Goal: Communication & Community: Answer question/provide support

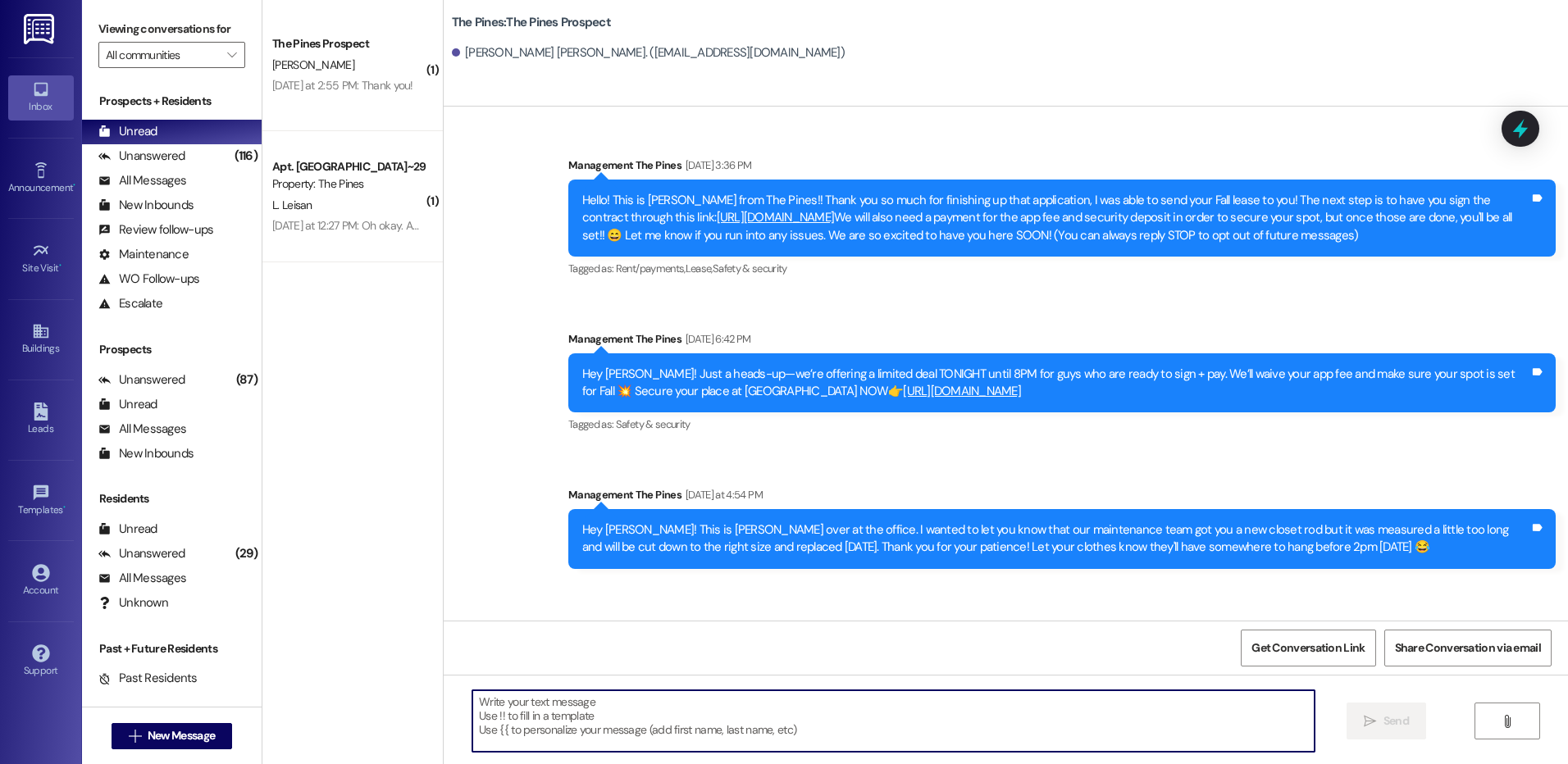
scroll to position [75, 0]
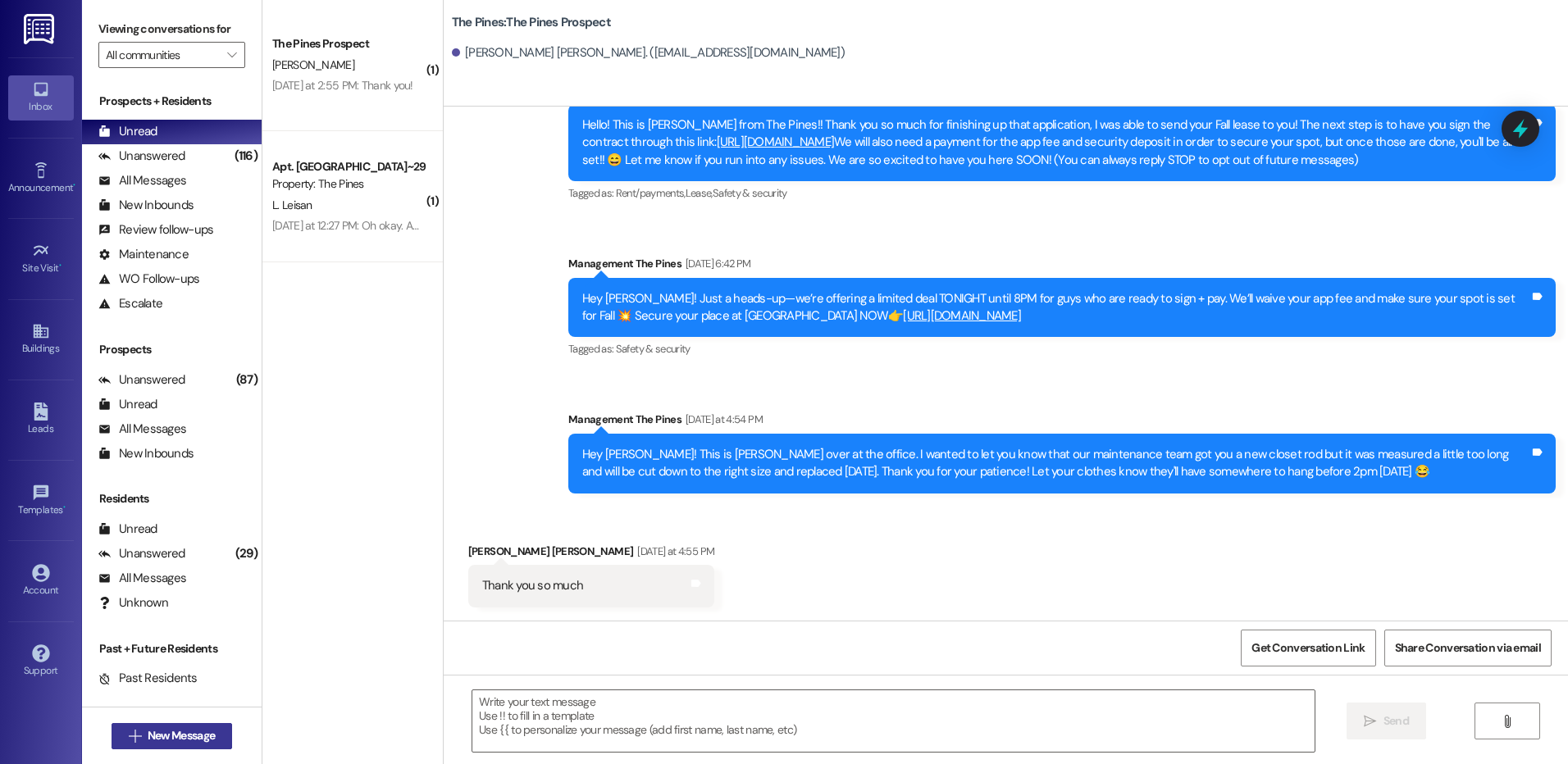
click at [210, 737] on span "New Message" at bounding box center [181, 735] width 67 height 17
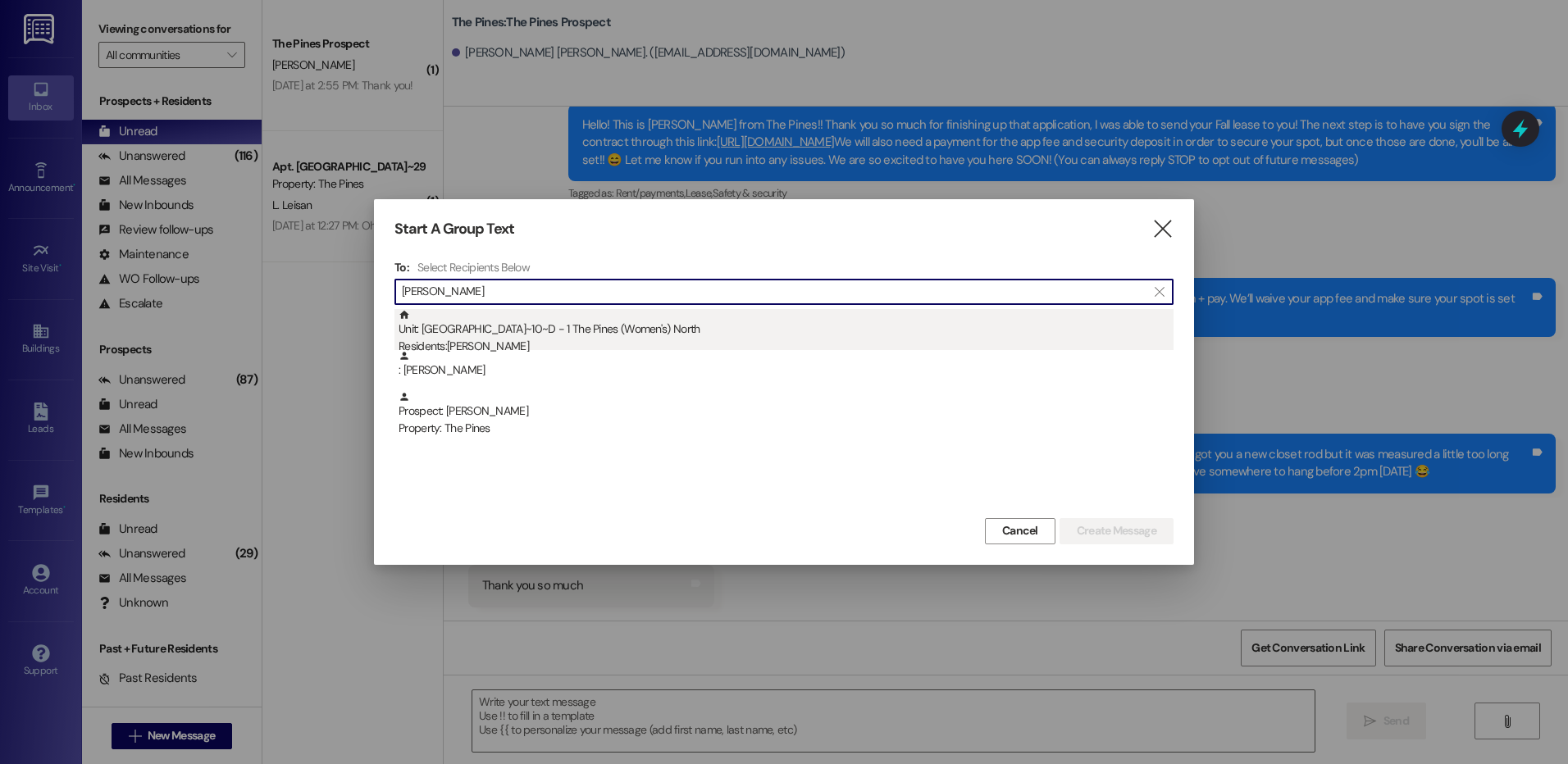
type input "[PERSON_NAME]"
click at [851, 330] on div "Unit: [GEOGRAPHIC_DATA]~10~D - 1 The Pines (Women's) North Residents: [PERSON_N…" at bounding box center [786, 332] width 775 height 47
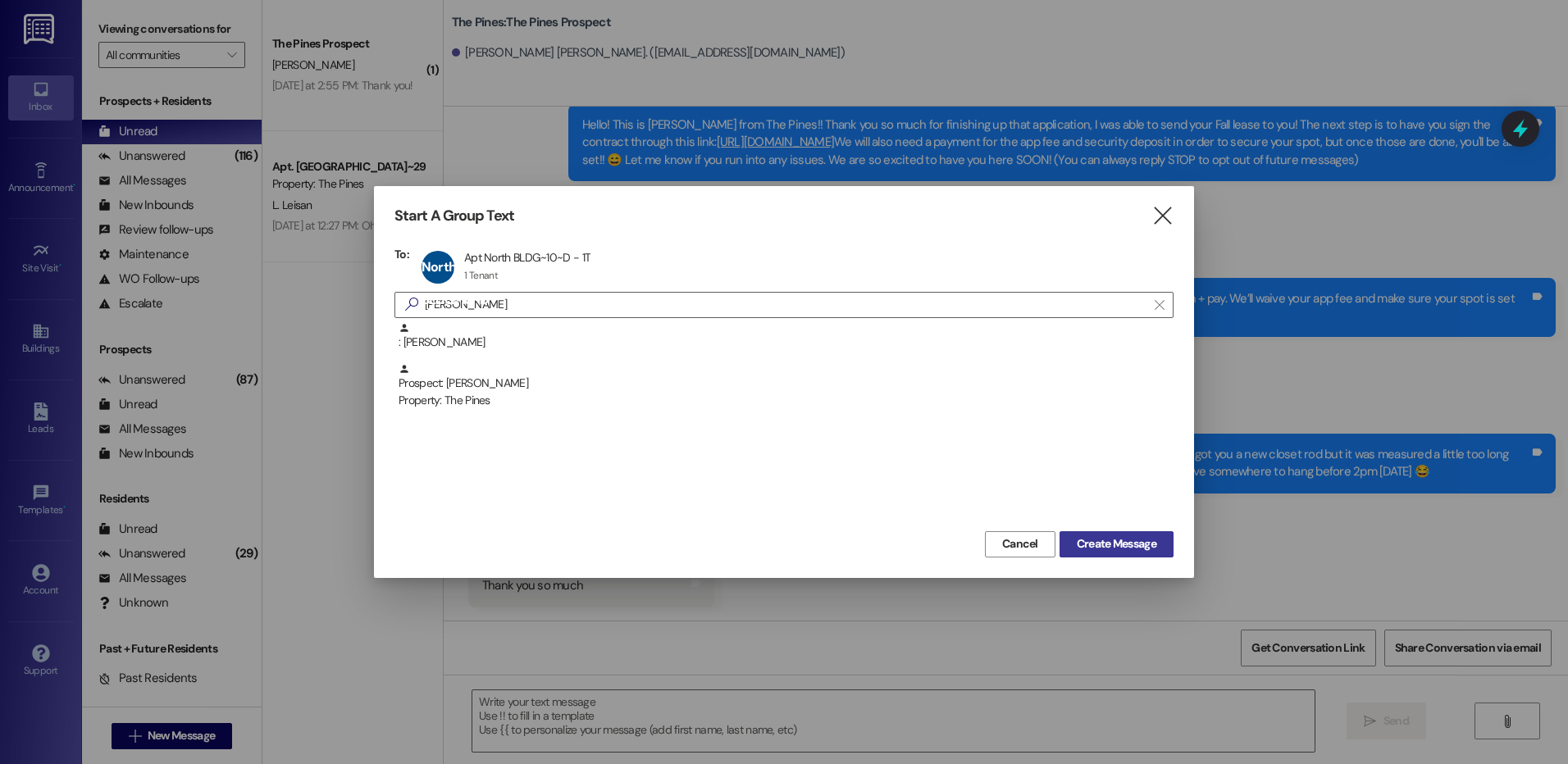
click at [1120, 553] on button "Create Message" at bounding box center [1116, 544] width 114 height 26
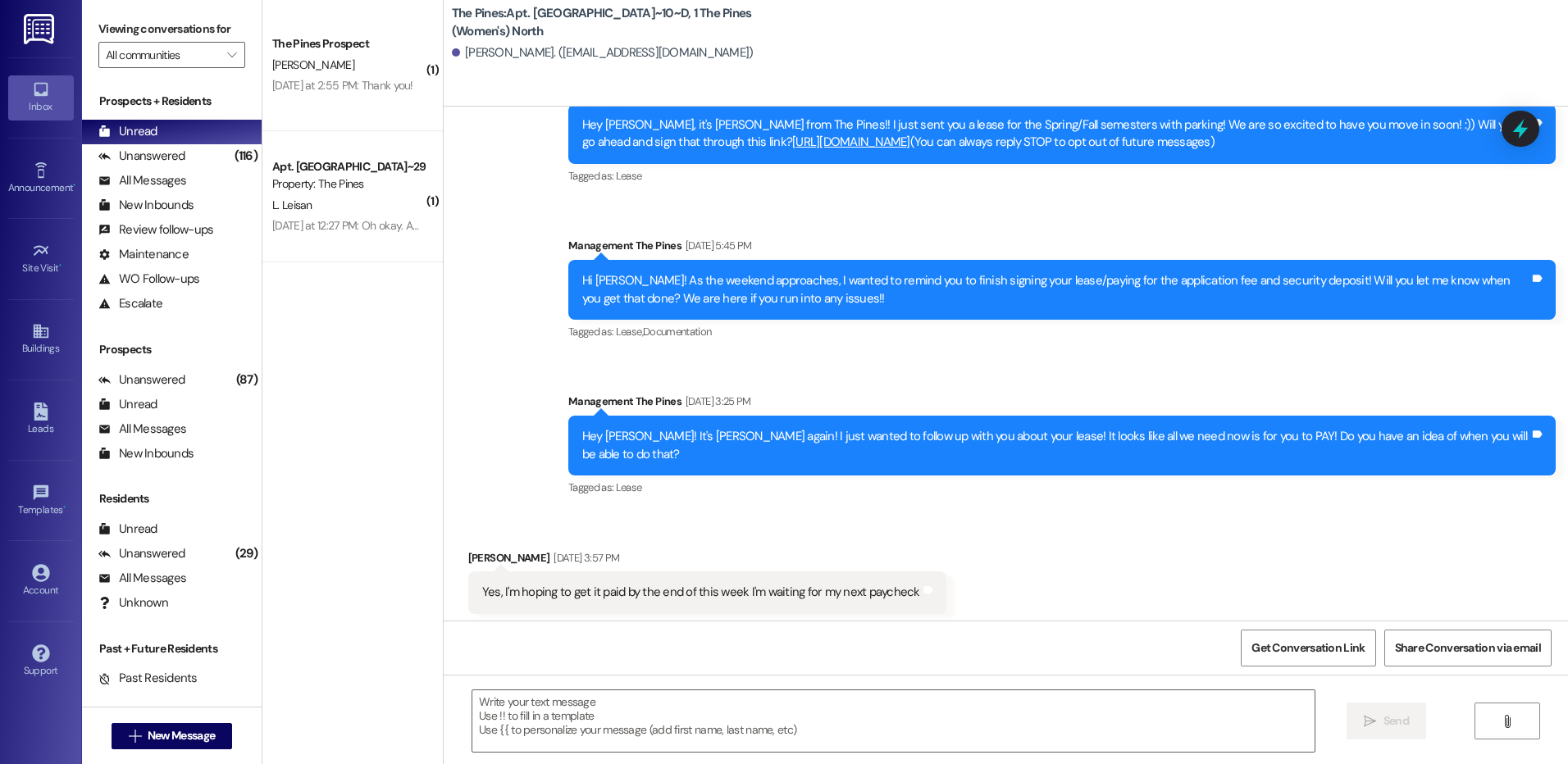
scroll to position [21621, 0]
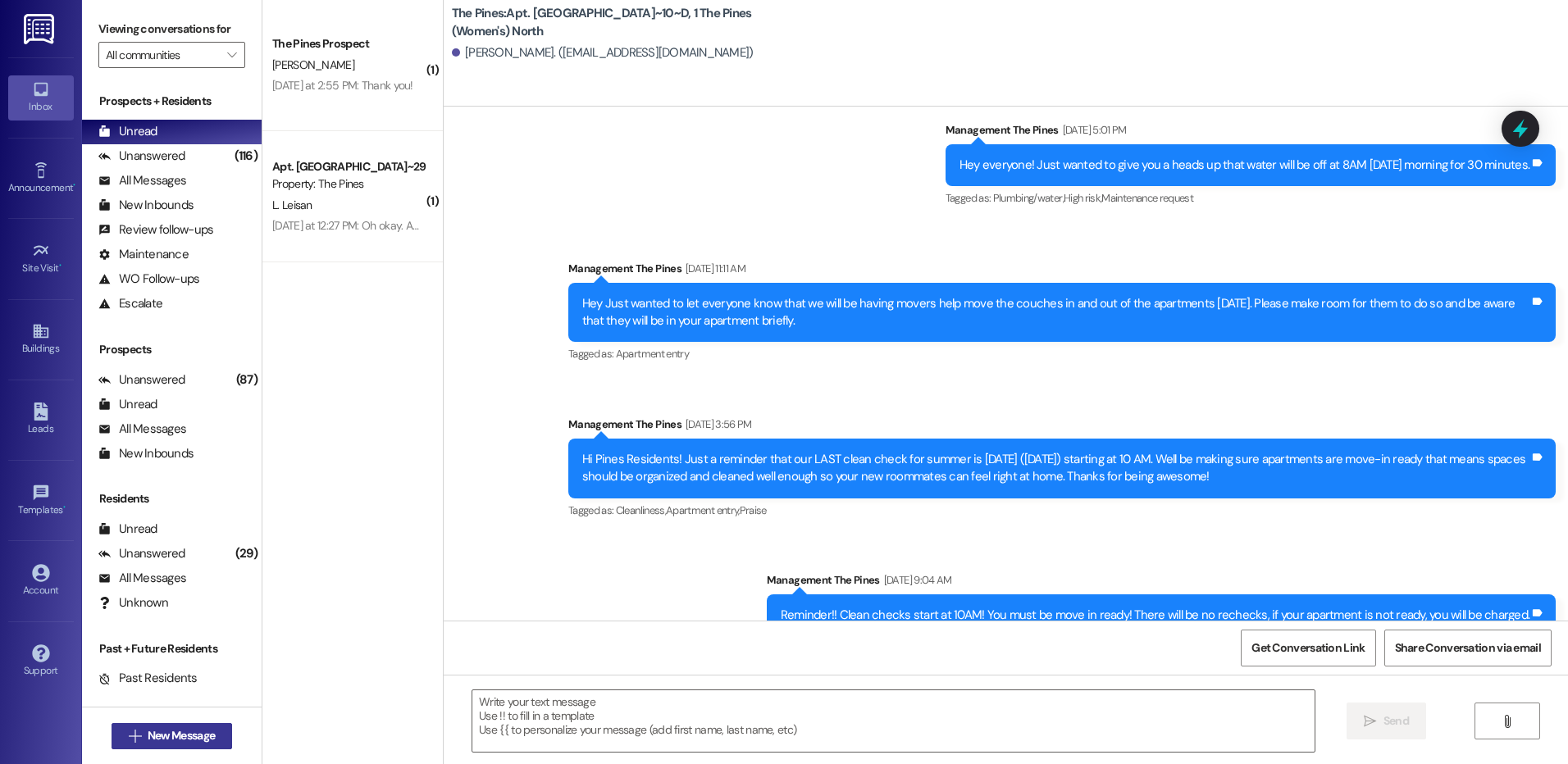
click at [175, 746] on button " New Message" at bounding box center [173, 735] width 122 height 26
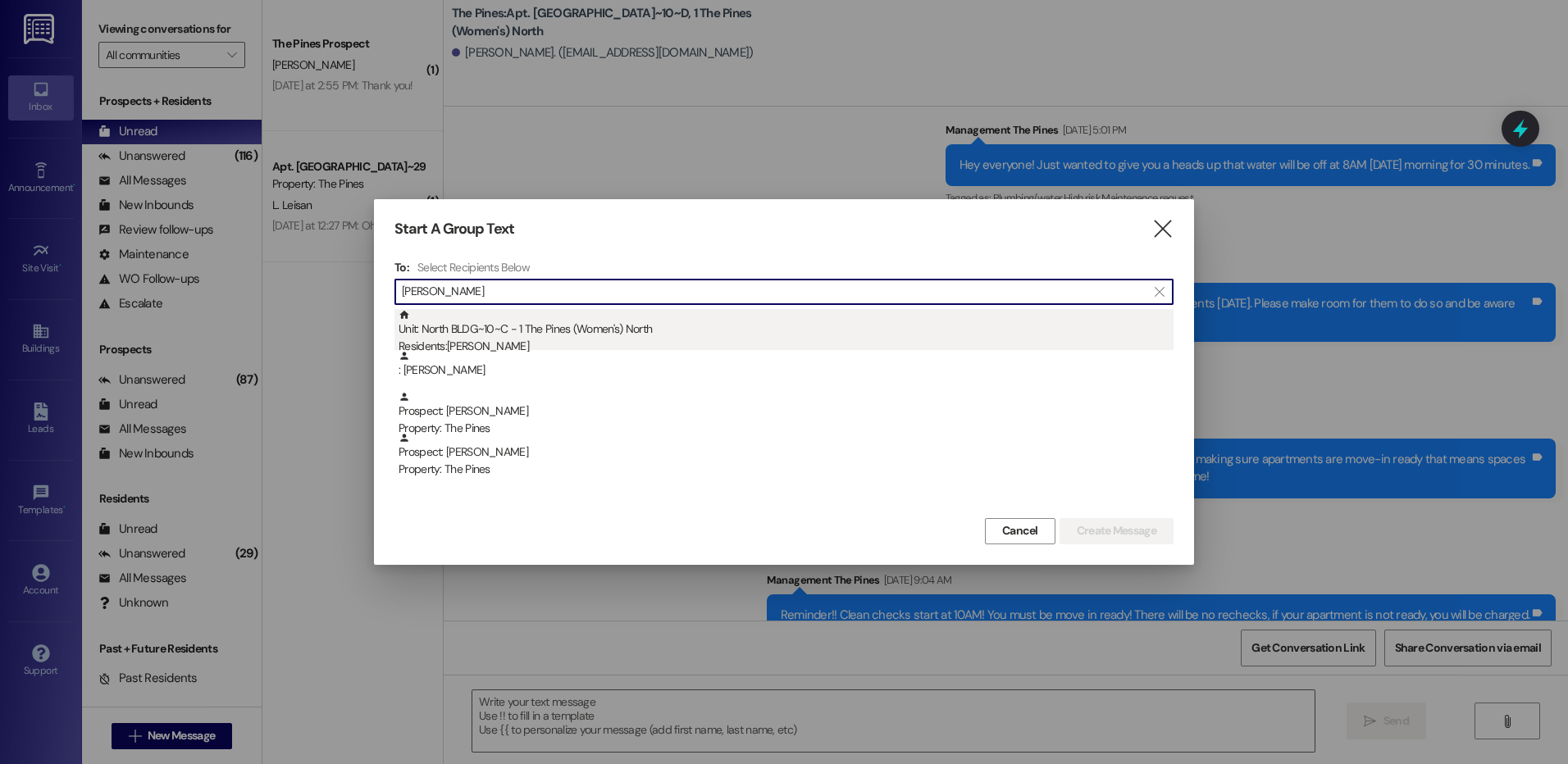
type input "[PERSON_NAME]"
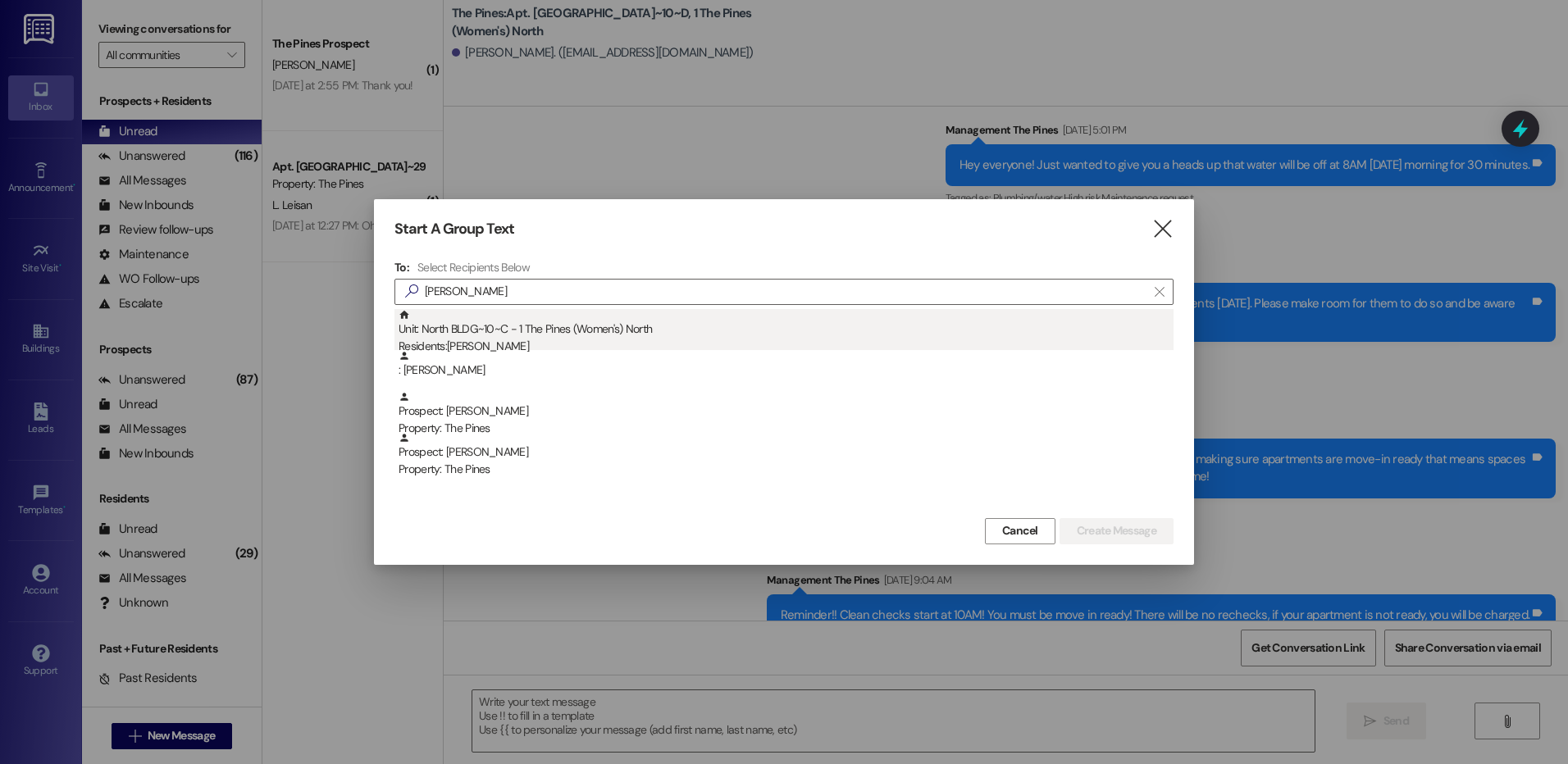
click at [754, 318] on div "Unit: [GEOGRAPHIC_DATA]~10~C - 1 The Pines (Women's) [DEMOGRAPHIC_DATA] Residen…" at bounding box center [786, 332] width 775 height 47
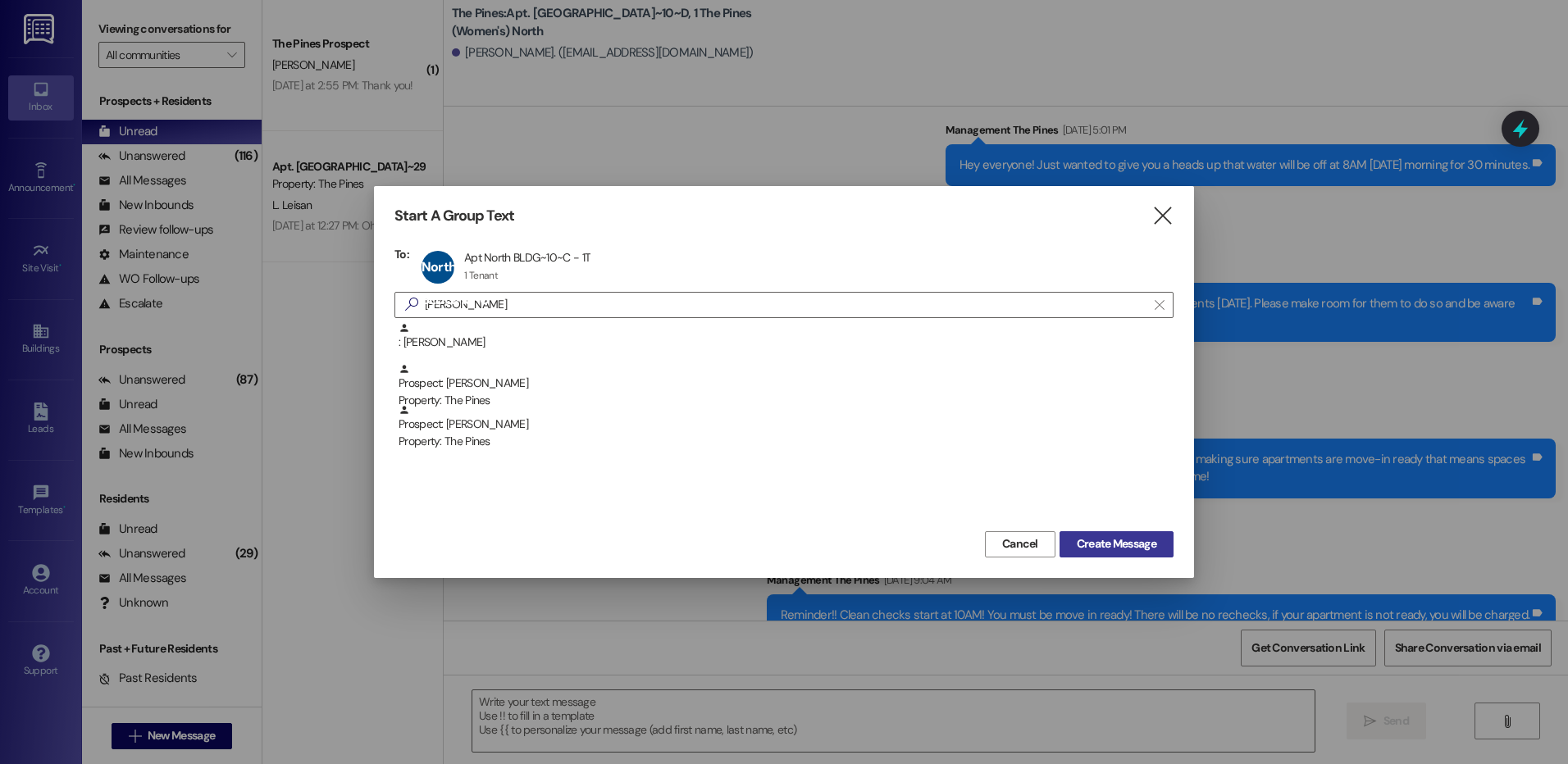
click at [1115, 550] on span "Create Message" at bounding box center [1116, 543] width 80 height 17
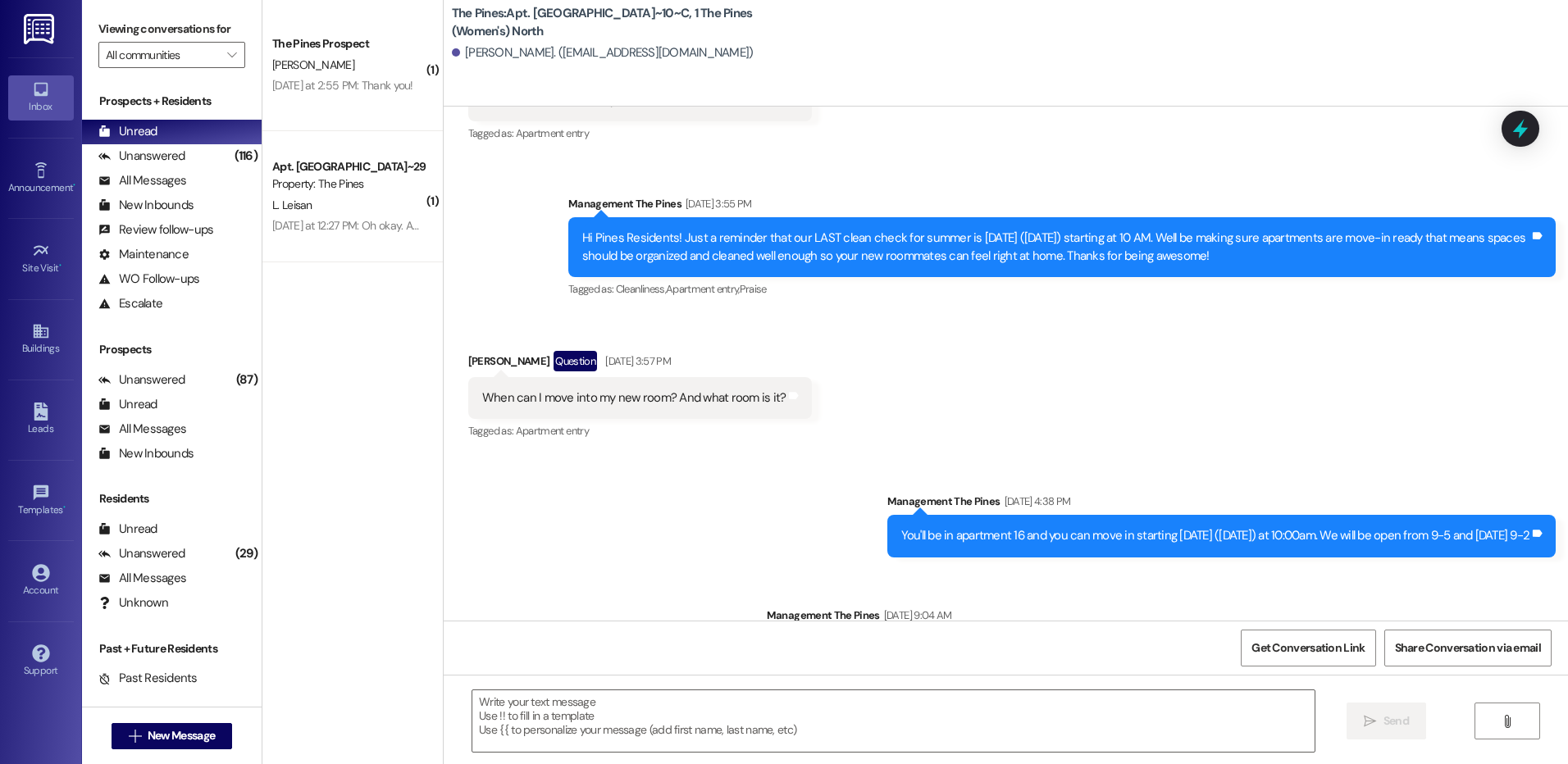
scroll to position [50883, 0]
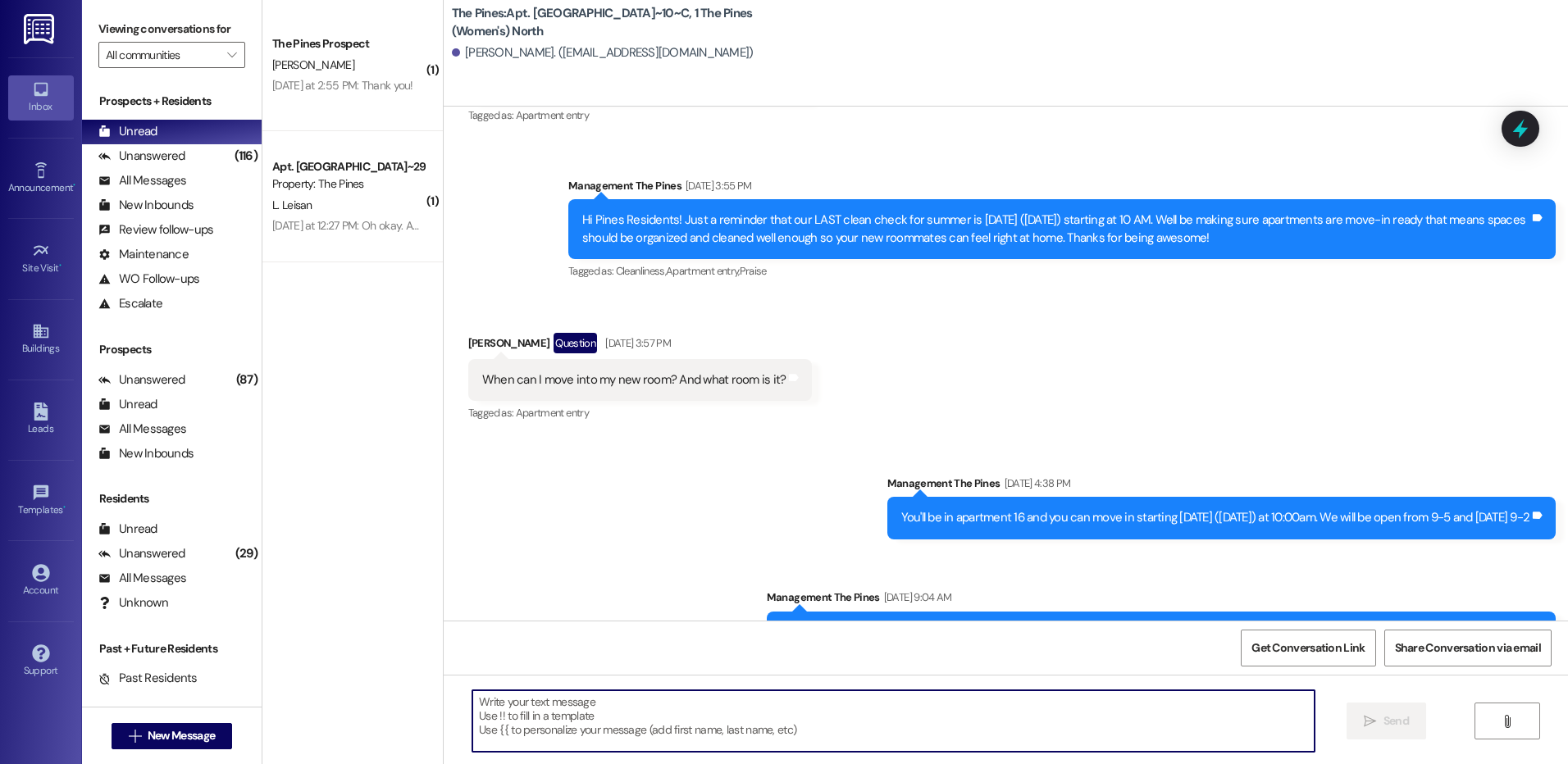
click at [648, 706] on textarea at bounding box center [893, 720] width 841 height 62
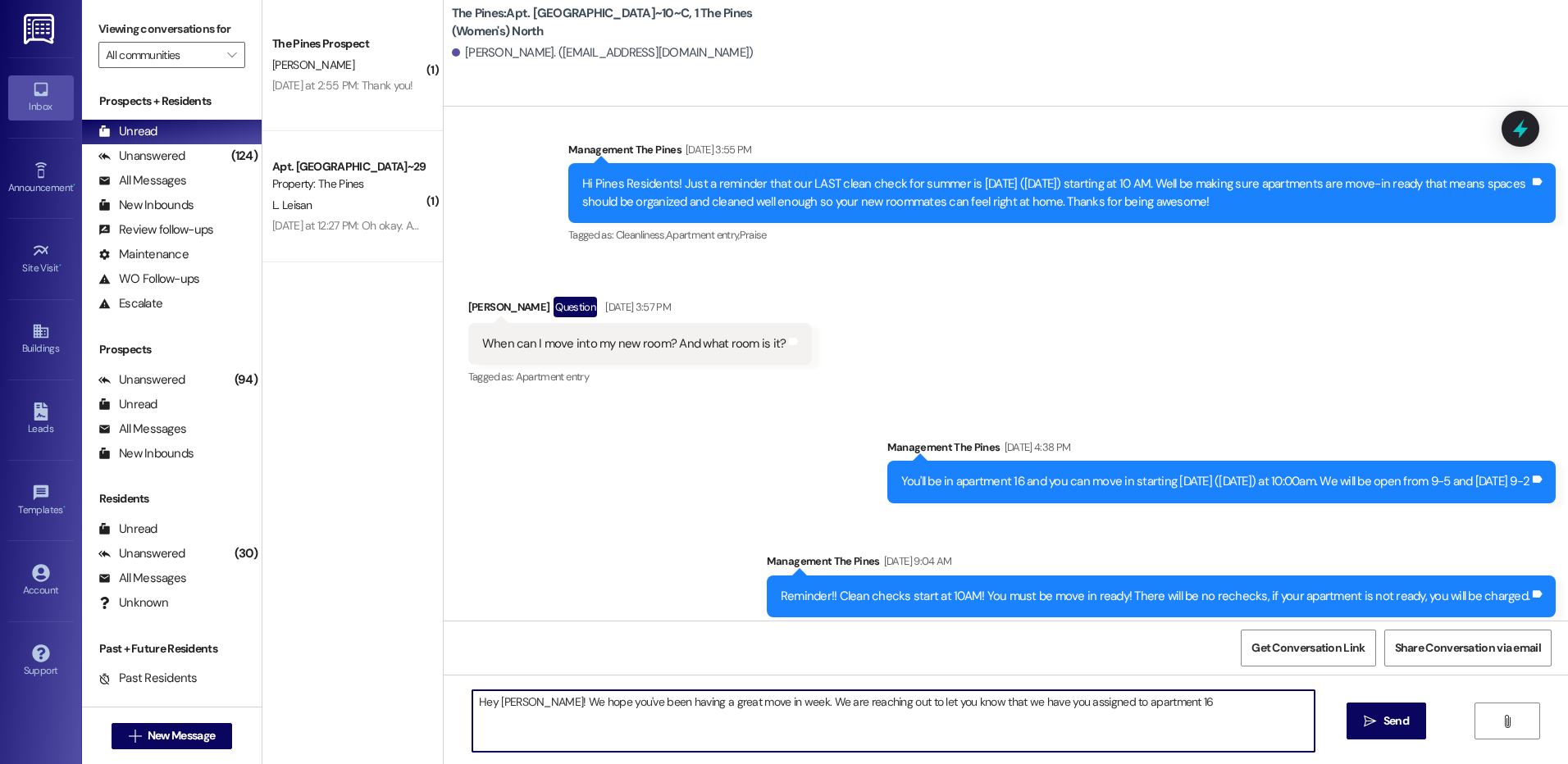
scroll to position [51031, 0]
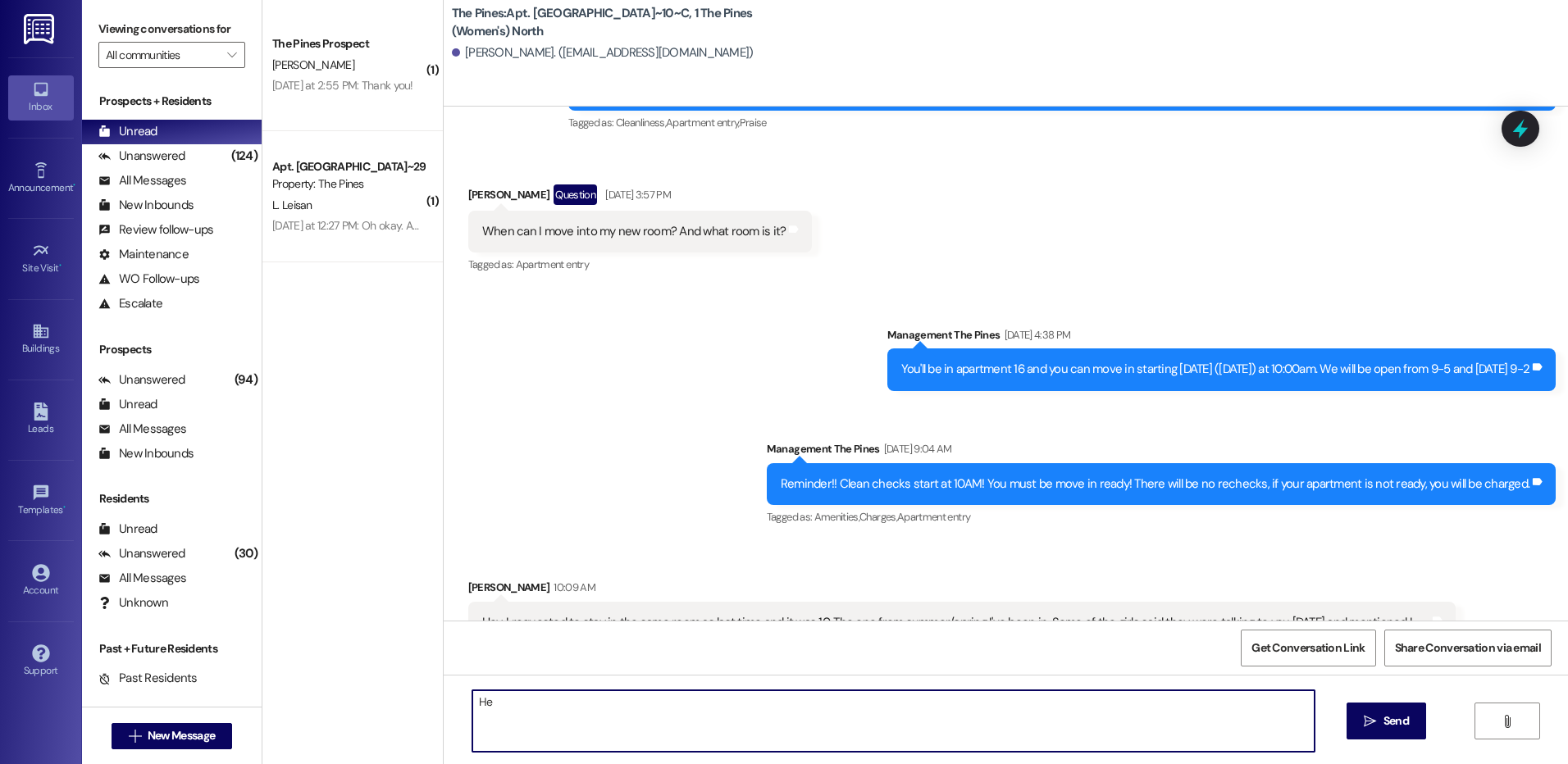
type textarea "H"
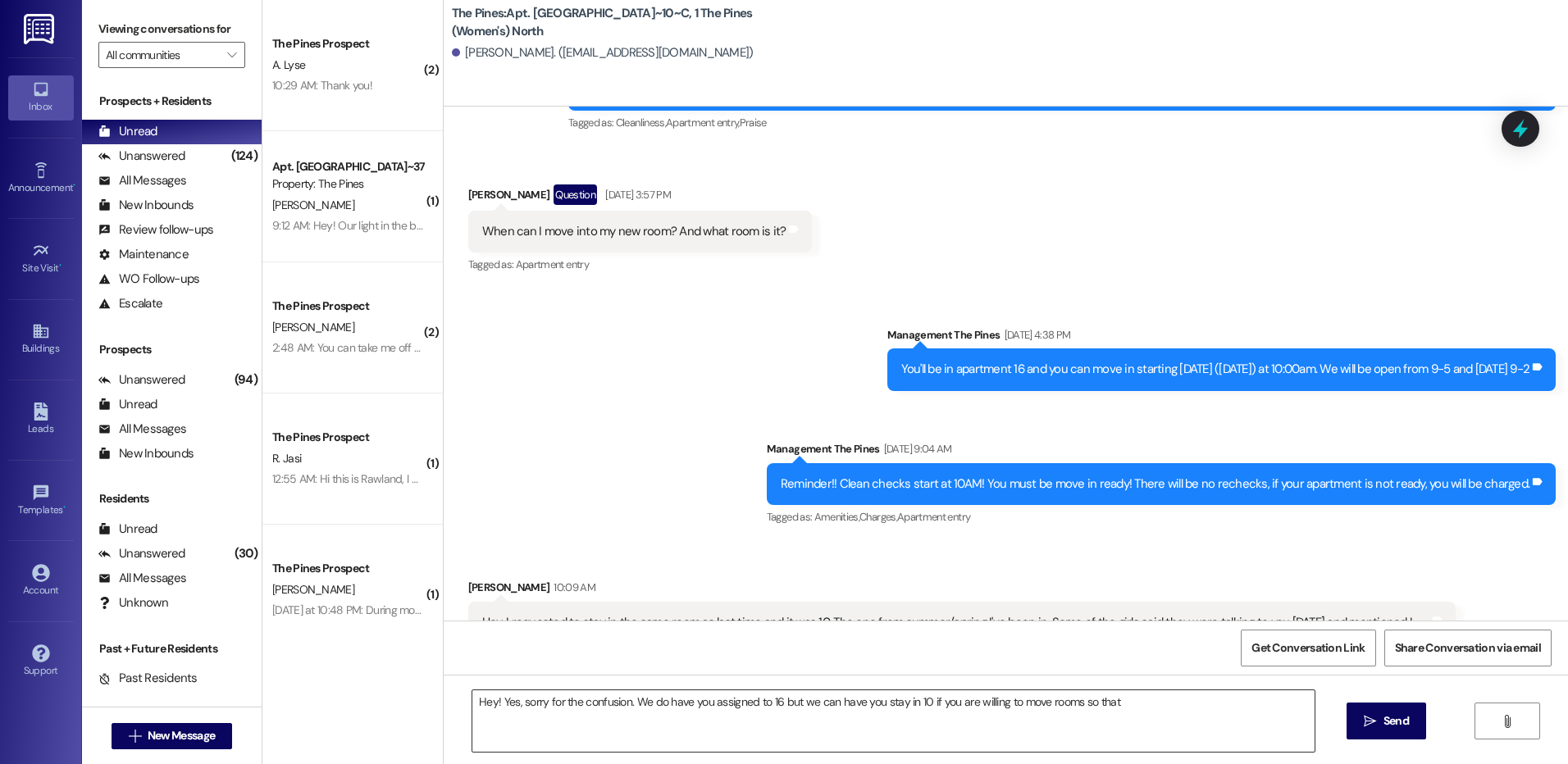
click at [1151, 700] on textarea "Hey! Yes, sorry for the confusion. We do have you assigned to 16 but we can hav…" at bounding box center [893, 720] width 841 height 62
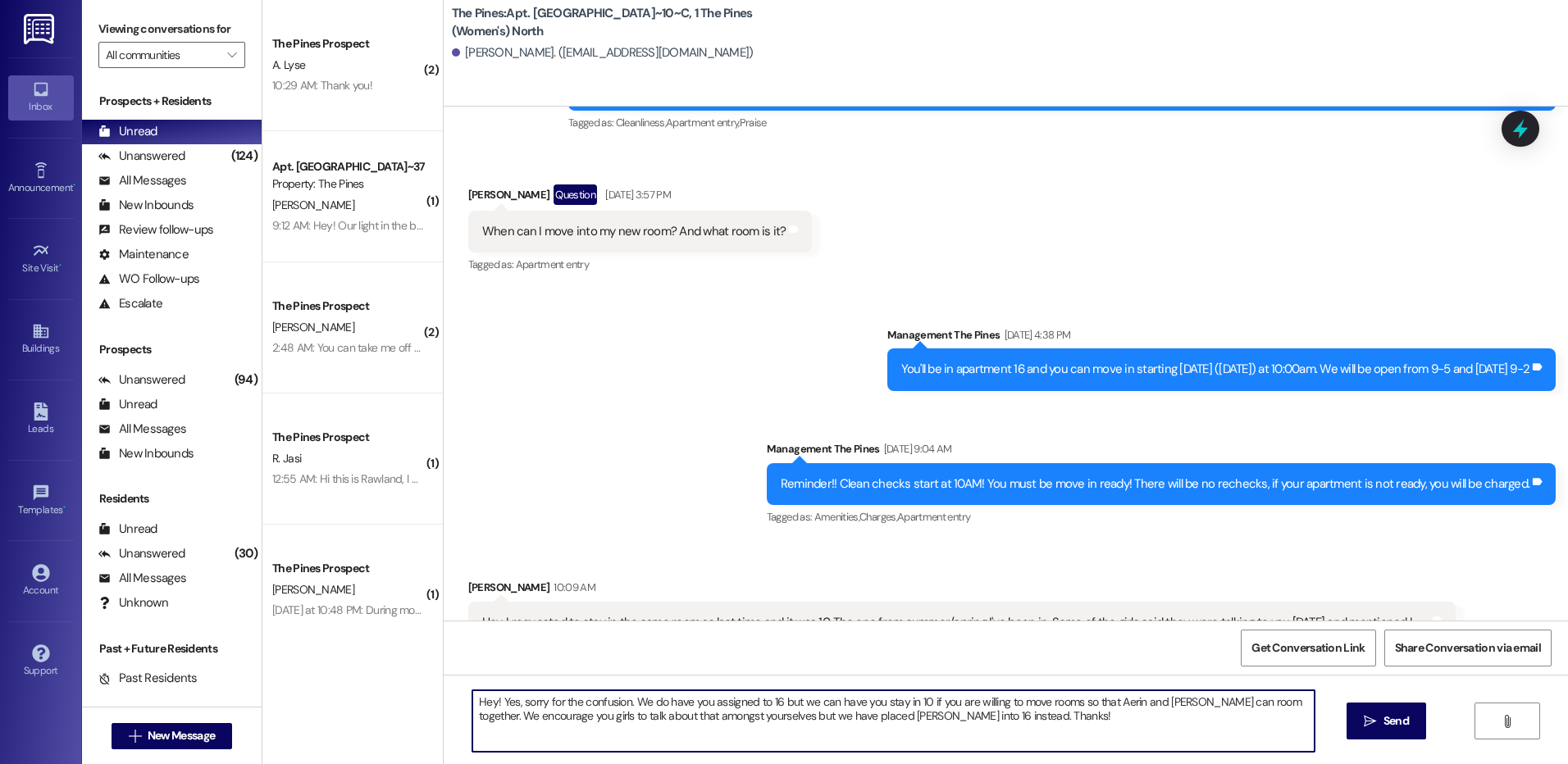
type textarea "Hey! Yes, sorry for the confusion. We do have you assigned to 16 but we can hav…"
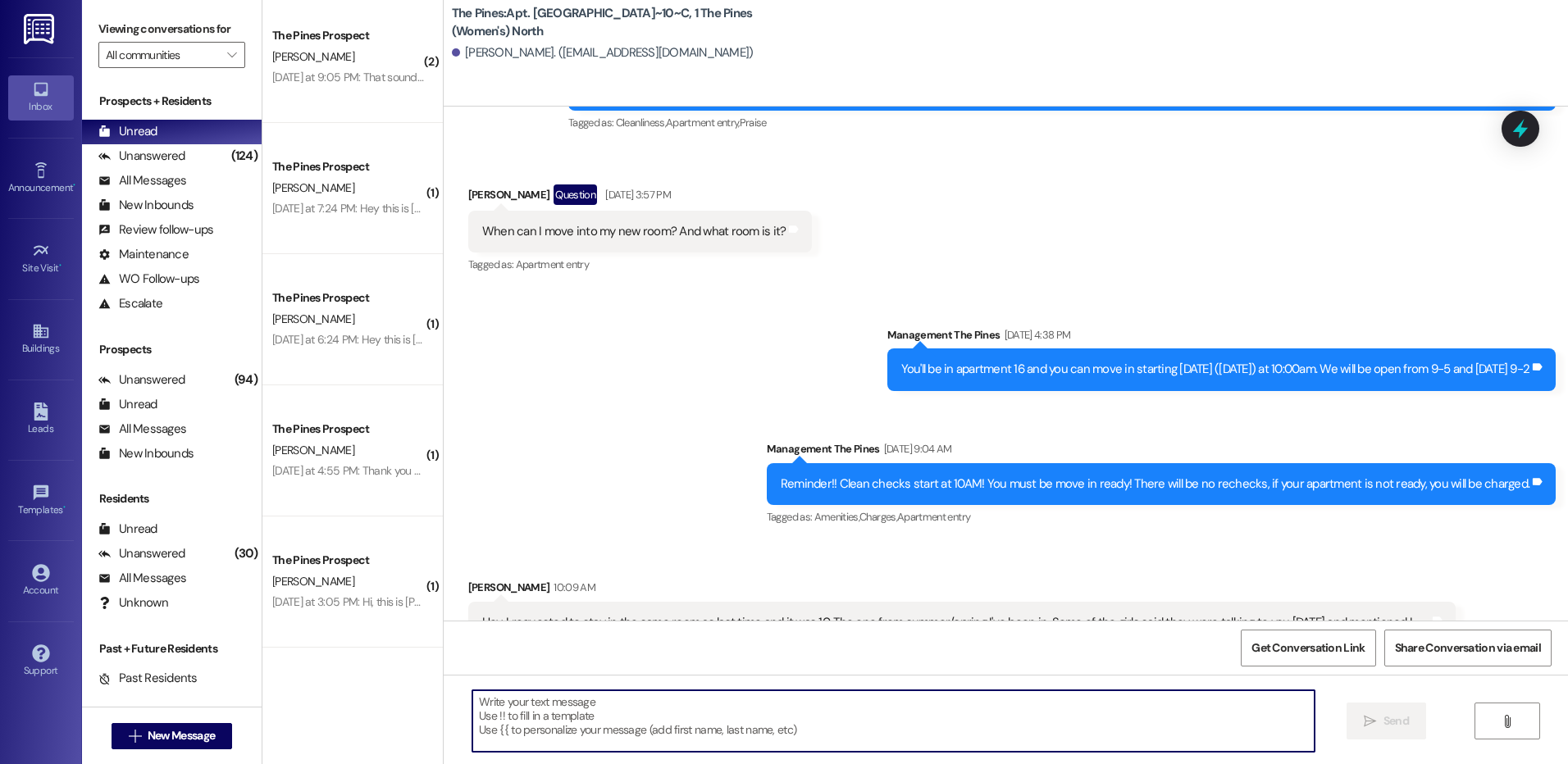
scroll to position [51164, 0]
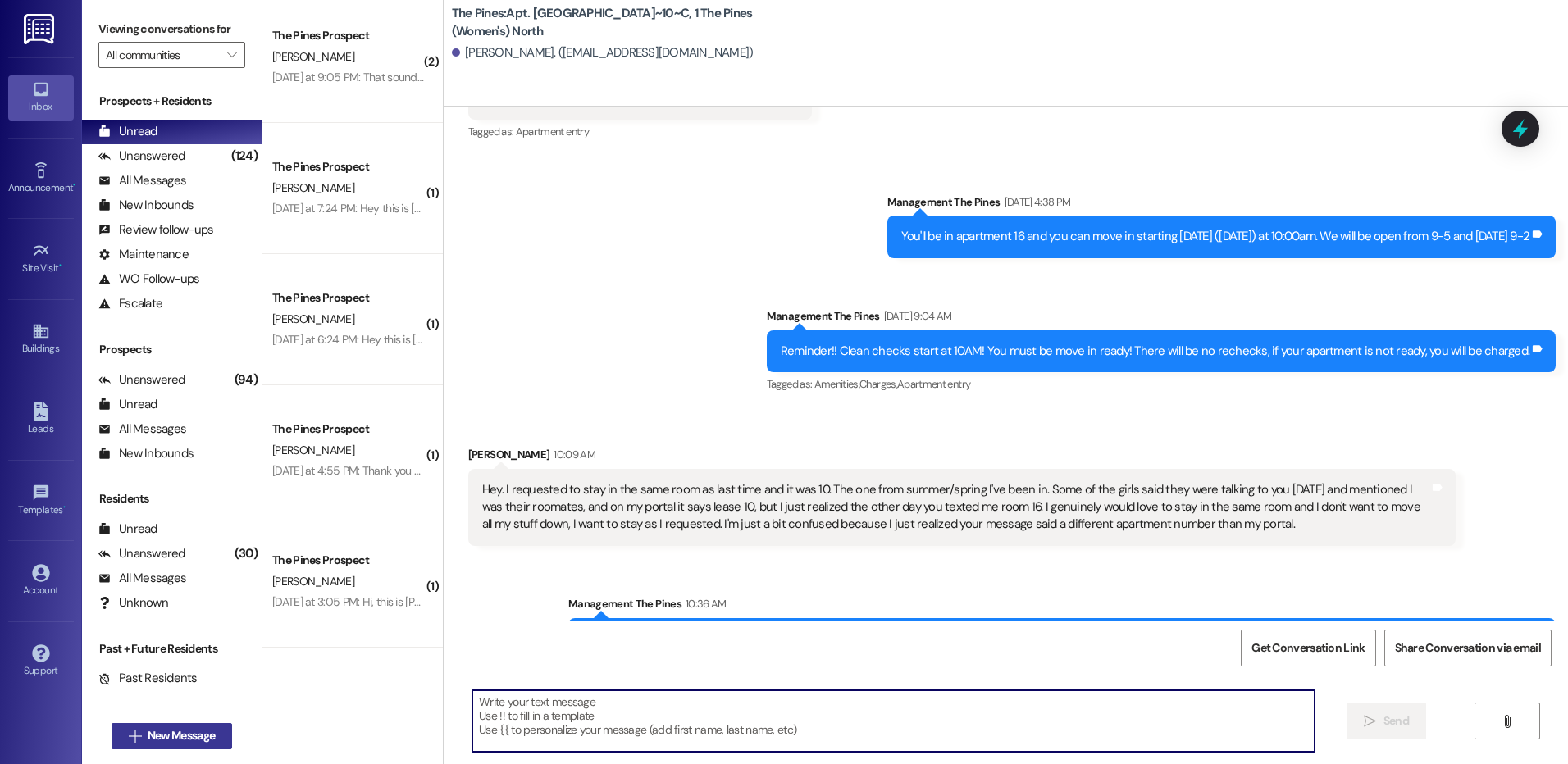
click at [198, 730] on span "New Message" at bounding box center [181, 735] width 67 height 17
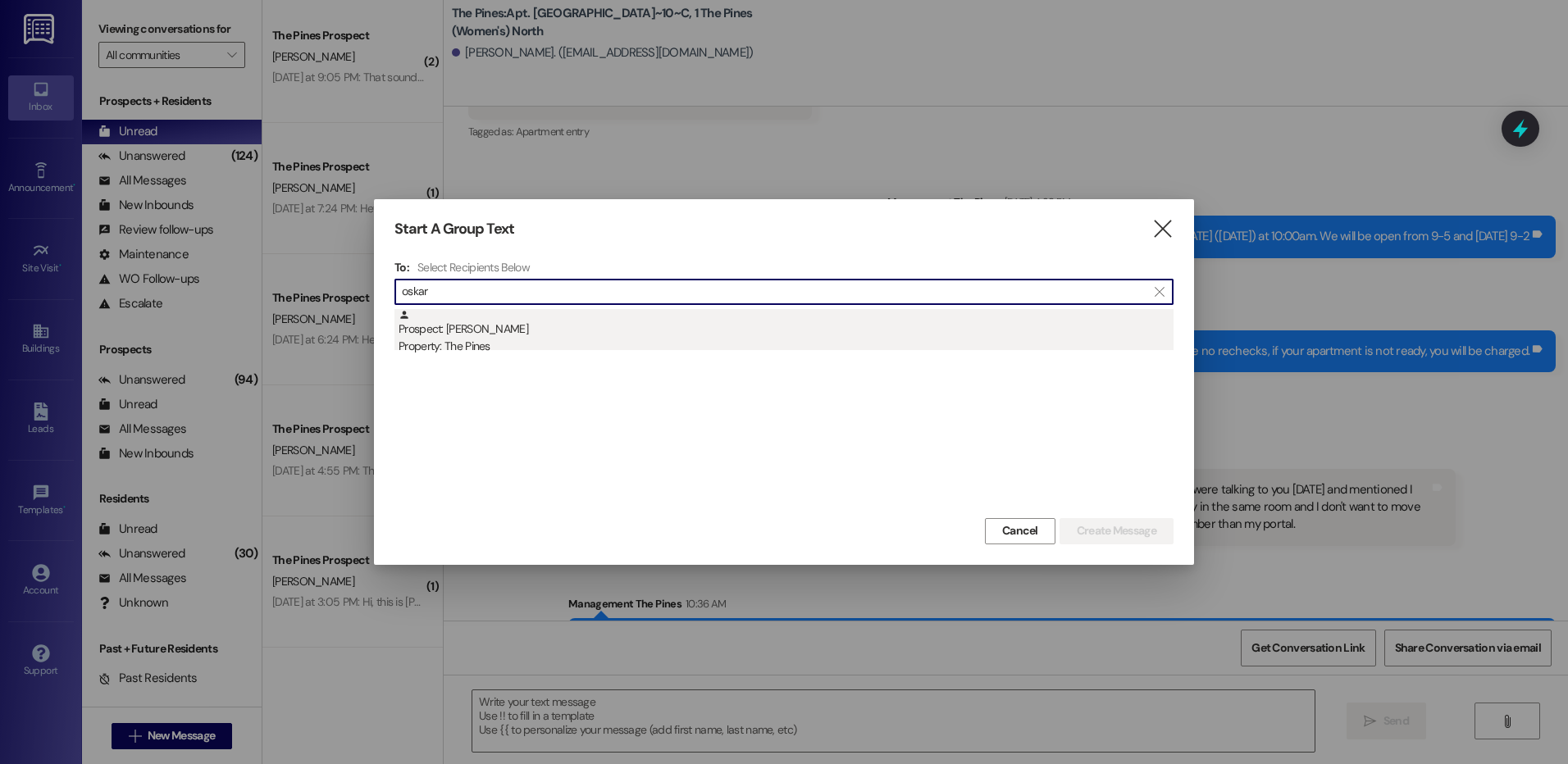
type input "oskar"
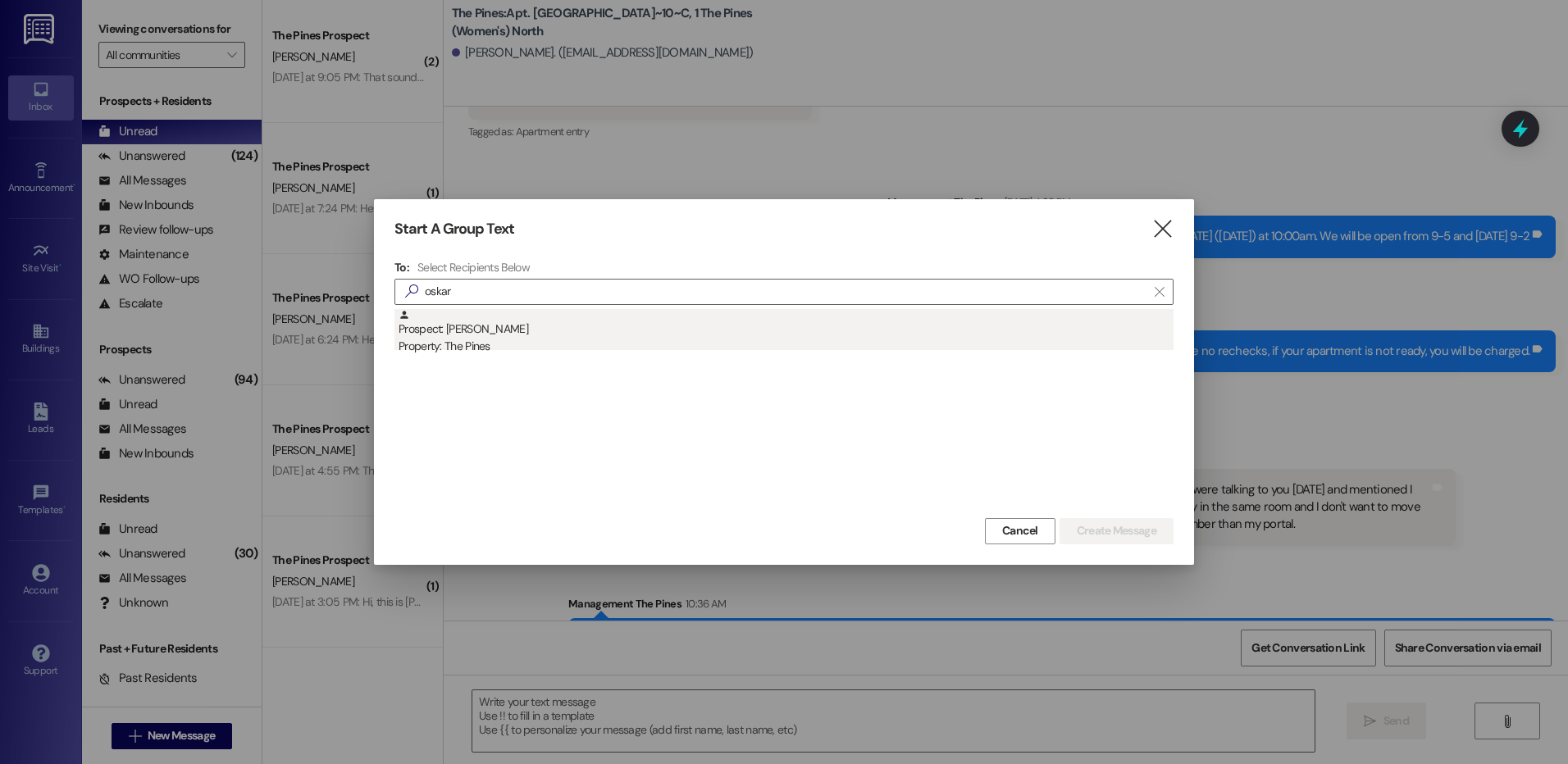
drag, startPoint x: 625, startPoint y: 309, endPoint x: 628, endPoint y: 318, distance: 9.5
click at [626, 313] on div "Prospect: [PERSON_NAME] Property: The Pines" at bounding box center [784, 411] width 779 height 205
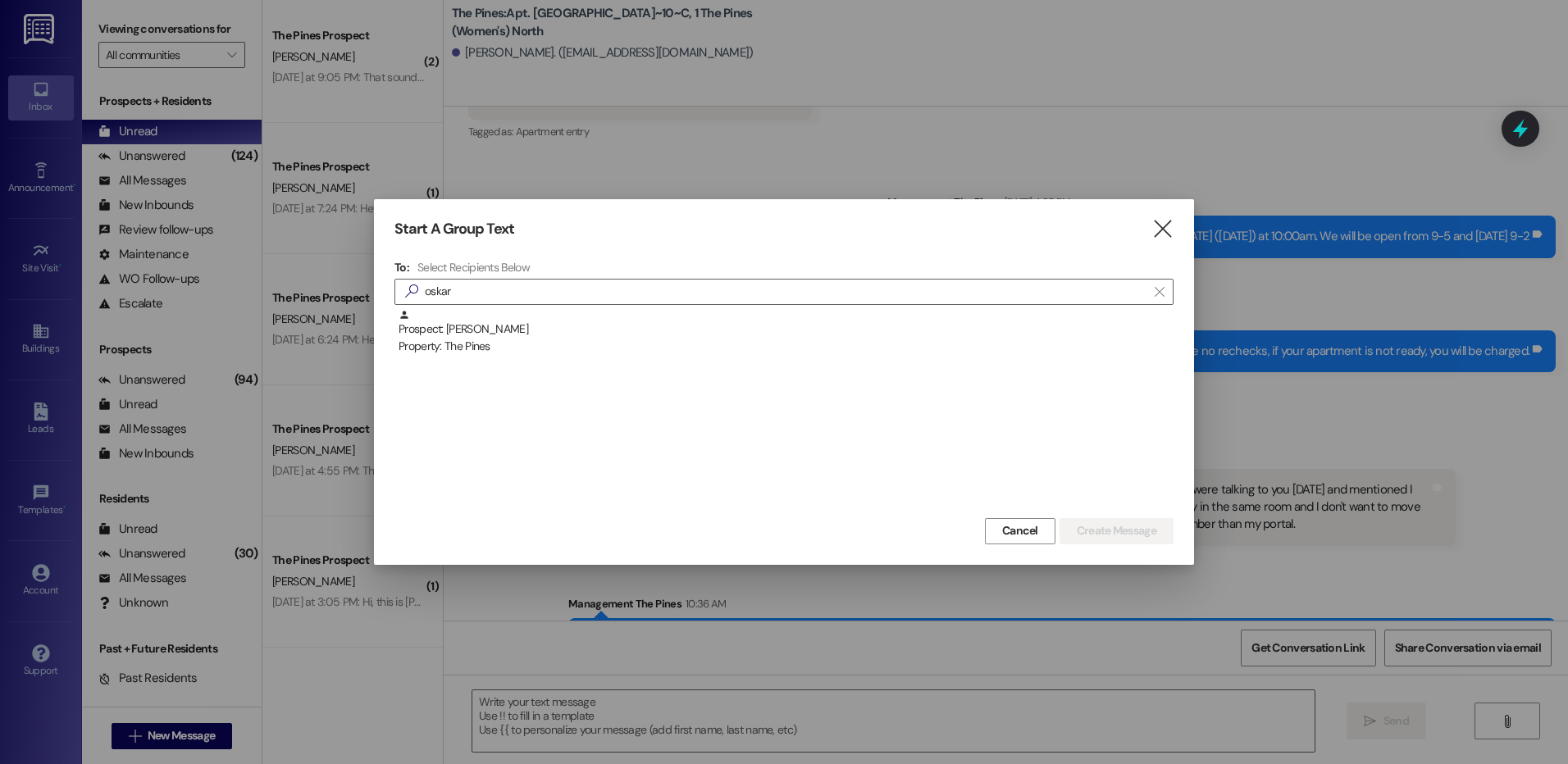
drag, startPoint x: 632, startPoint y: 327, endPoint x: 692, endPoint y: 357, distance: 67.1
click at [632, 326] on div "Prospect: [PERSON_NAME] Property: The Pines" at bounding box center [786, 332] width 775 height 47
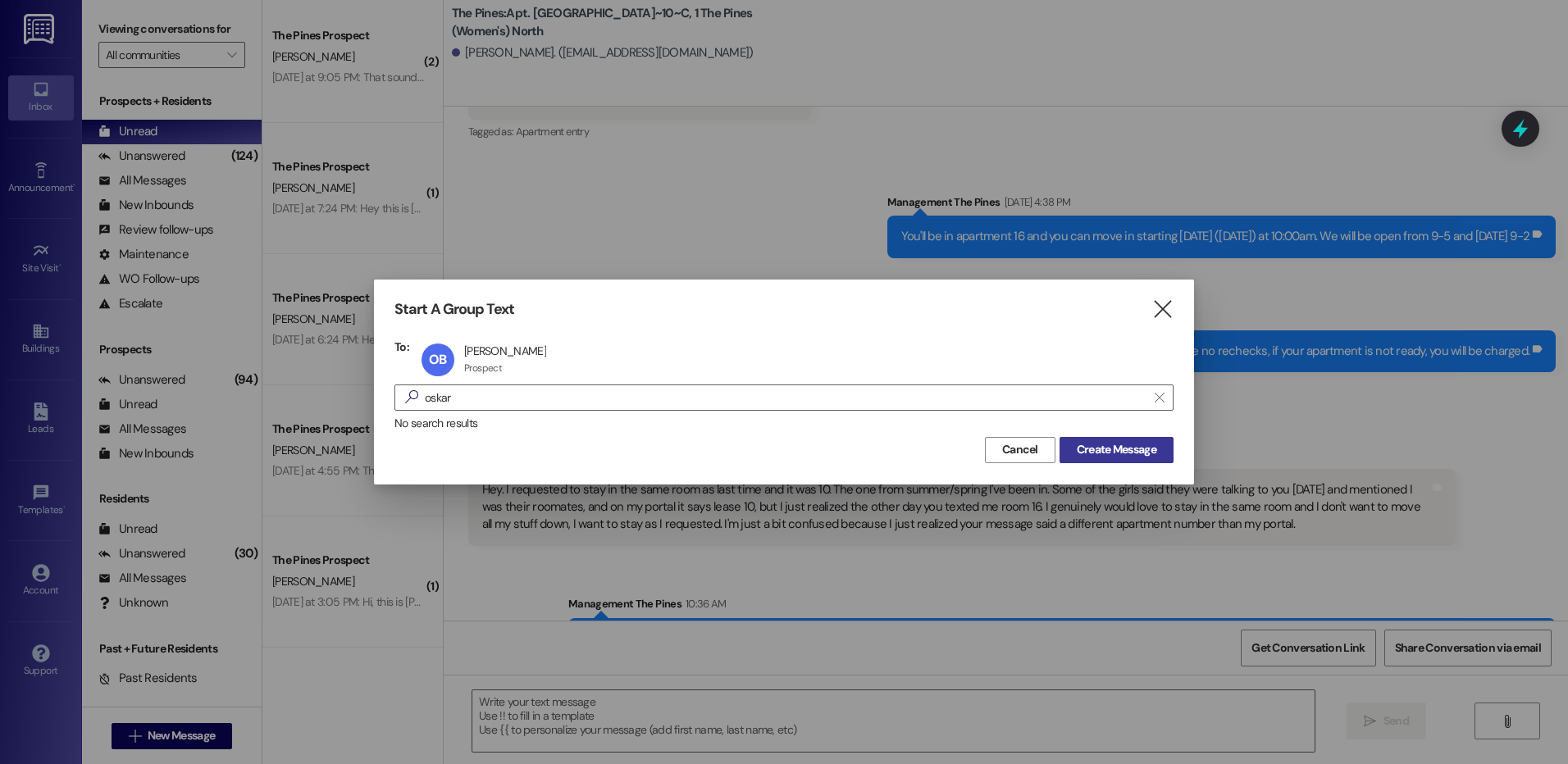
click at [1129, 460] on button "Create Message" at bounding box center [1116, 449] width 114 height 26
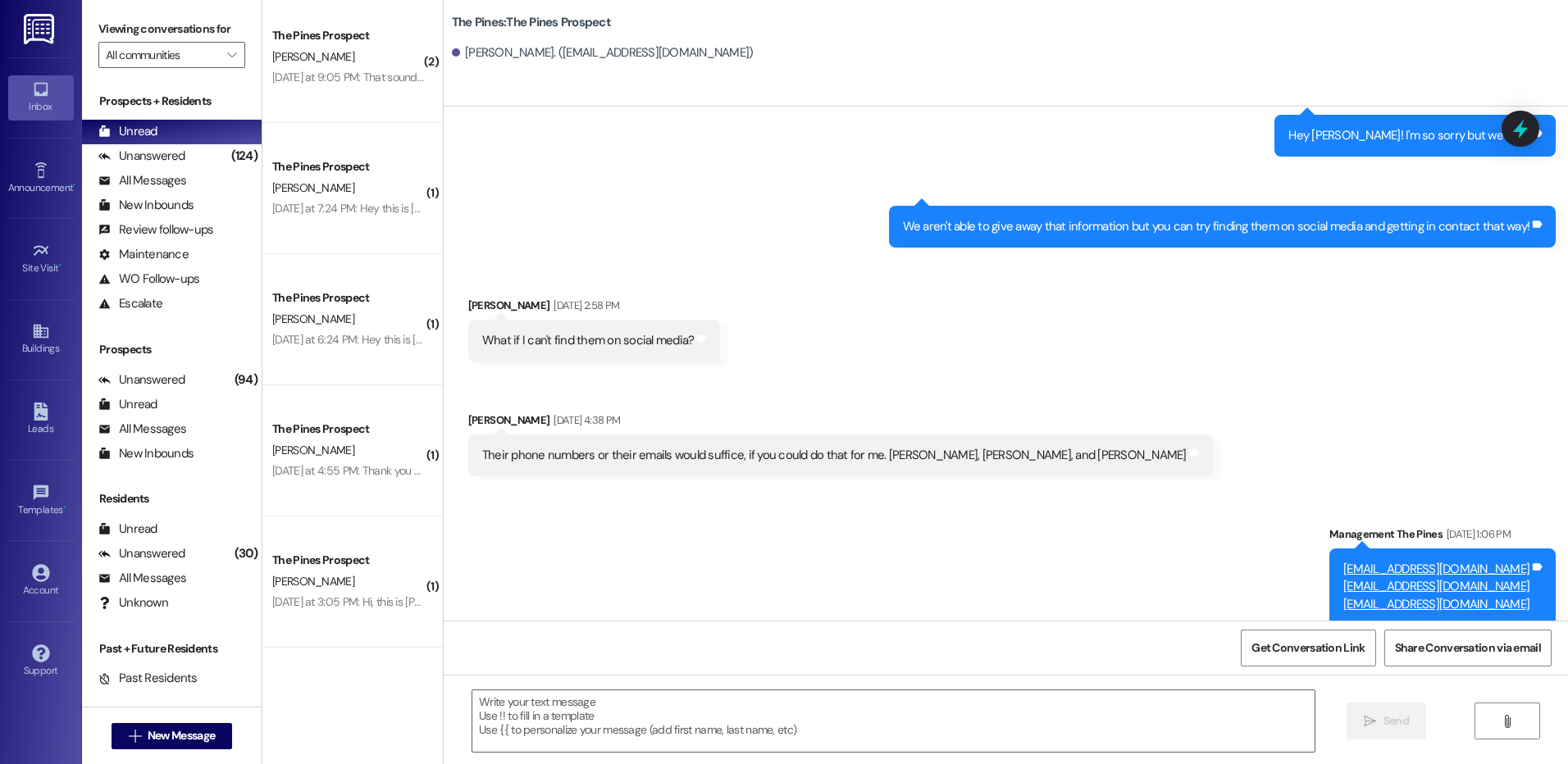
scroll to position [779, 0]
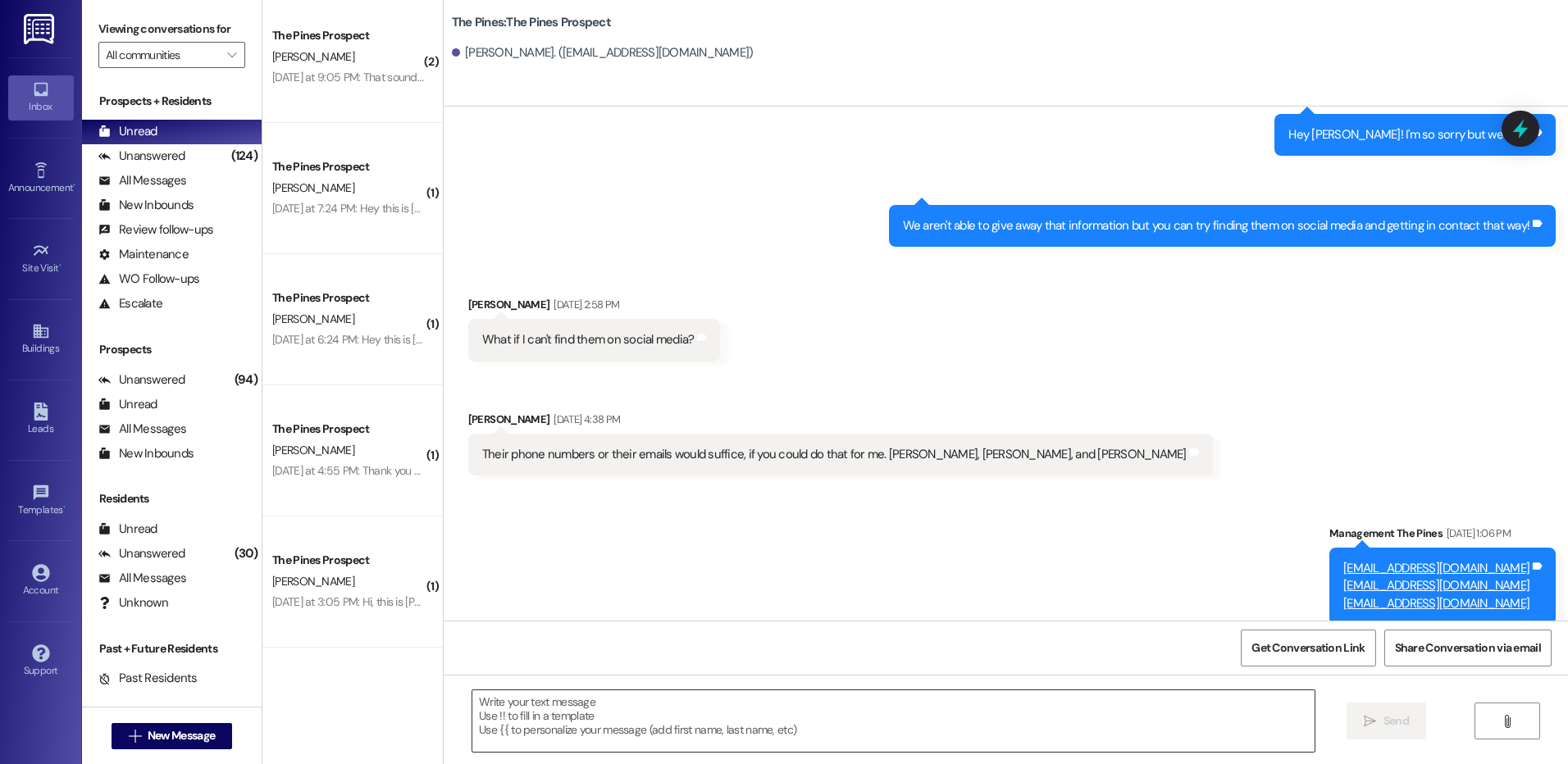
click at [853, 708] on textarea at bounding box center [893, 720] width 841 height 62
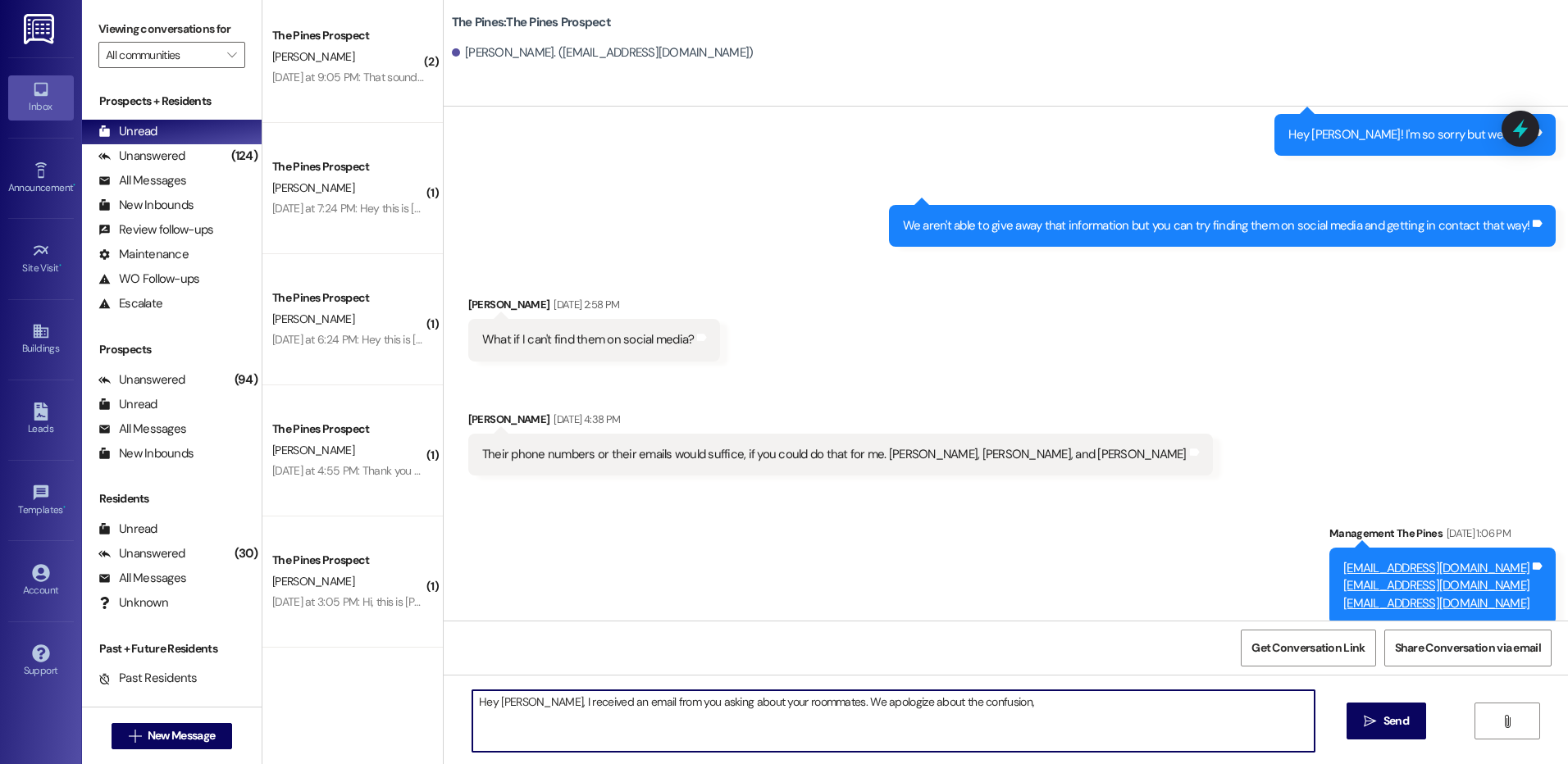
type textarea "Hey [PERSON_NAME], I received an email from you asking about your roommates. We…"
drag, startPoint x: 587, startPoint y: 709, endPoint x: 1136, endPoint y: 711, distance: 549.0
click at [1136, 711] on textarea "Hey [PERSON_NAME], I received an email from you asking about your roommates. We…" at bounding box center [893, 720] width 841 height 62
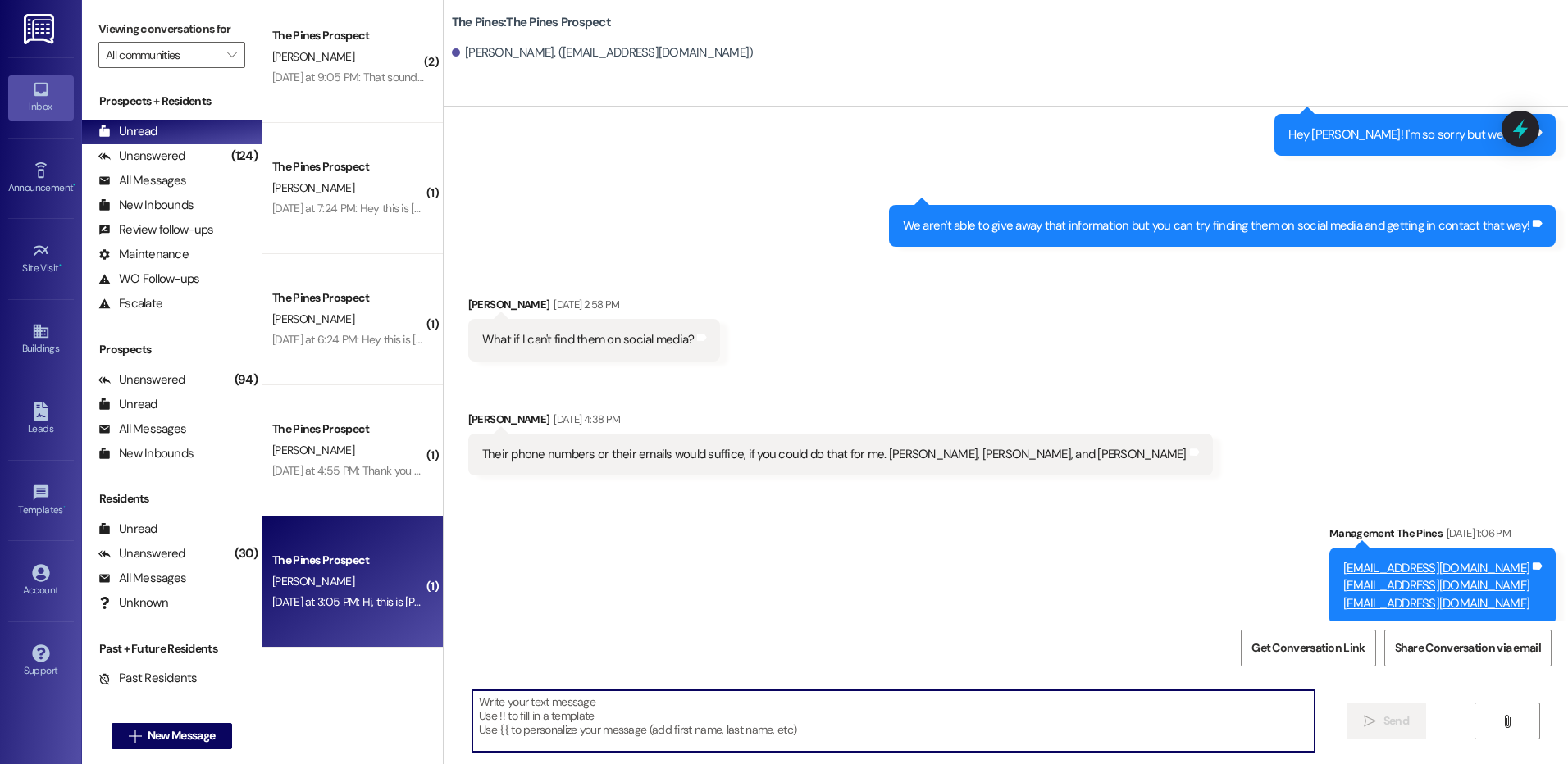
click at [350, 566] on div "The Pines Prospect" at bounding box center [347, 560] width 151 height 17
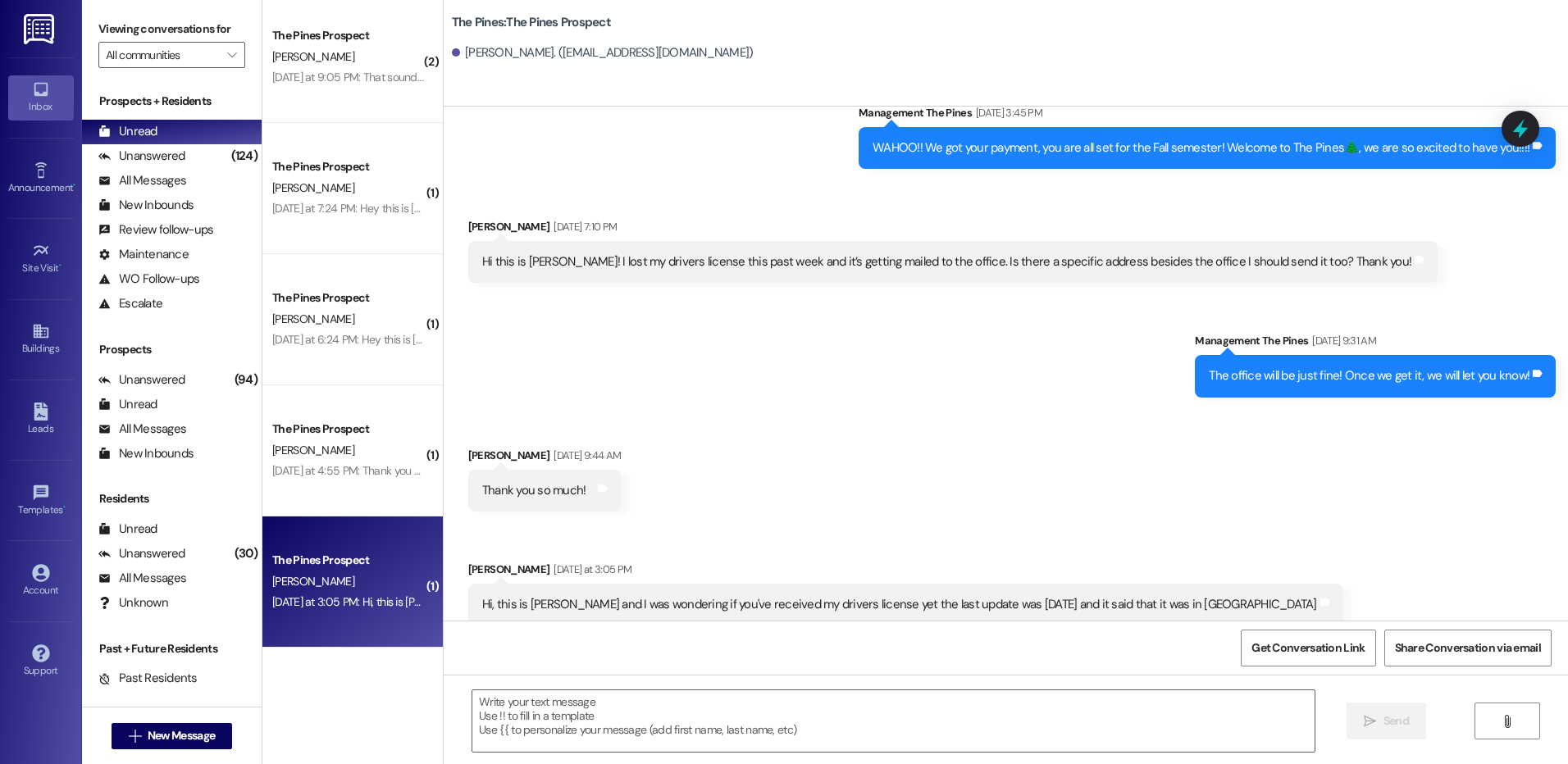
scroll to position [768, 0]
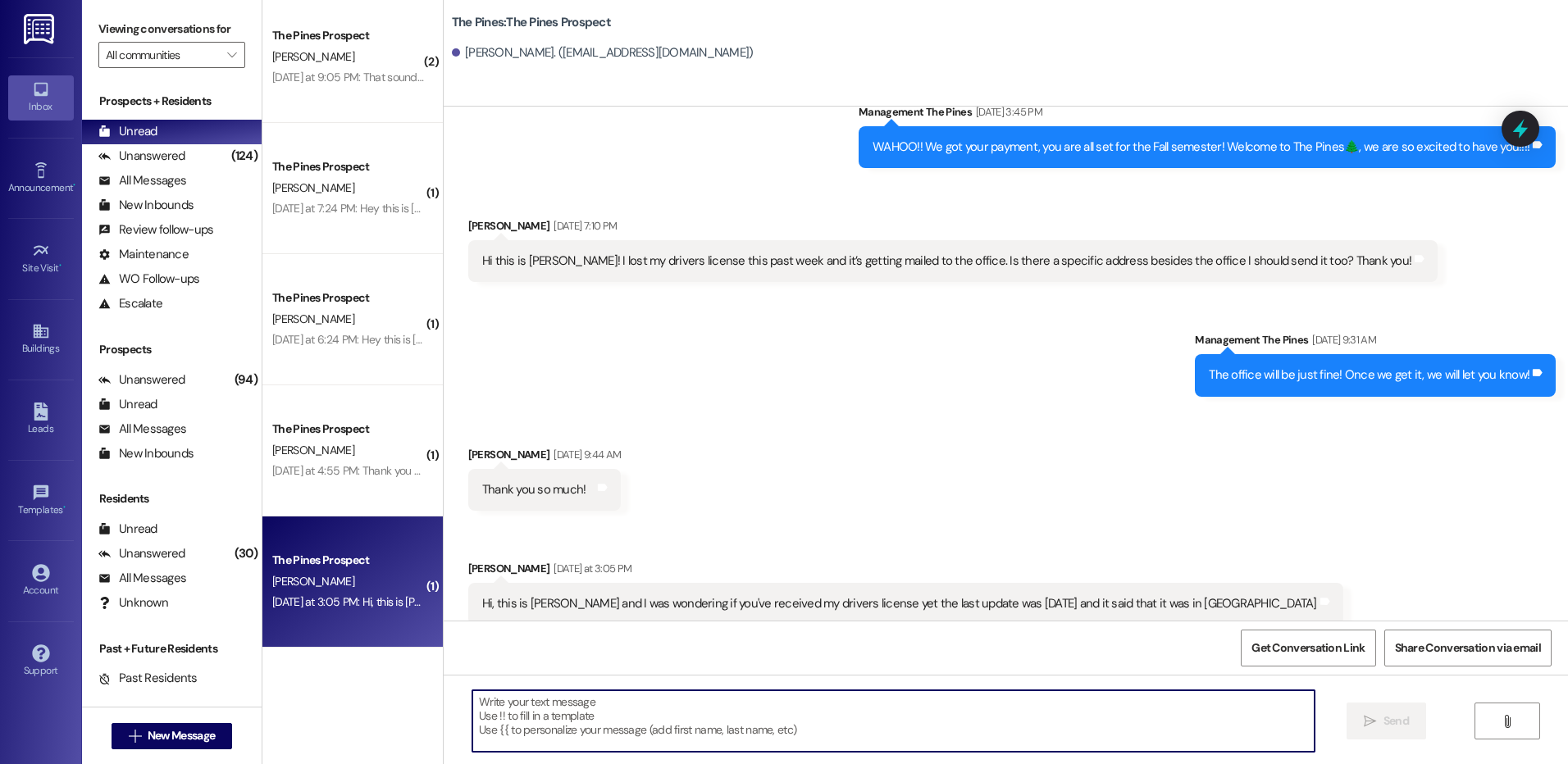
click at [1128, 703] on textarea at bounding box center [893, 720] width 841 height 62
type textarea "We have not received anything yet, so sorry!"
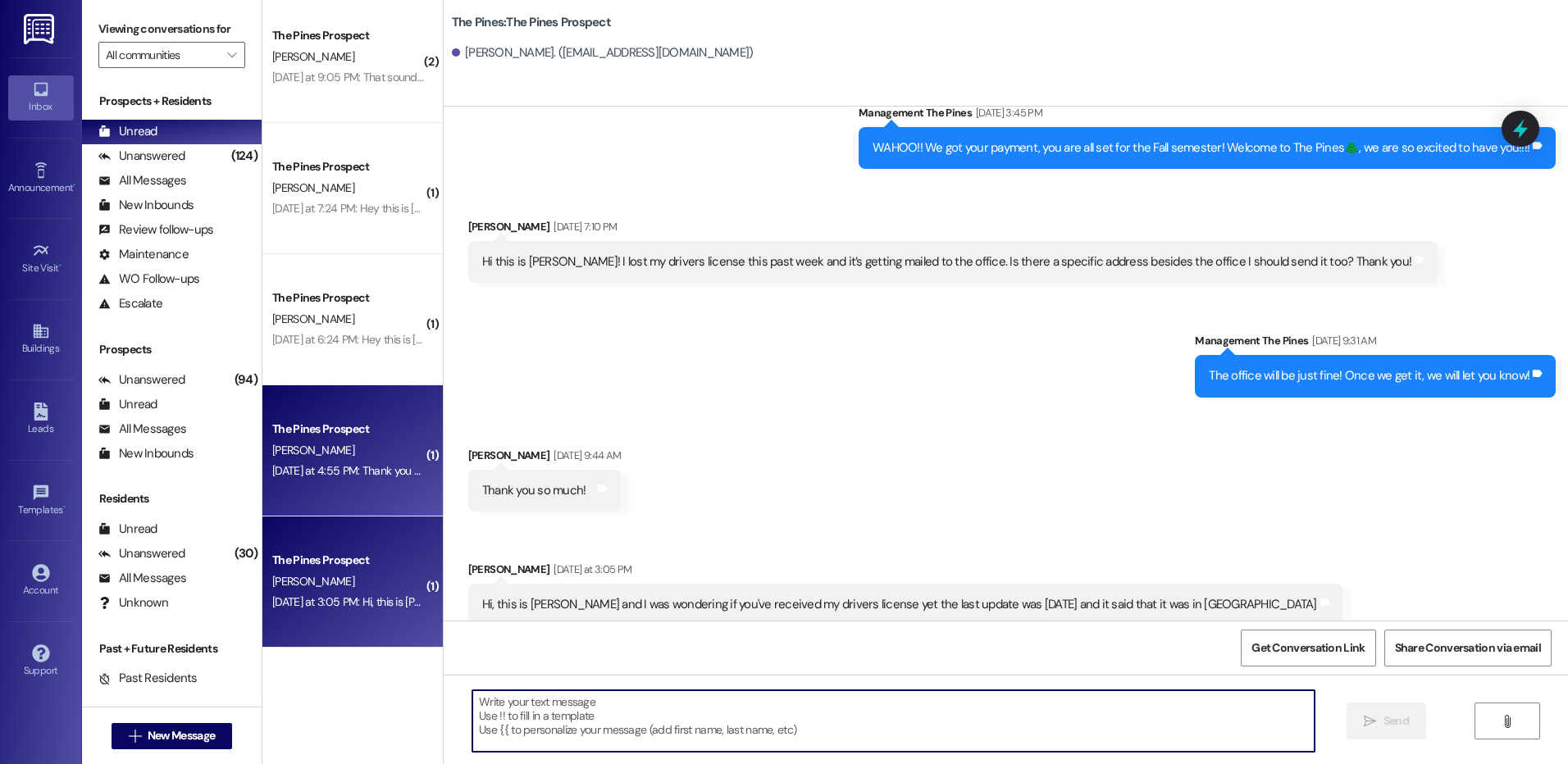
click at [385, 461] on div "[DATE] at 4:55 PM: Thank you so much [DATE] at 4:55 PM: Thank you so much" at bounding box center [347, 471] width 155 height 21
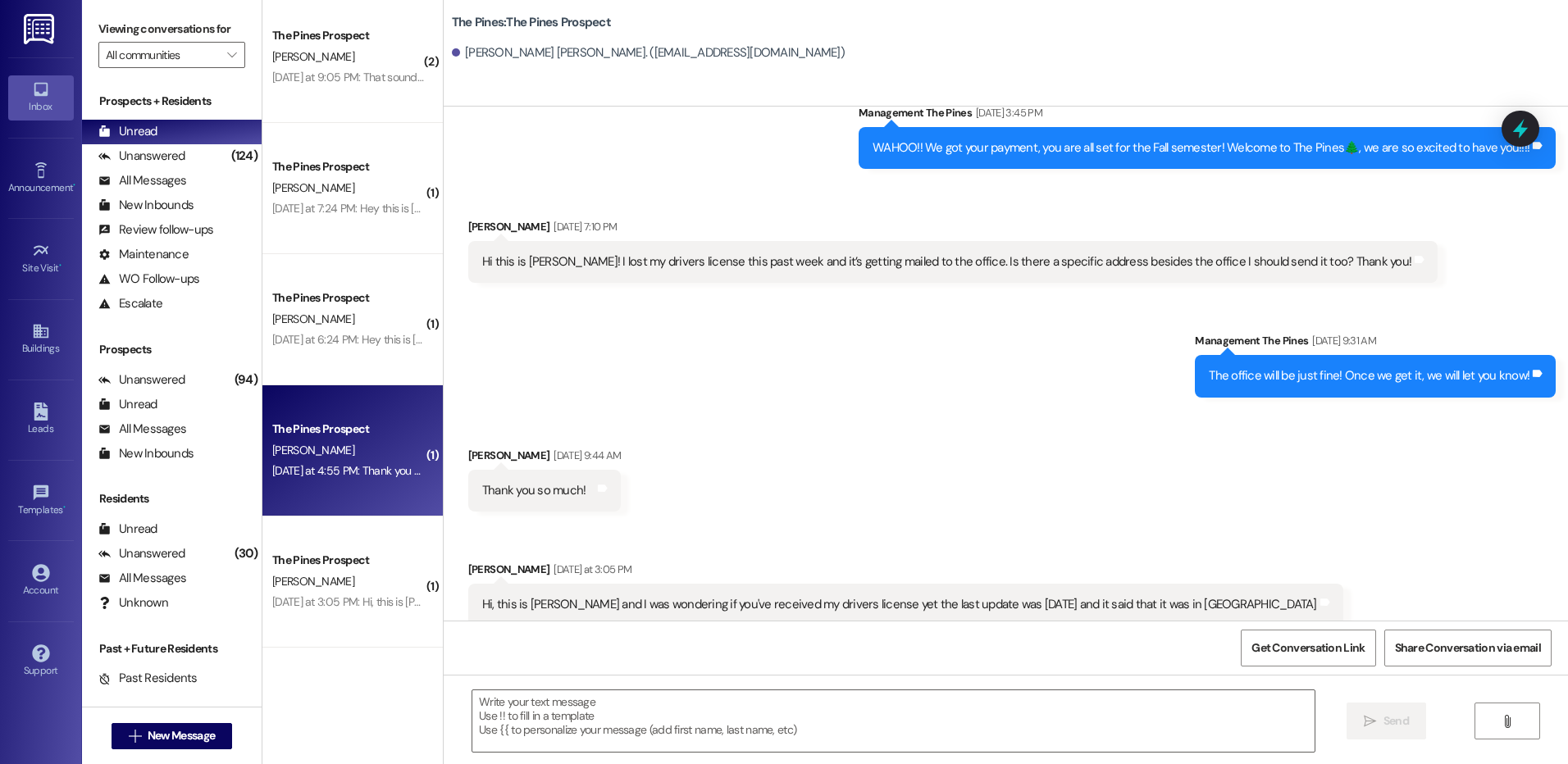
scroll to position [99, 0]
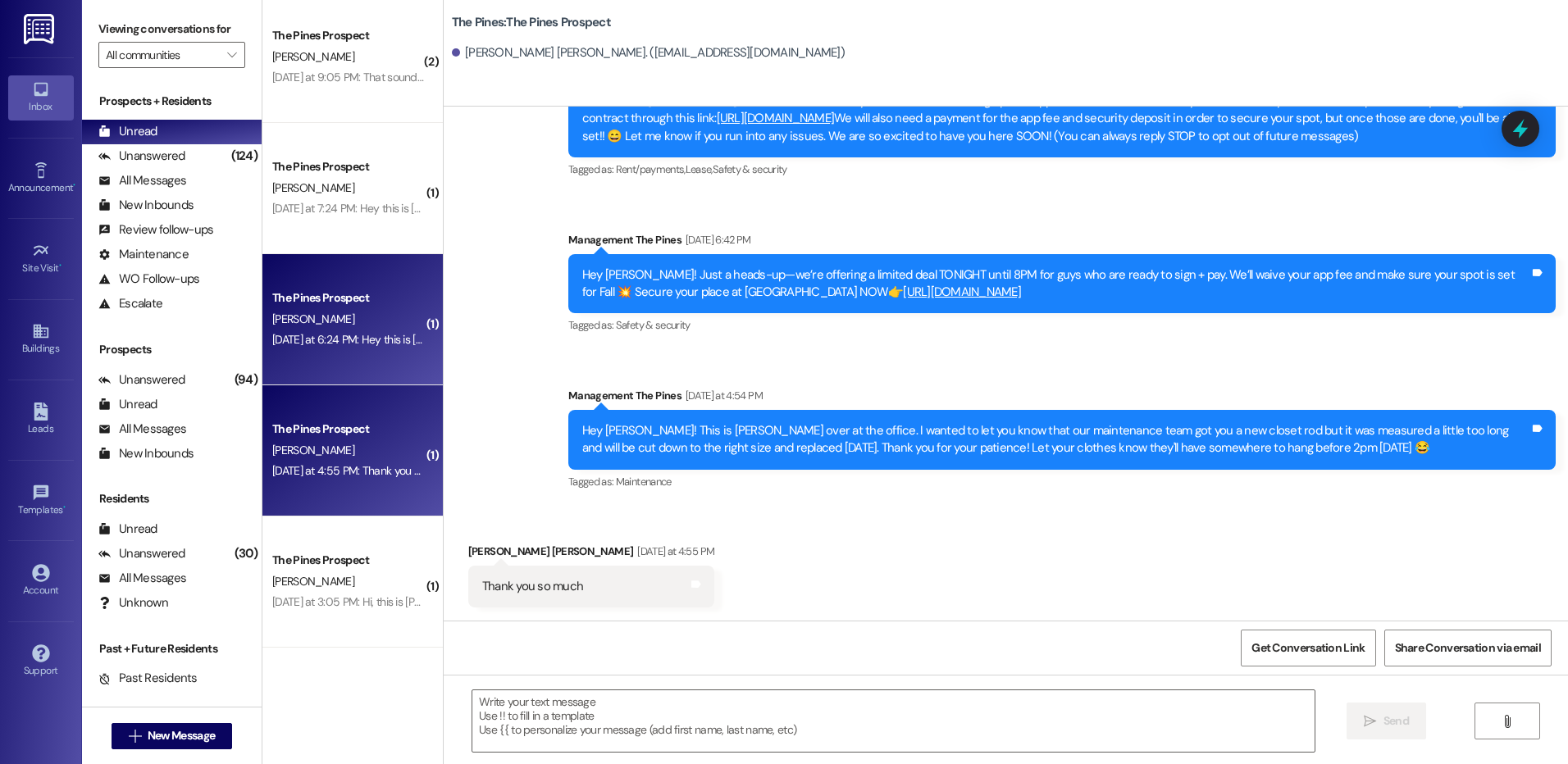
click at [329, 310] on div "[PERSON_NAME]" at bounding box center [347, 318] width 155 height 21
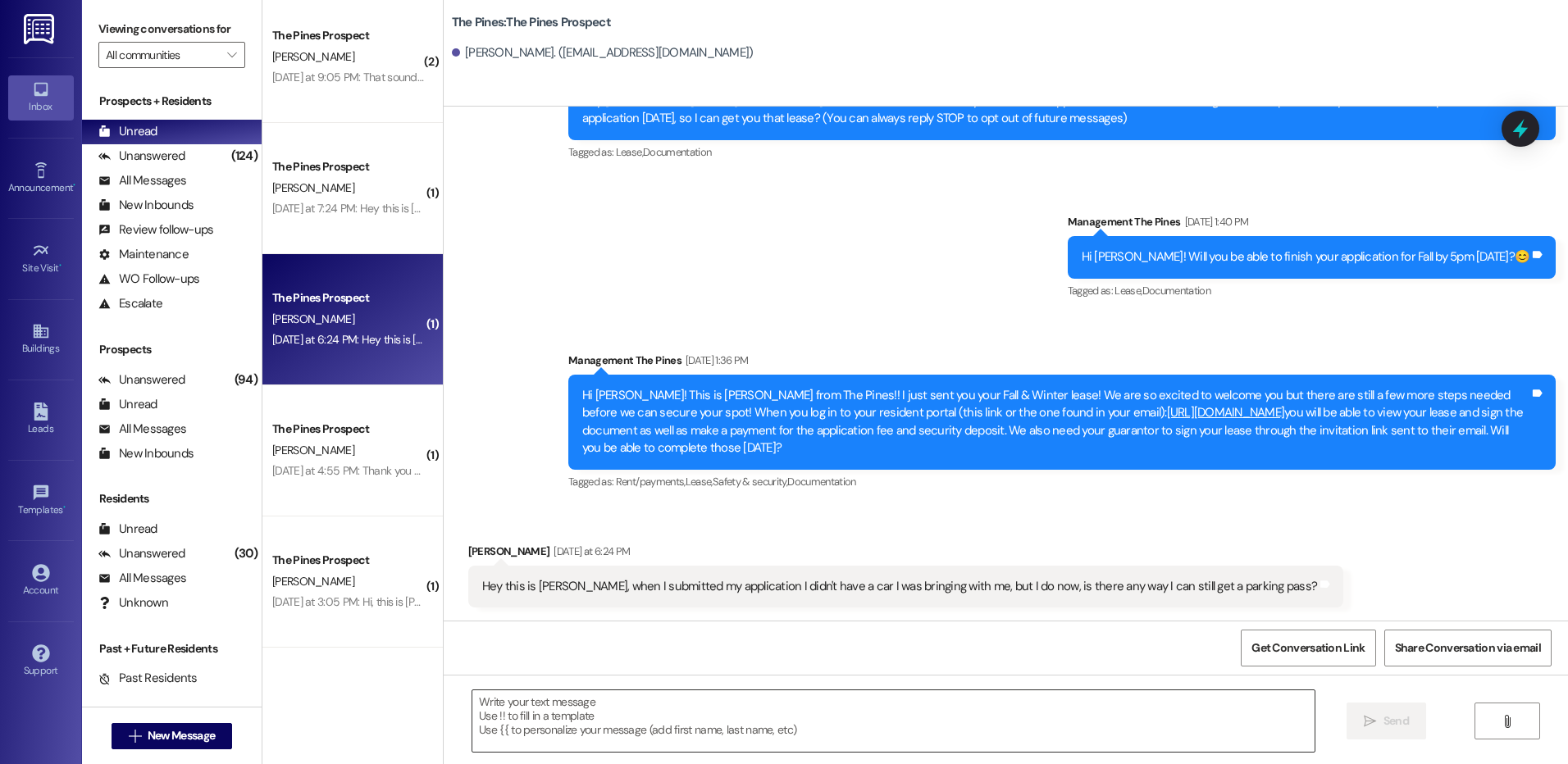
click at [1120, 721] on textarea at bounding box center [893, 720] width 841 height 62
click at [780, 706] on textarea "Hey [PERSON_NAME]," at bounding box center [893, 720] width 841 height 62
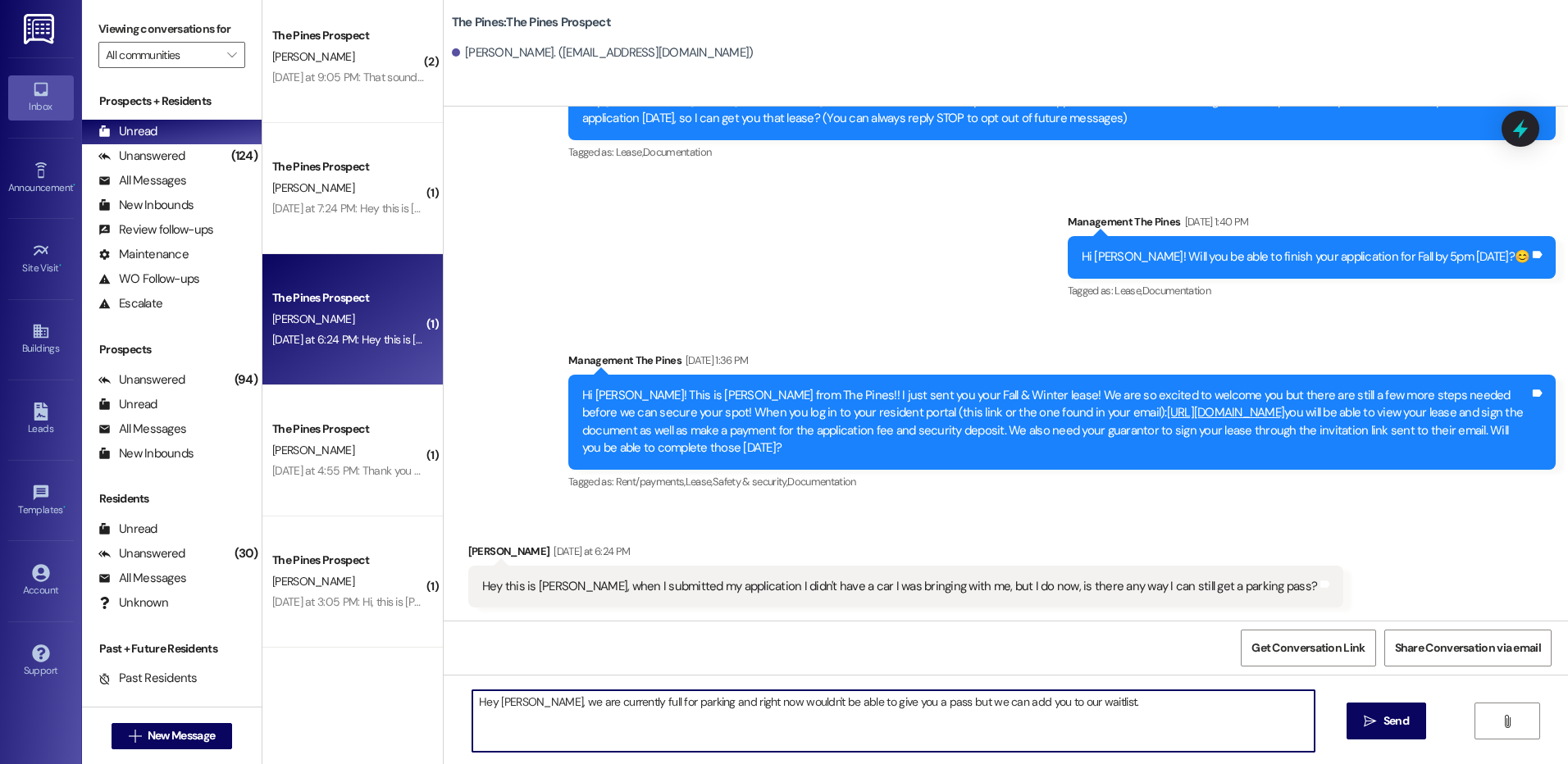
click at [1152, 708] on textarea "Hey [PERSON_NAME], we are currently full for parking and right now wouldn't be …" at bounding box center [893, 720] width 841 height 62
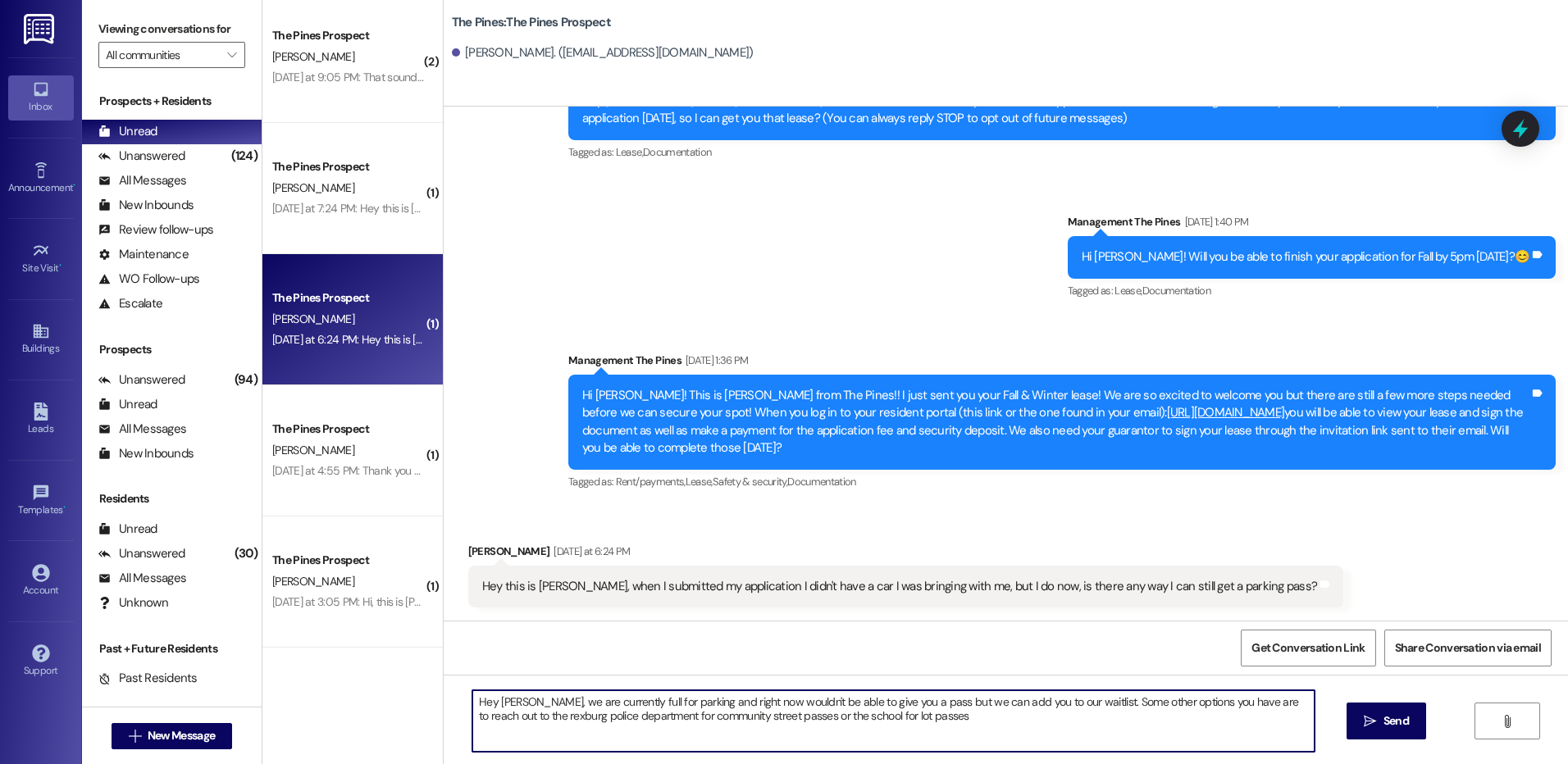
type textarea "Hey [PERSON_NAME], we are currently full for parking and right now wouldn't be …"
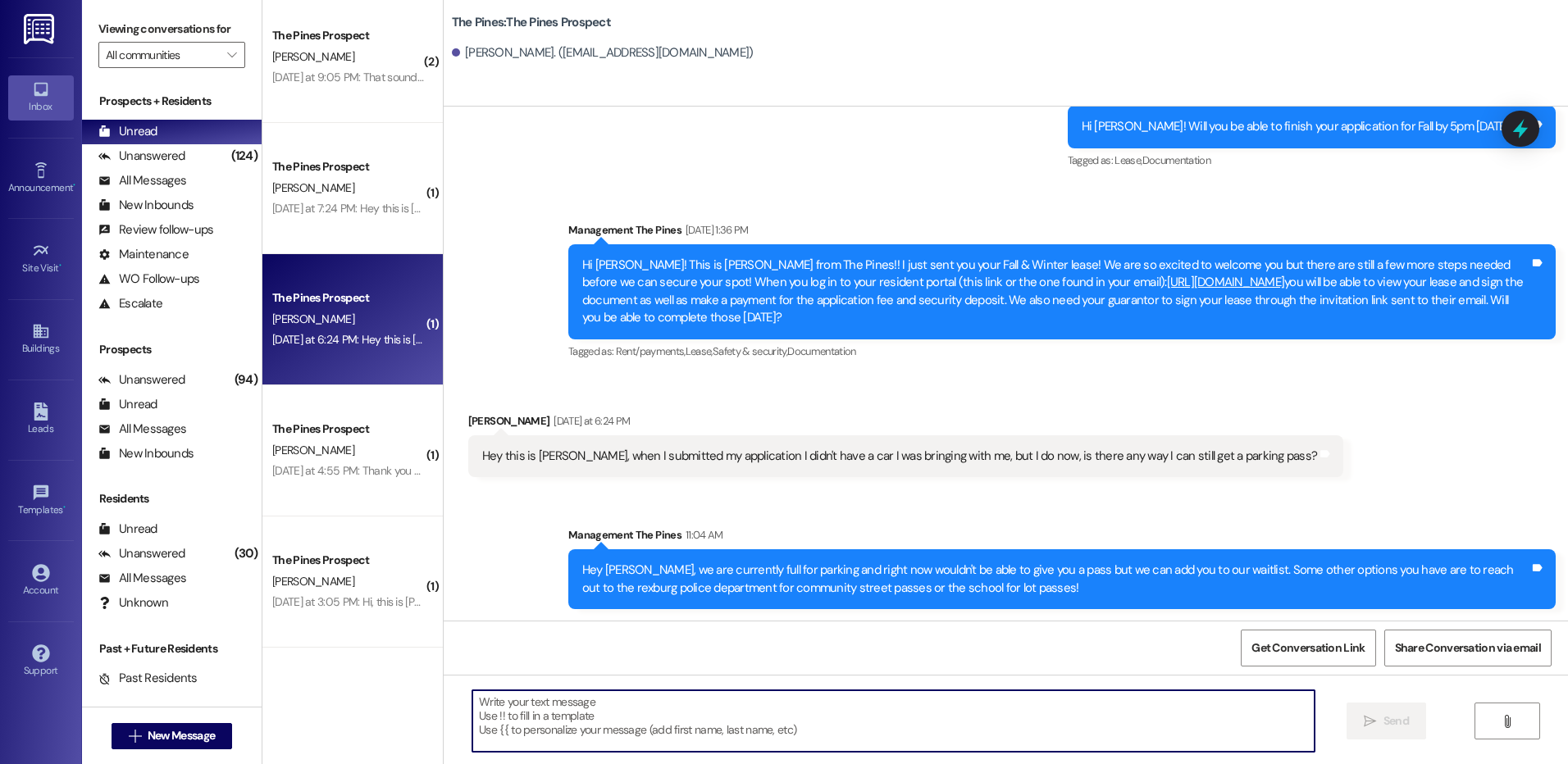
scroll to position [231, 0]
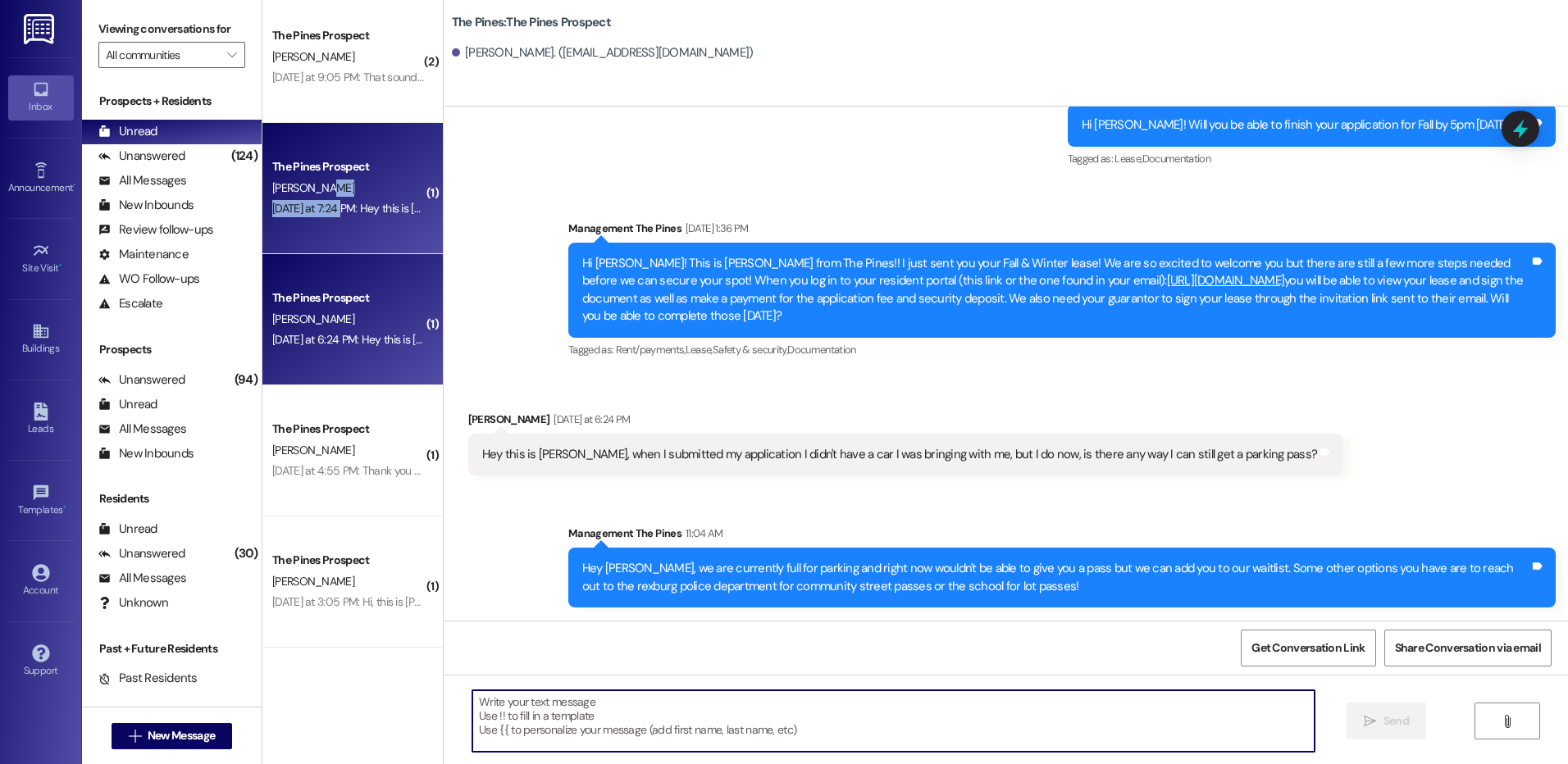
click at [329, 198] on div "The Pines Prospect [PERSON_NAME] [DATE] at 7:24 PM: Hey this is [PERSON_NAME], …" at bounding box center [353, 188] width 181 height 132
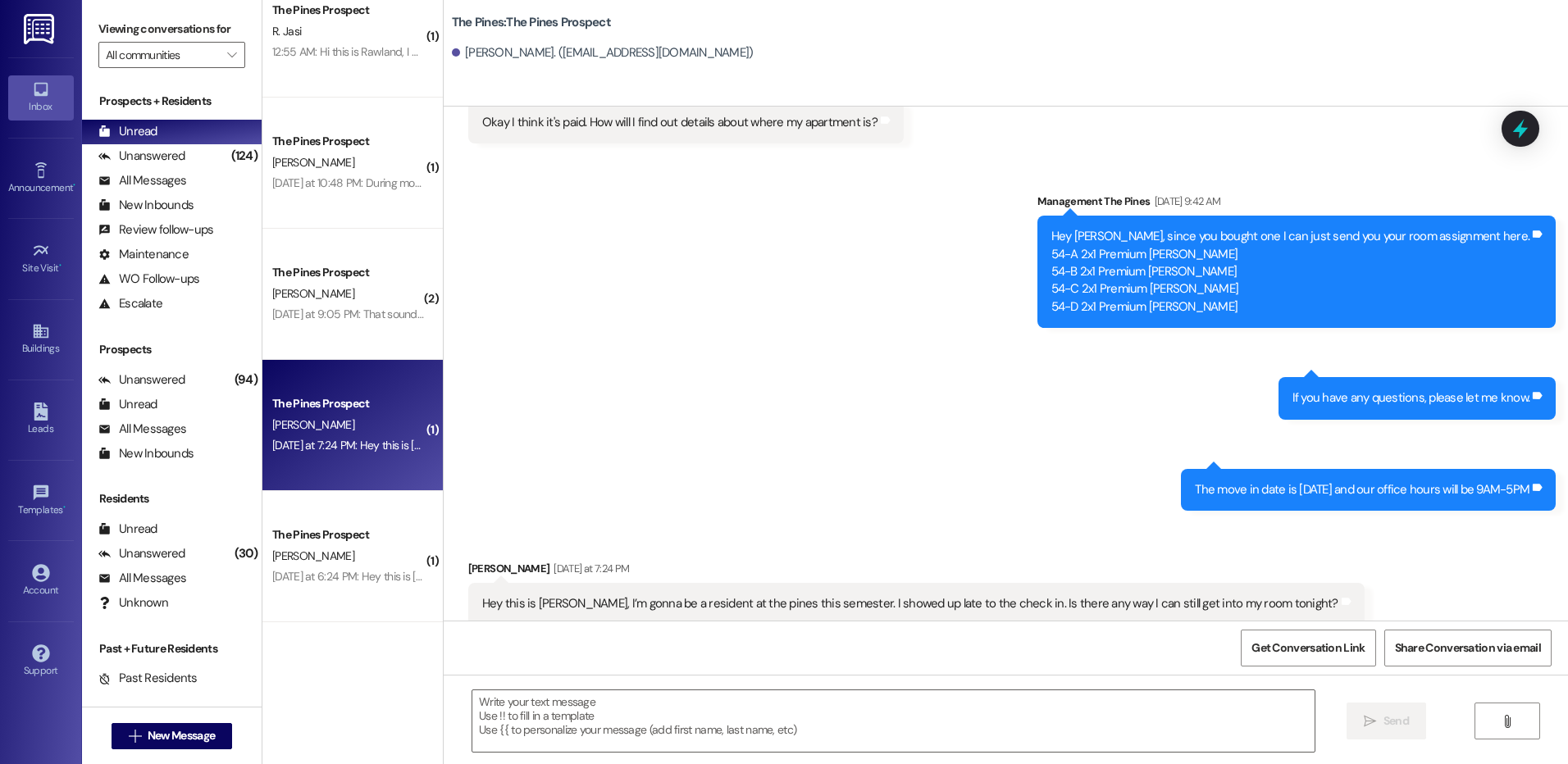
scroll to position [418, 0]
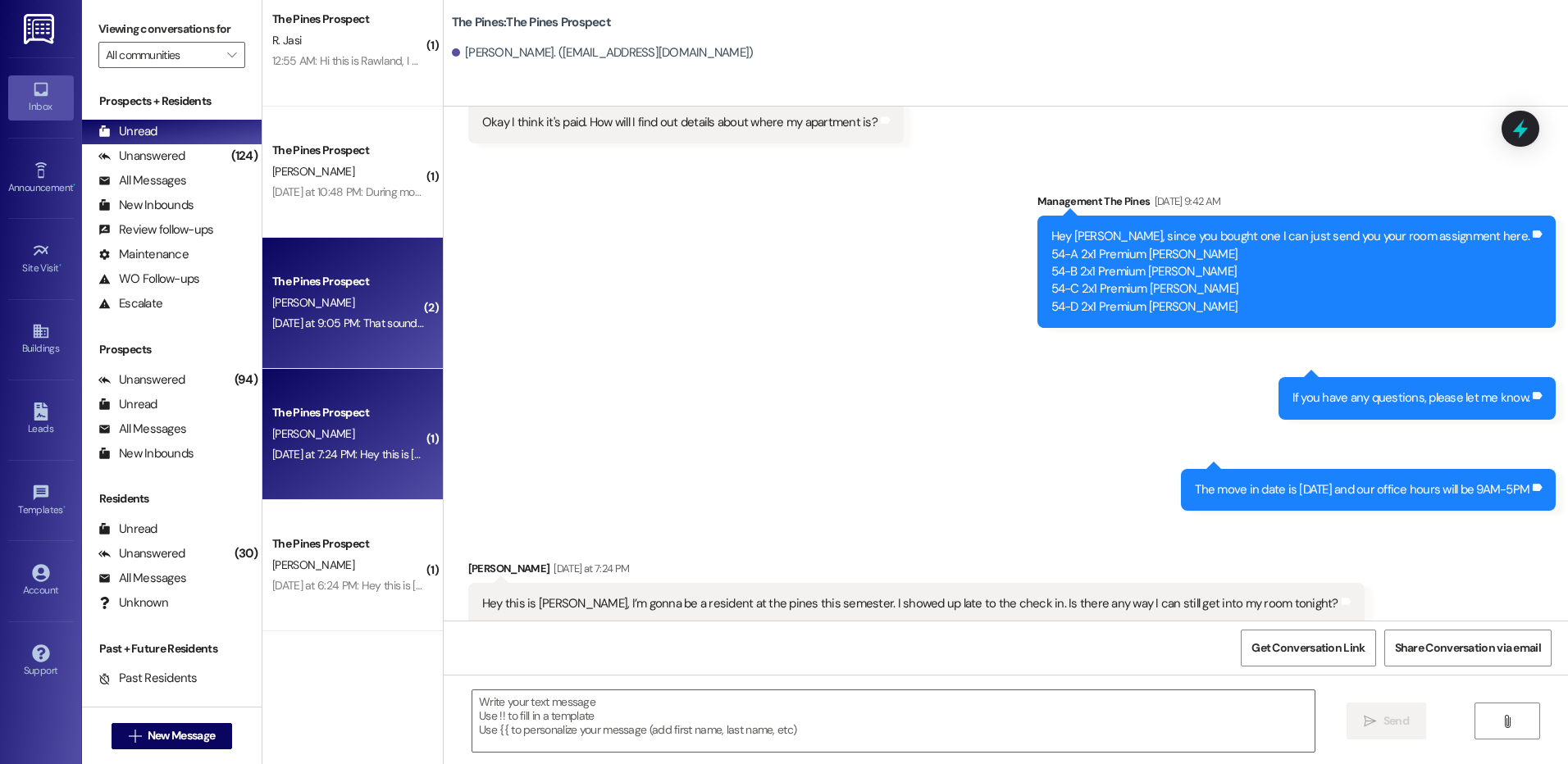
click at [351, 310] on div "[PERSON_NAME]" at bounding box center [347, 302] width 155 height 21
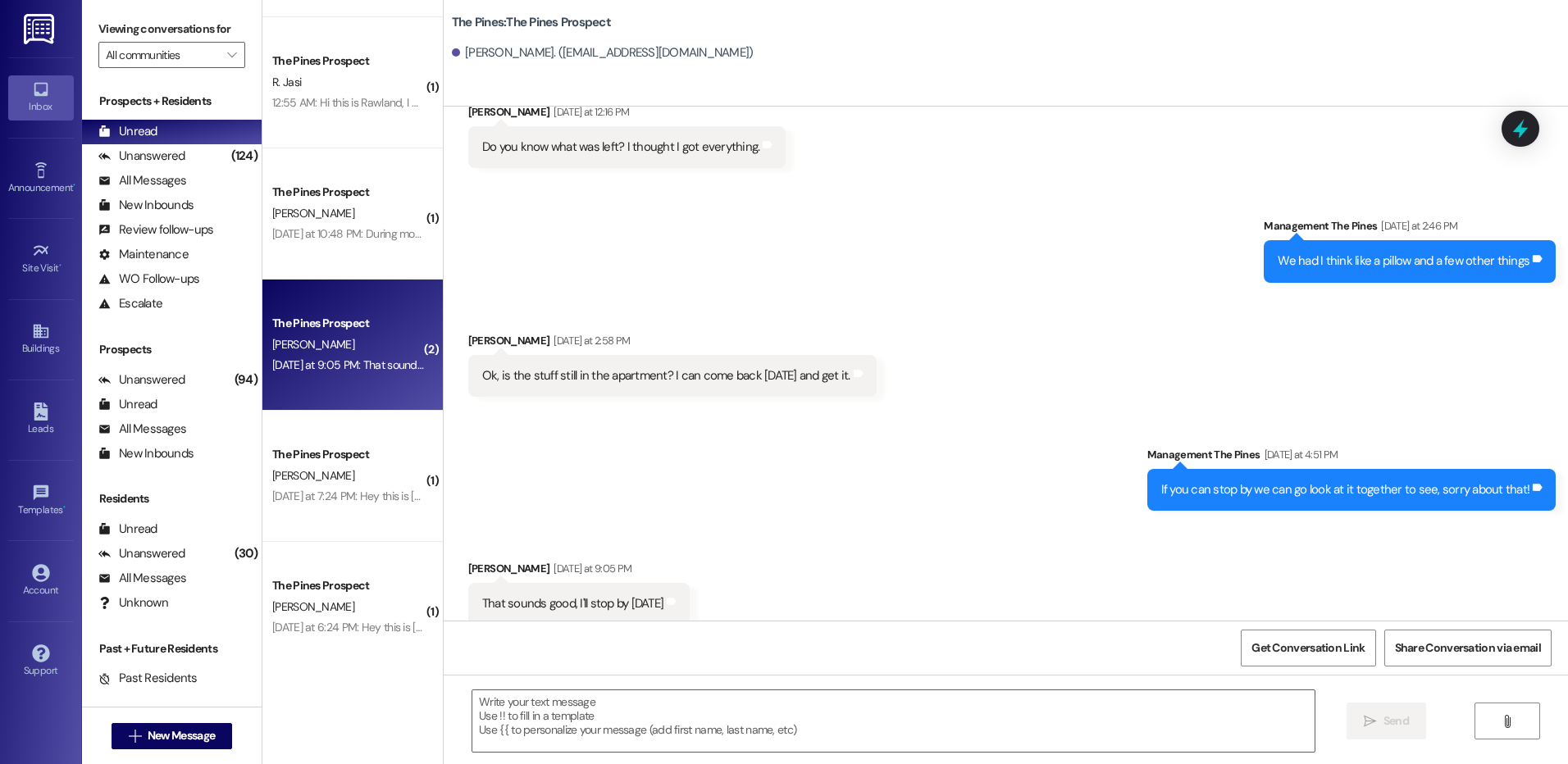
scroll to position [336, 0]
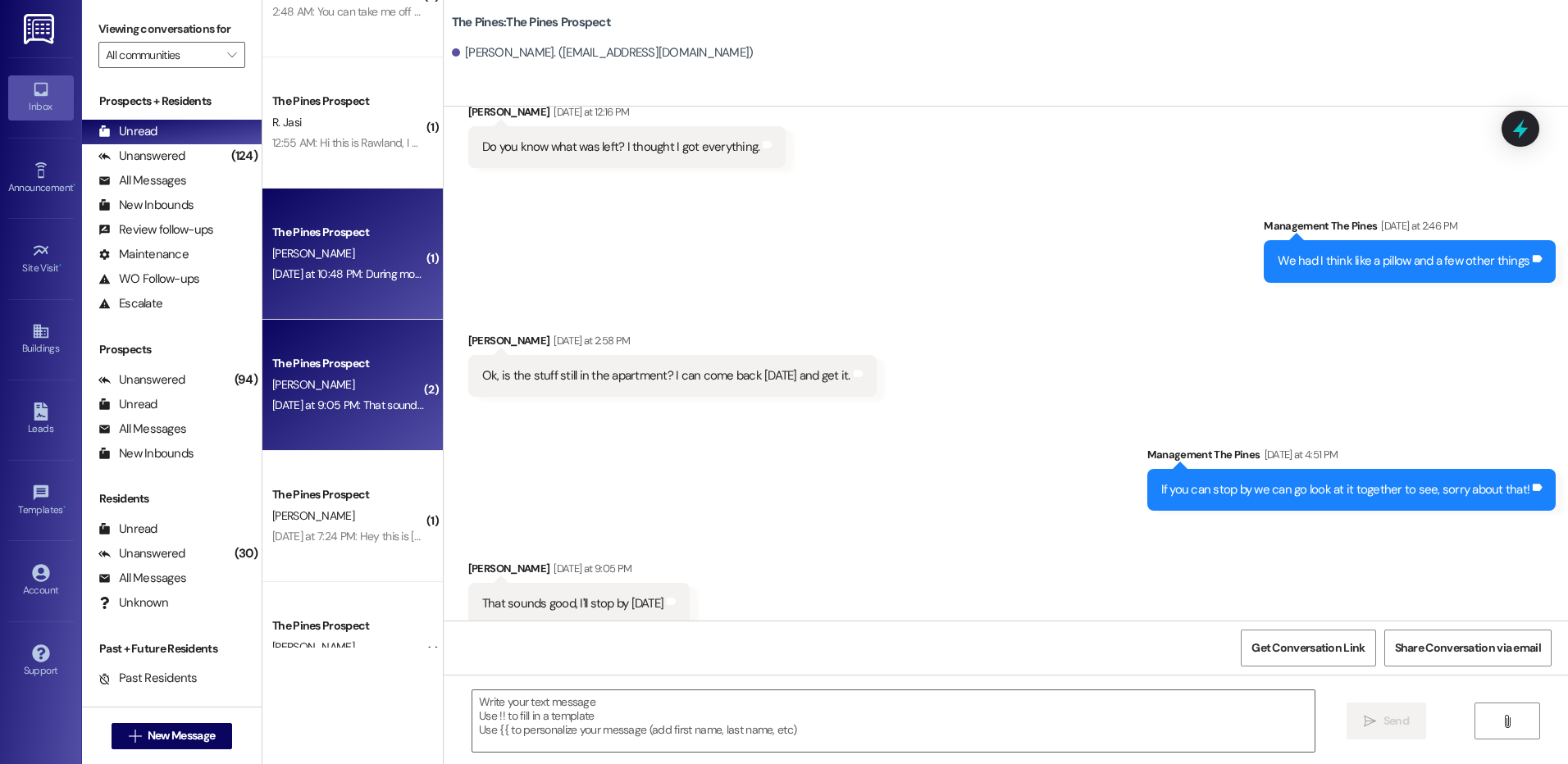
click at [338, 272] on div "[DATE] at 10:48 PM: During move in [DATE] impossibly found some mouse droppings…" at bounding box center [929, 274] width 1315 height 14
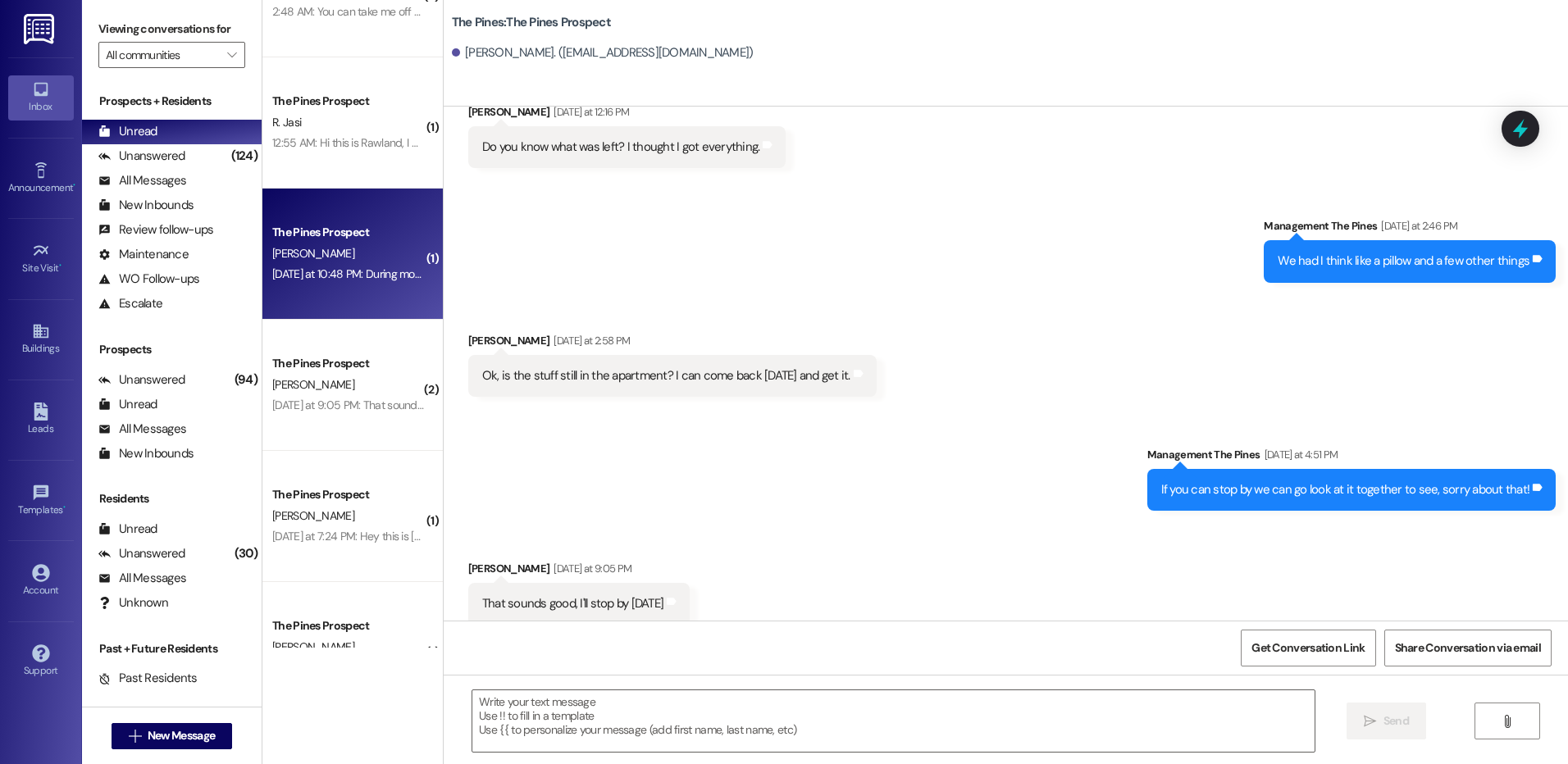
scroll to position [0, 0]
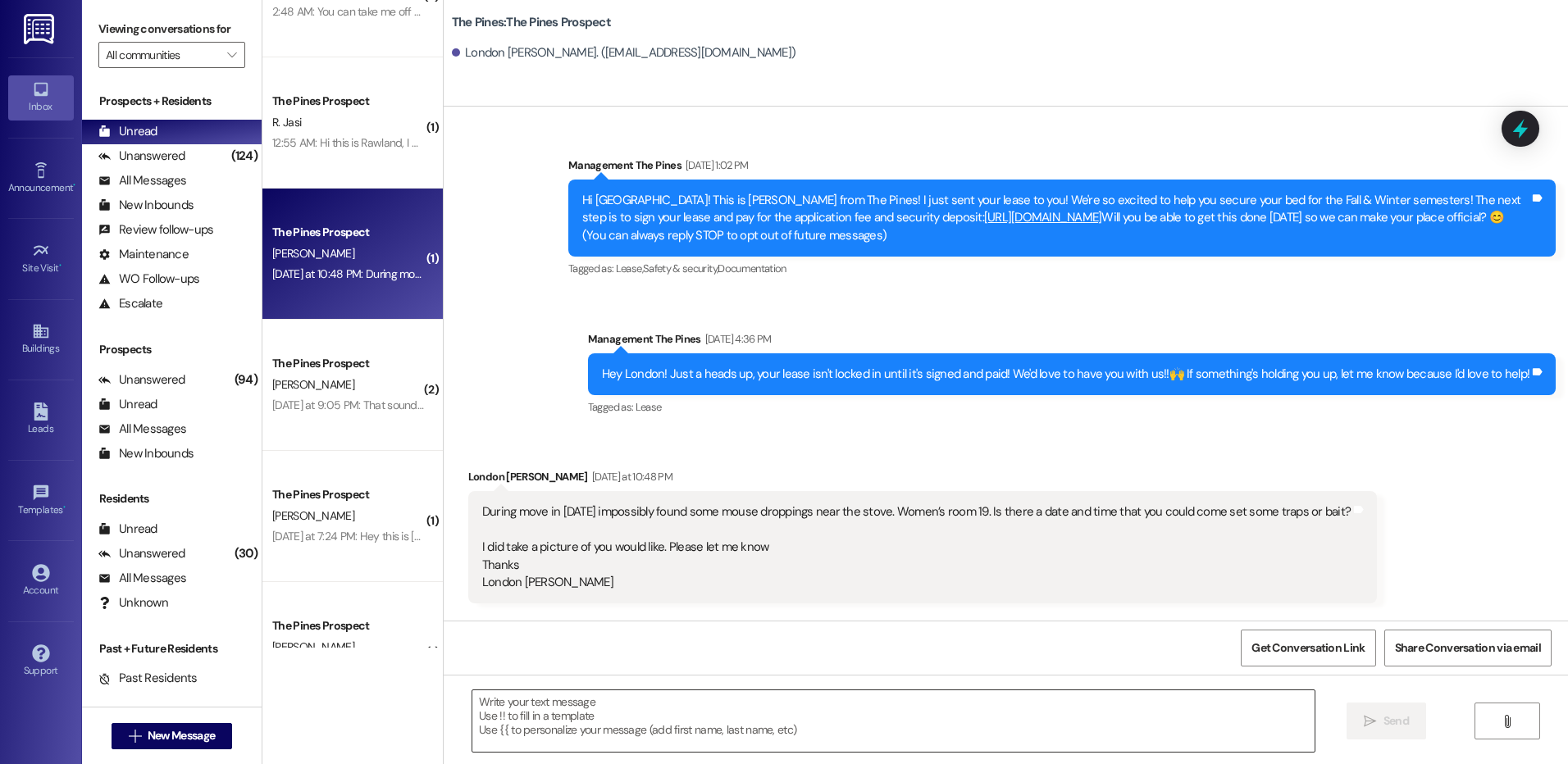
click at [775, 714] on textarea at bounding box center [893, 720] width 841 height 62
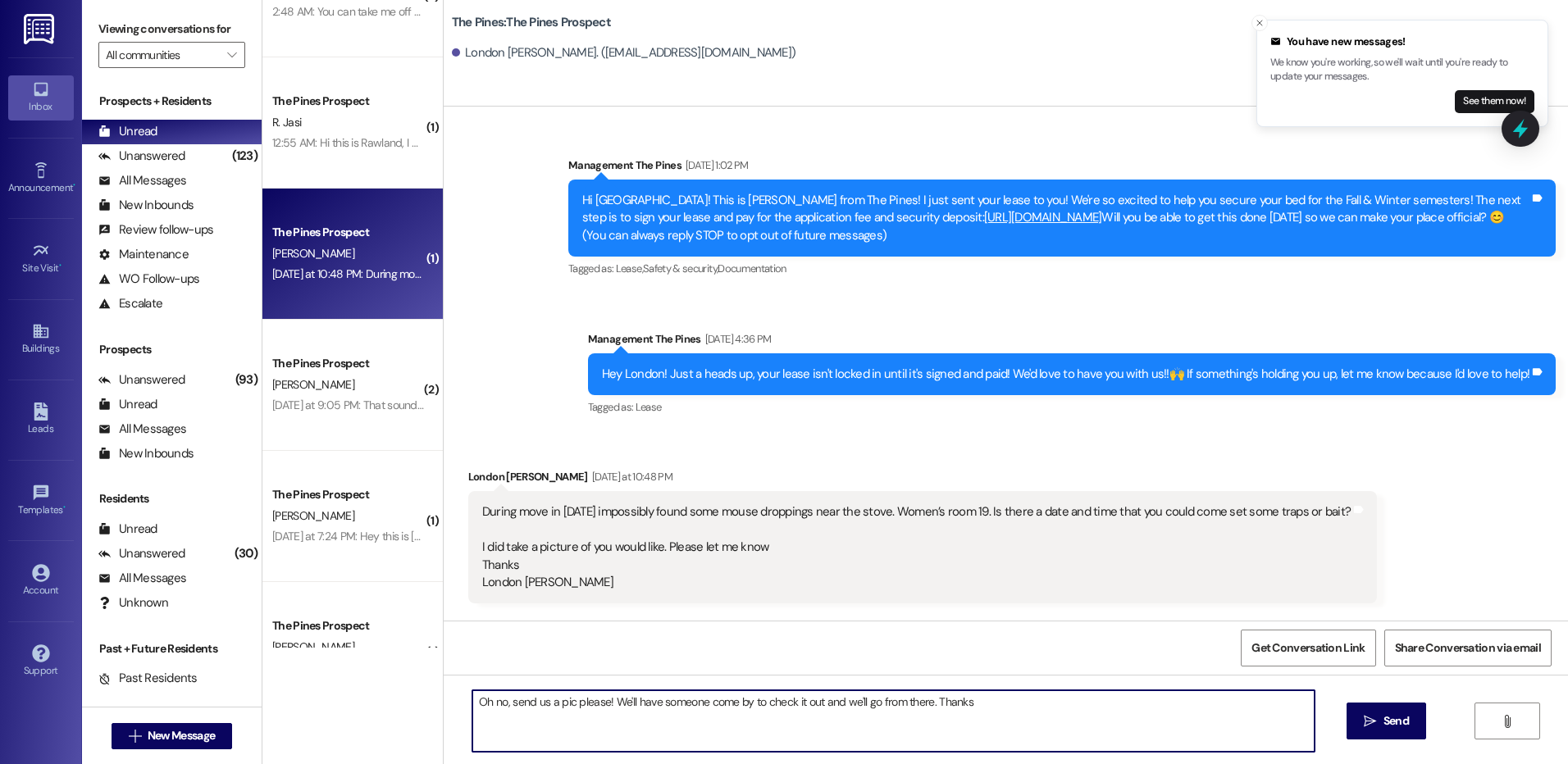
type textarea "Oh no, send us a pic please! We'll have someone come by to check it out and we'…"
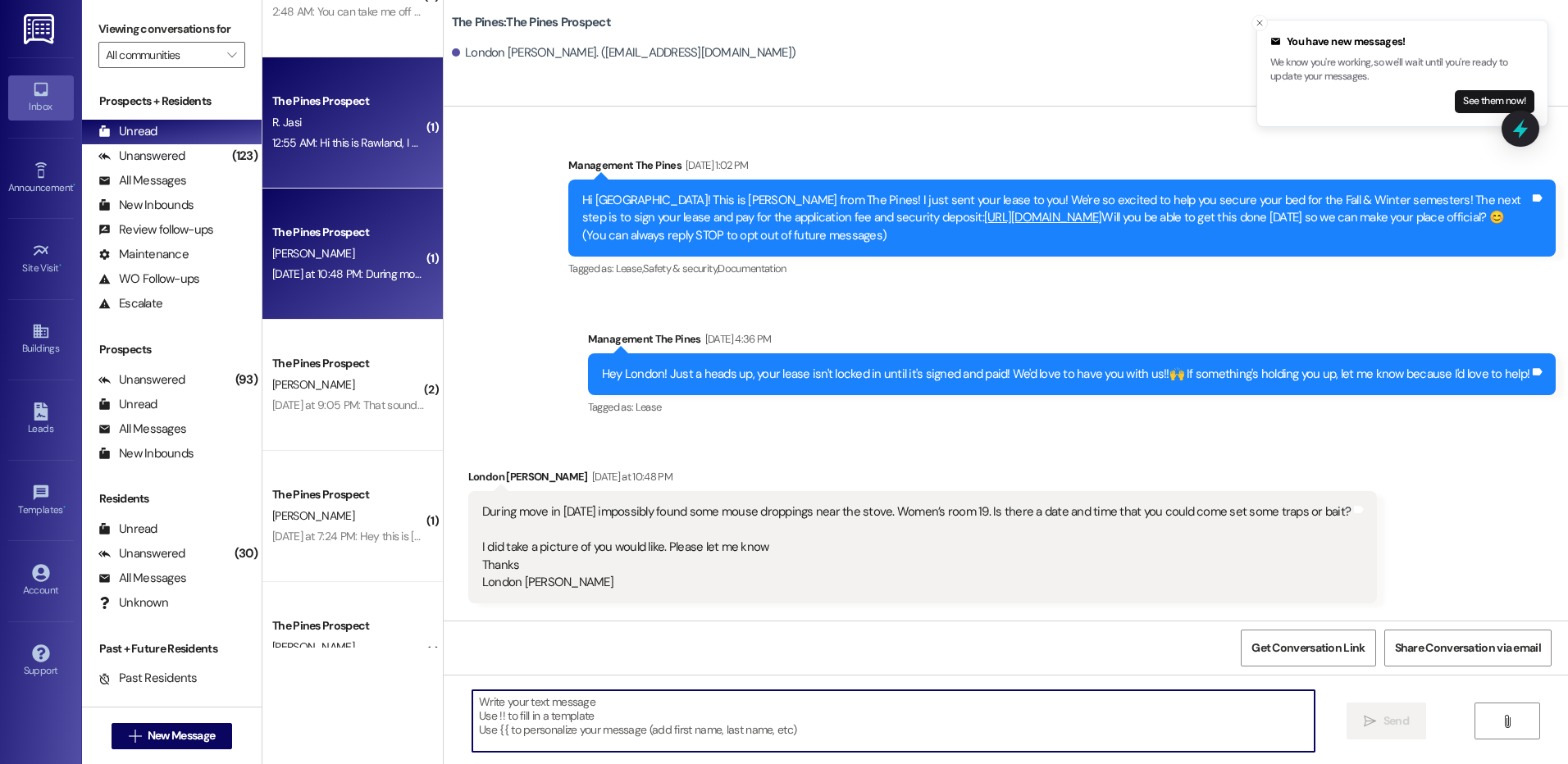
click at [362, 123] on div "R. Jasi" at bounding box center [347, 123] width 155 height 21
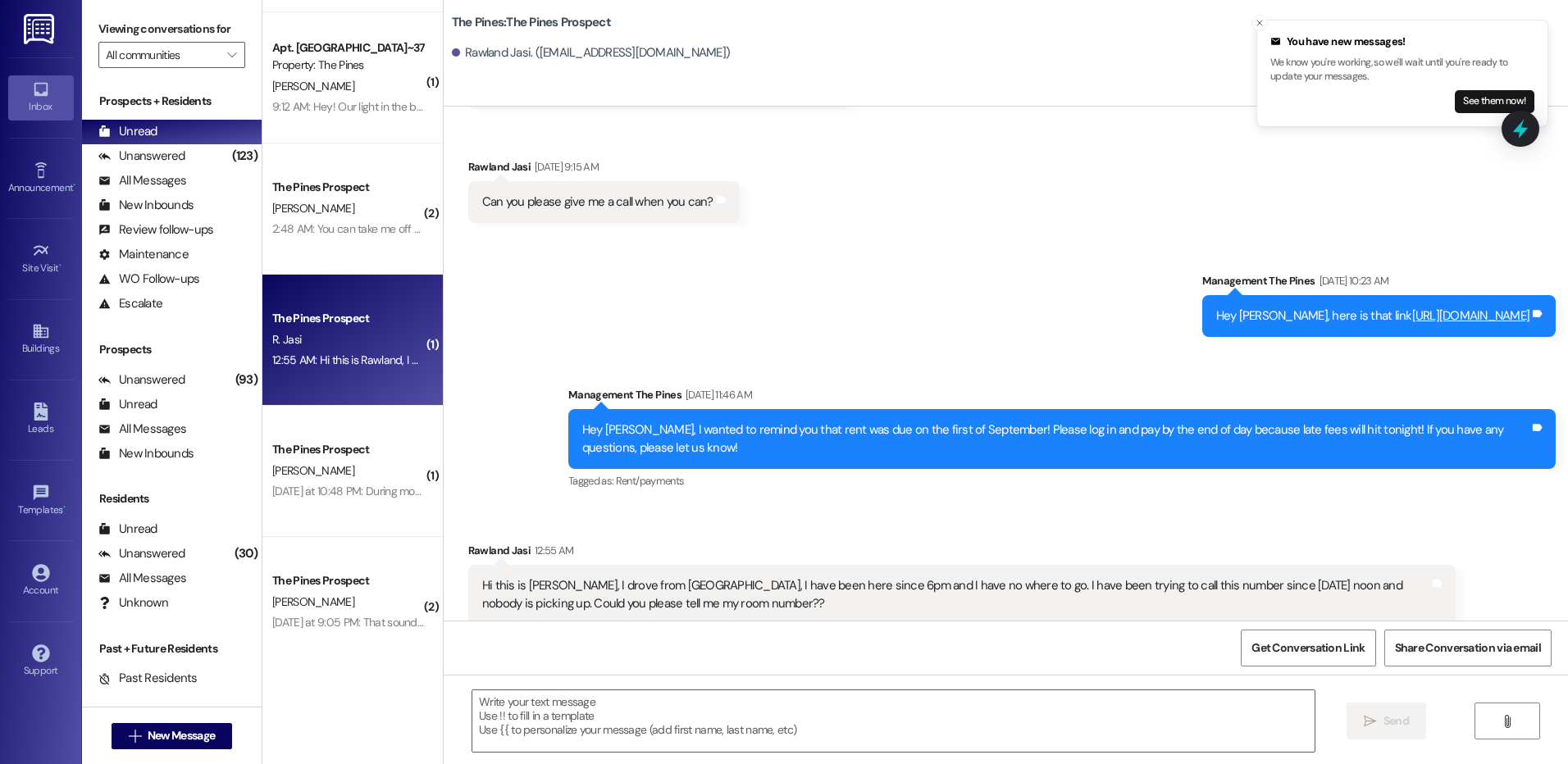
scroll to position [90, 0]
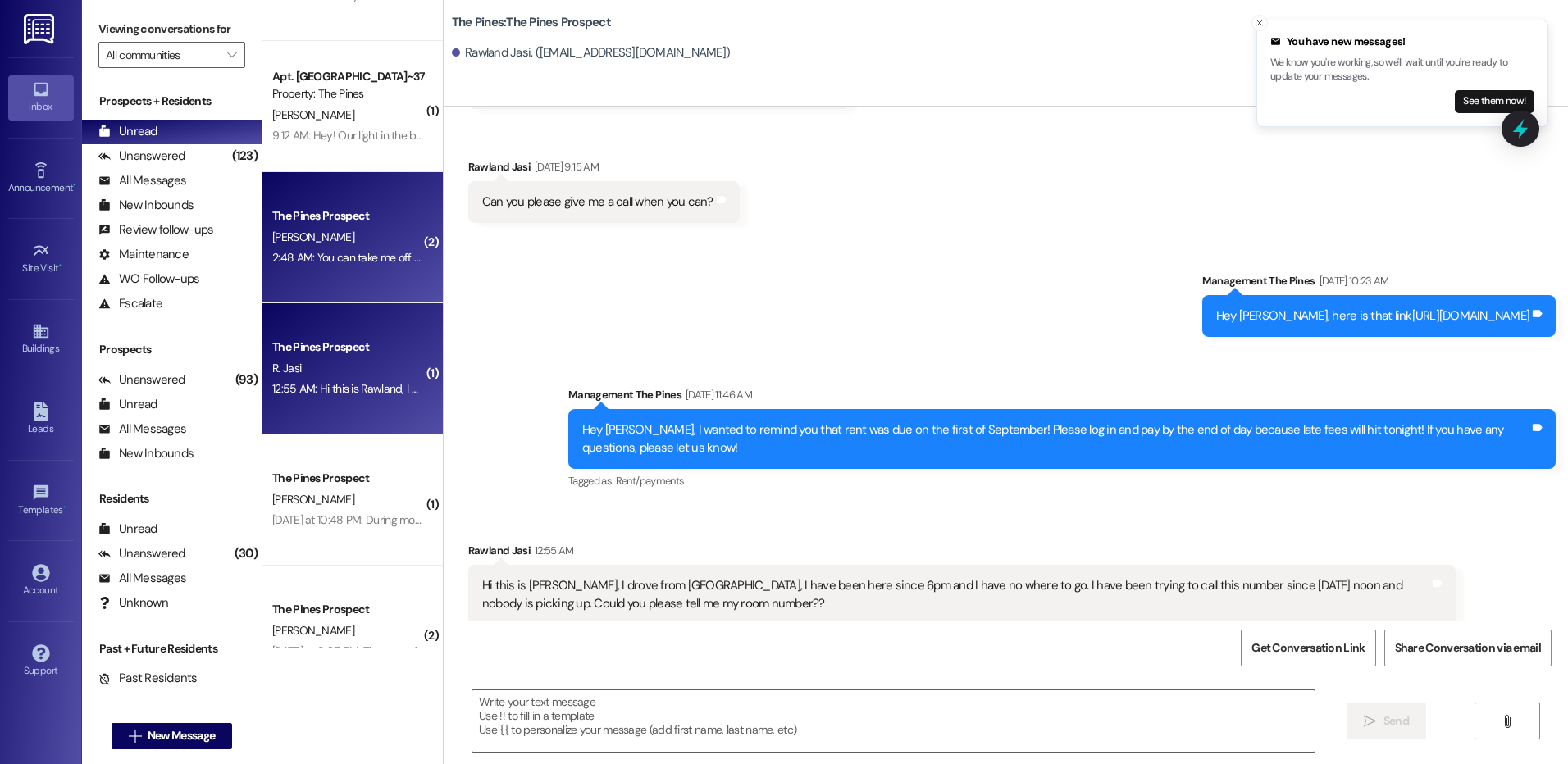
click at [339, 267] on div "2:48 AM: You can take me off from the waitlist. I checked my lease and I forgot…" at bounding box center [347, 258] width 155 height 21
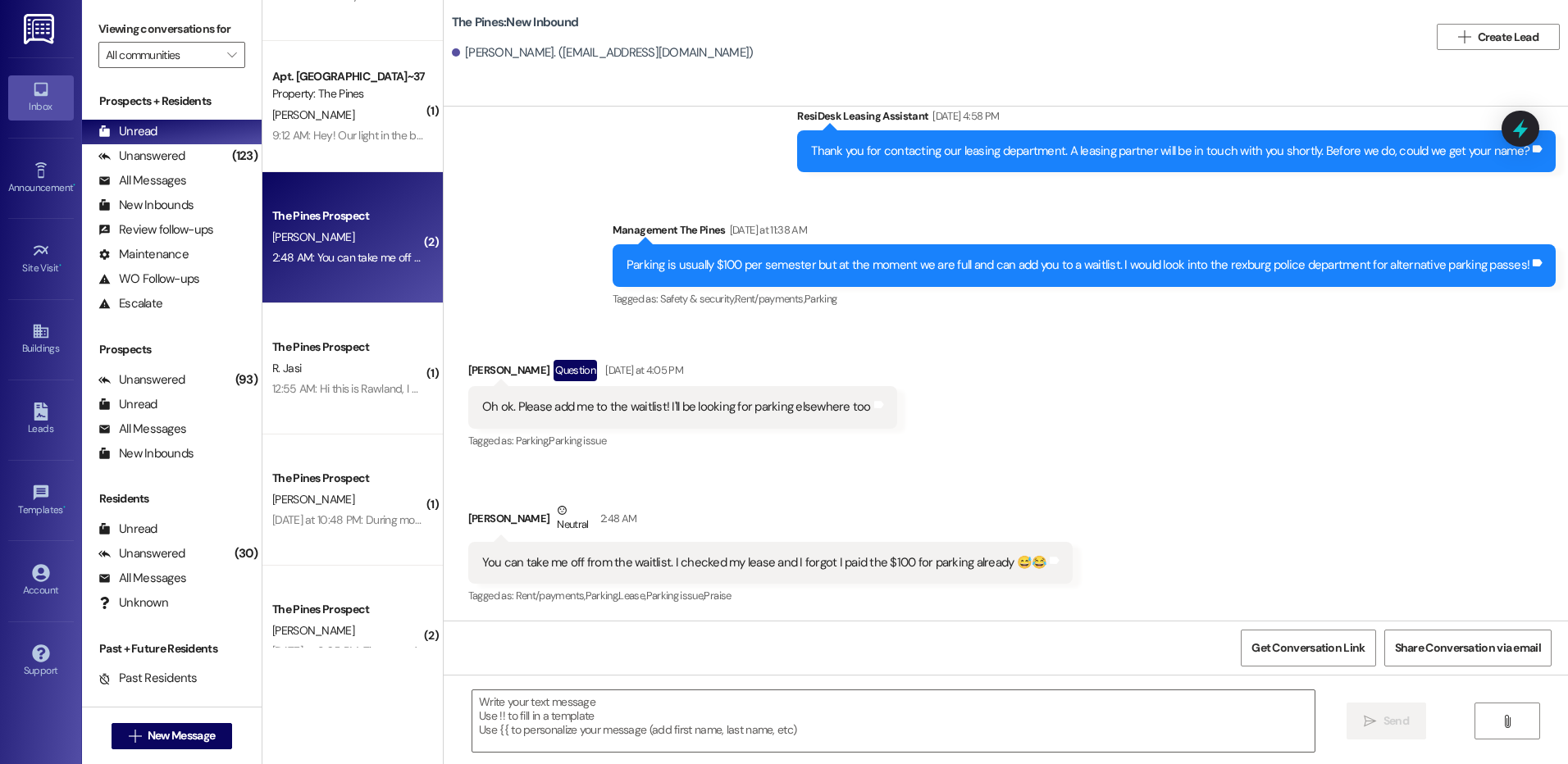
scroll to position [318, 0]
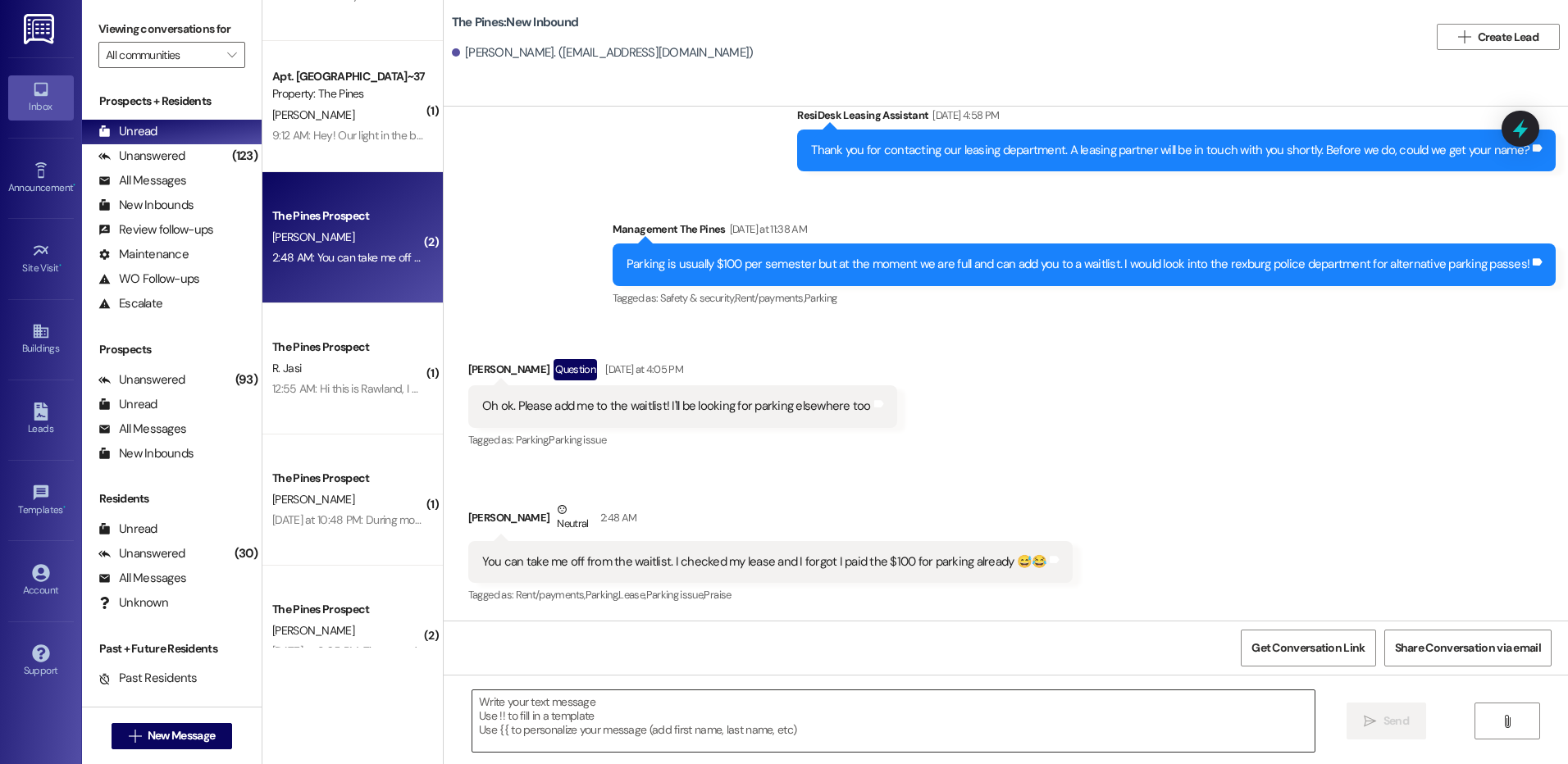
click at [957, 717] on textarea at bounding box center [893, 720] width 841 height 62
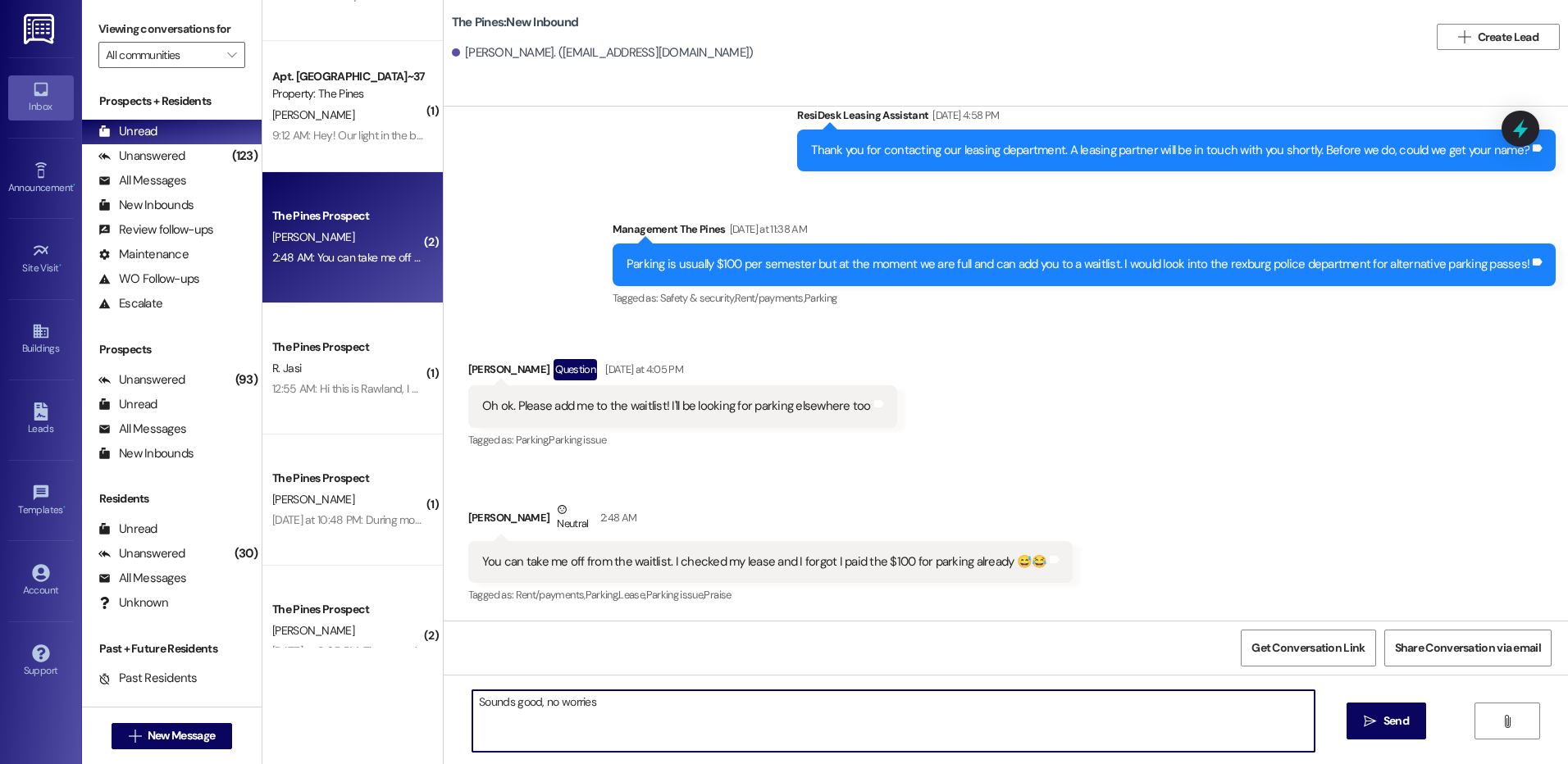
type textarea "Sounds good, no worries!"
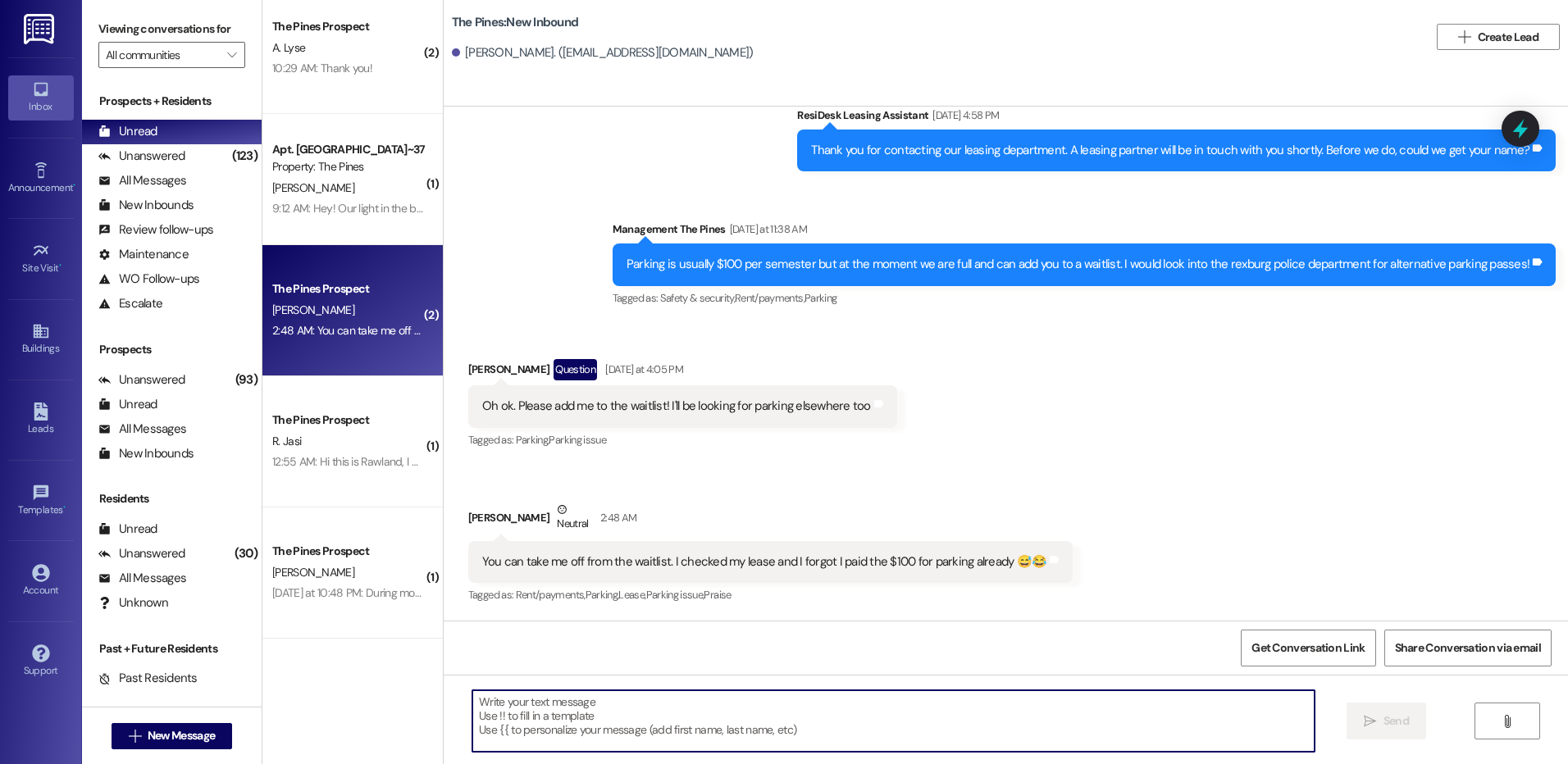
scroll to position [0, 0]
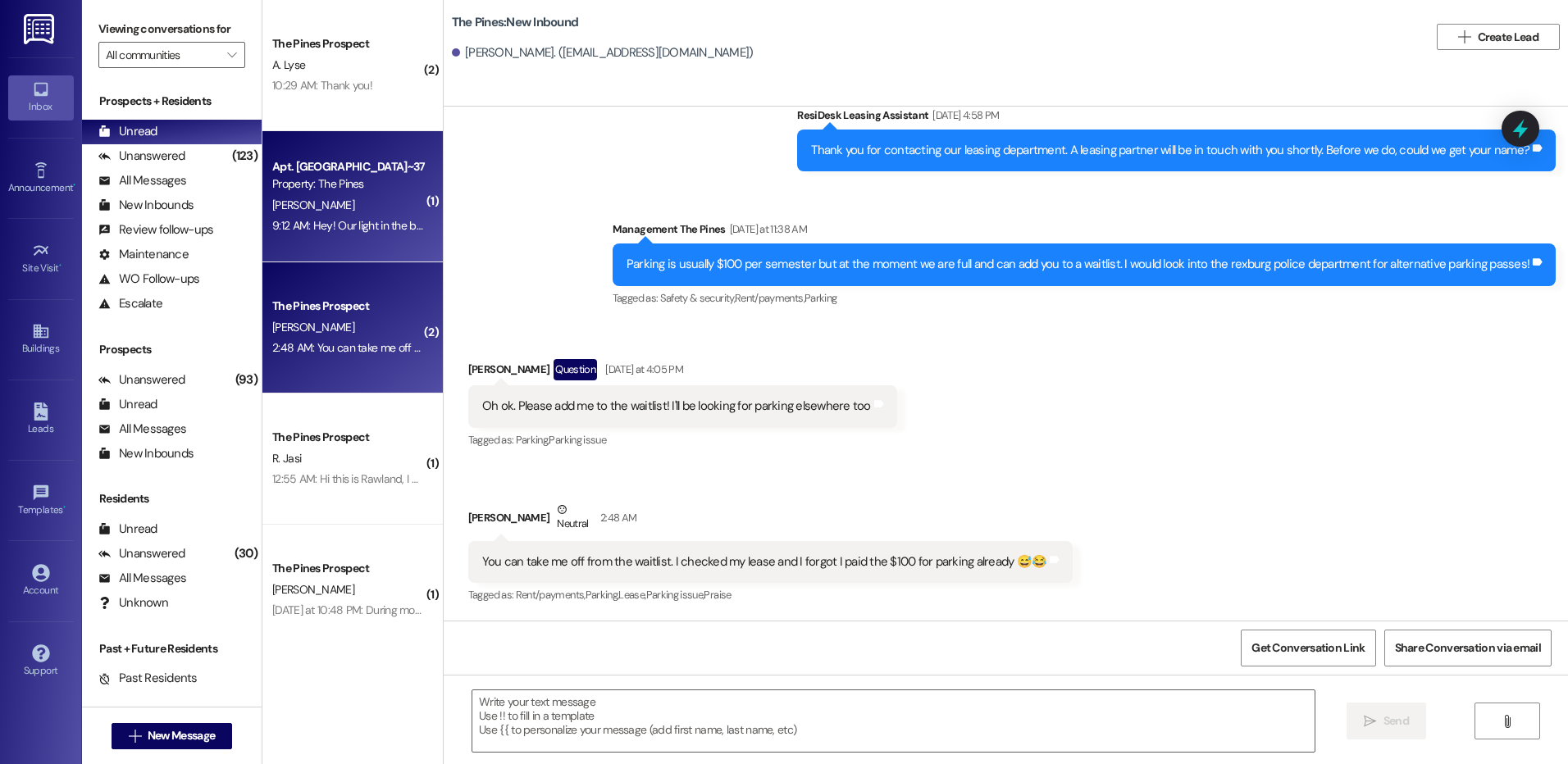
click at [331, 204] on div "[PERSON_NAME]" at bounding box center [347, 205] width 155 height 21
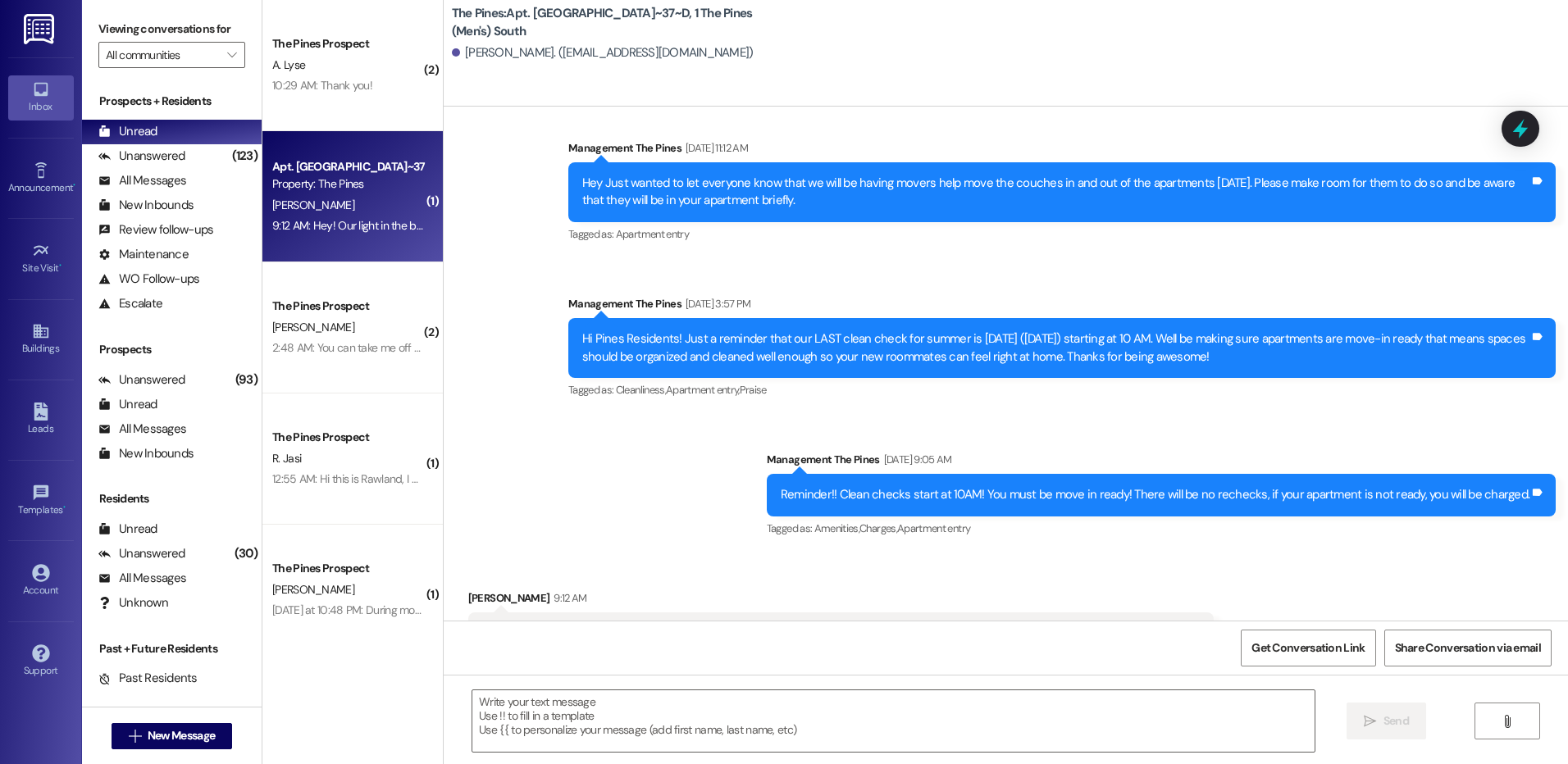
scroll to position [27729, 0]
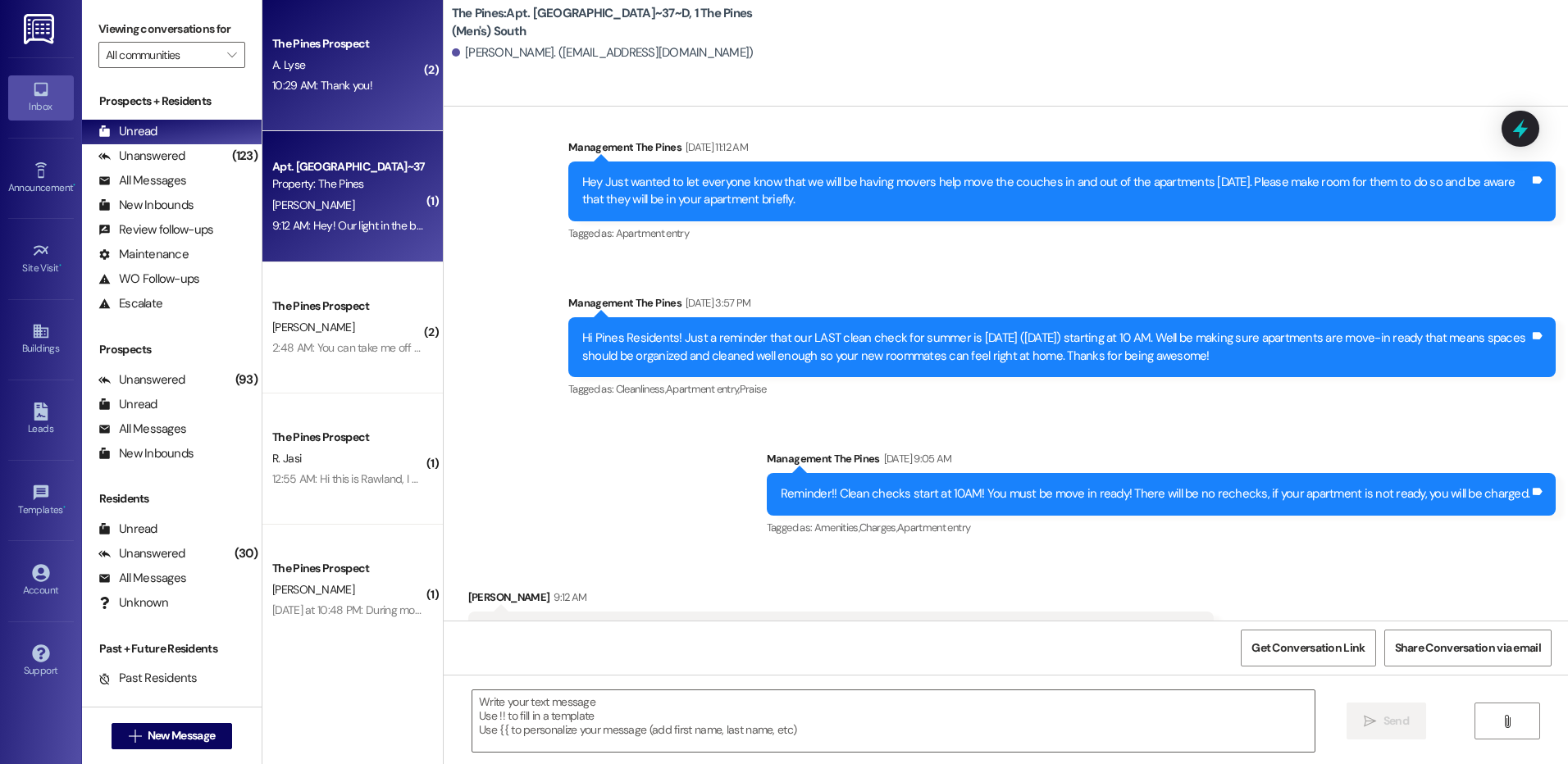
click at [369, 89] on div "10:29 AM: Thank you! 10:29 AM: Thank you!" at bounding box center [347, 85] width 155 height 21
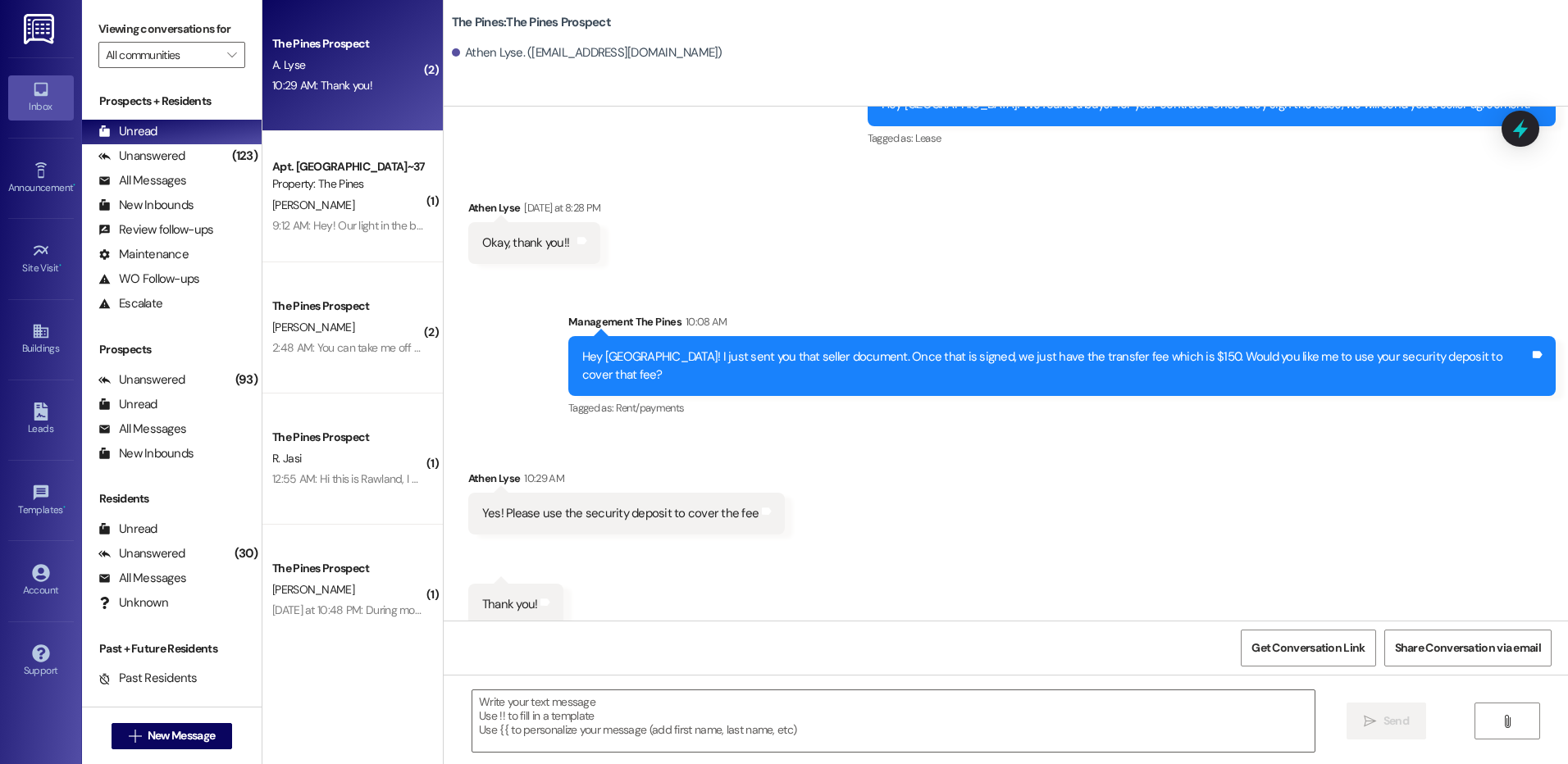
scroll to position [2033, 0]
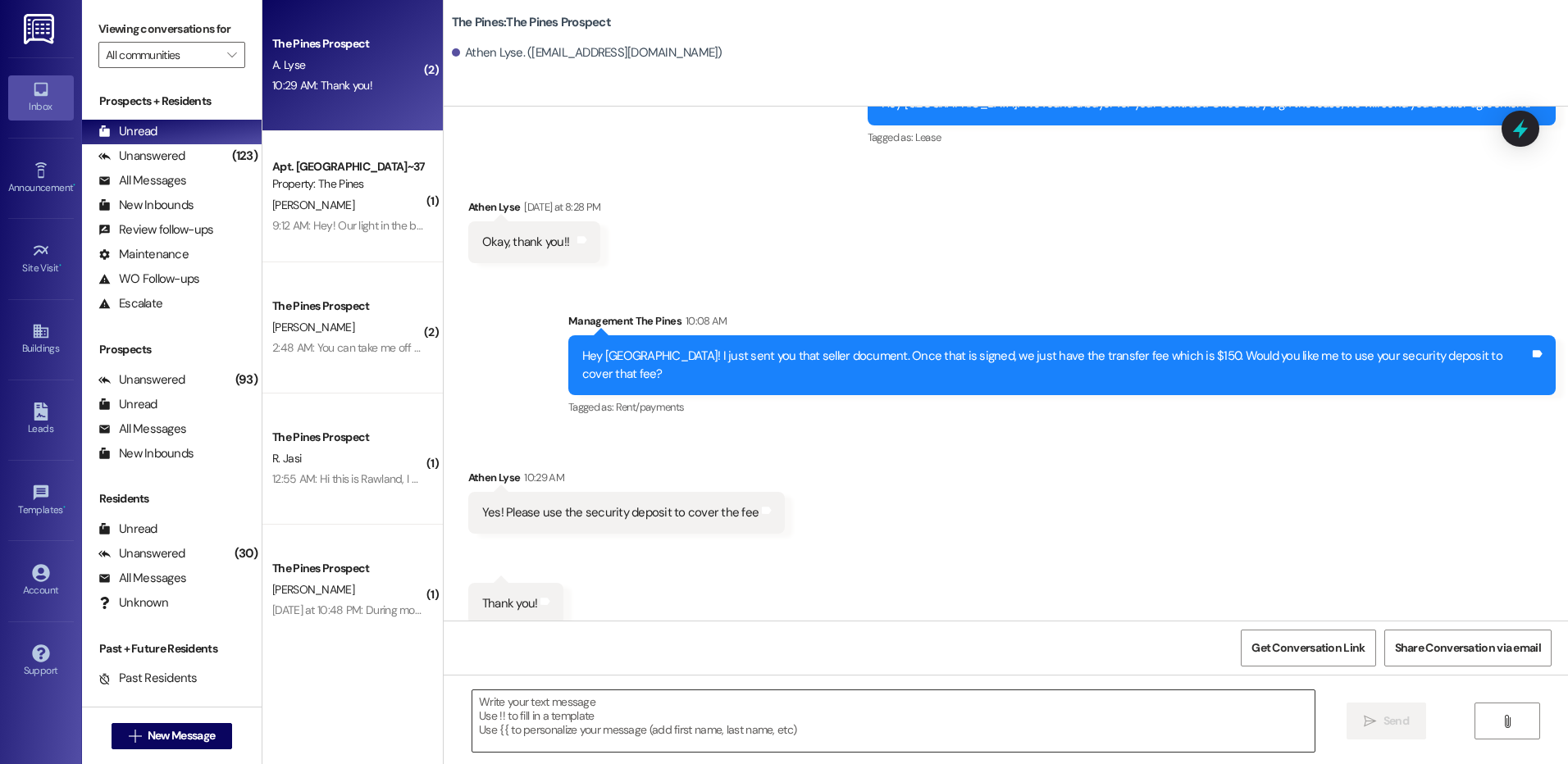
click at [723, 714] on textarea at bounding box center [893, 720] width 841 height 62
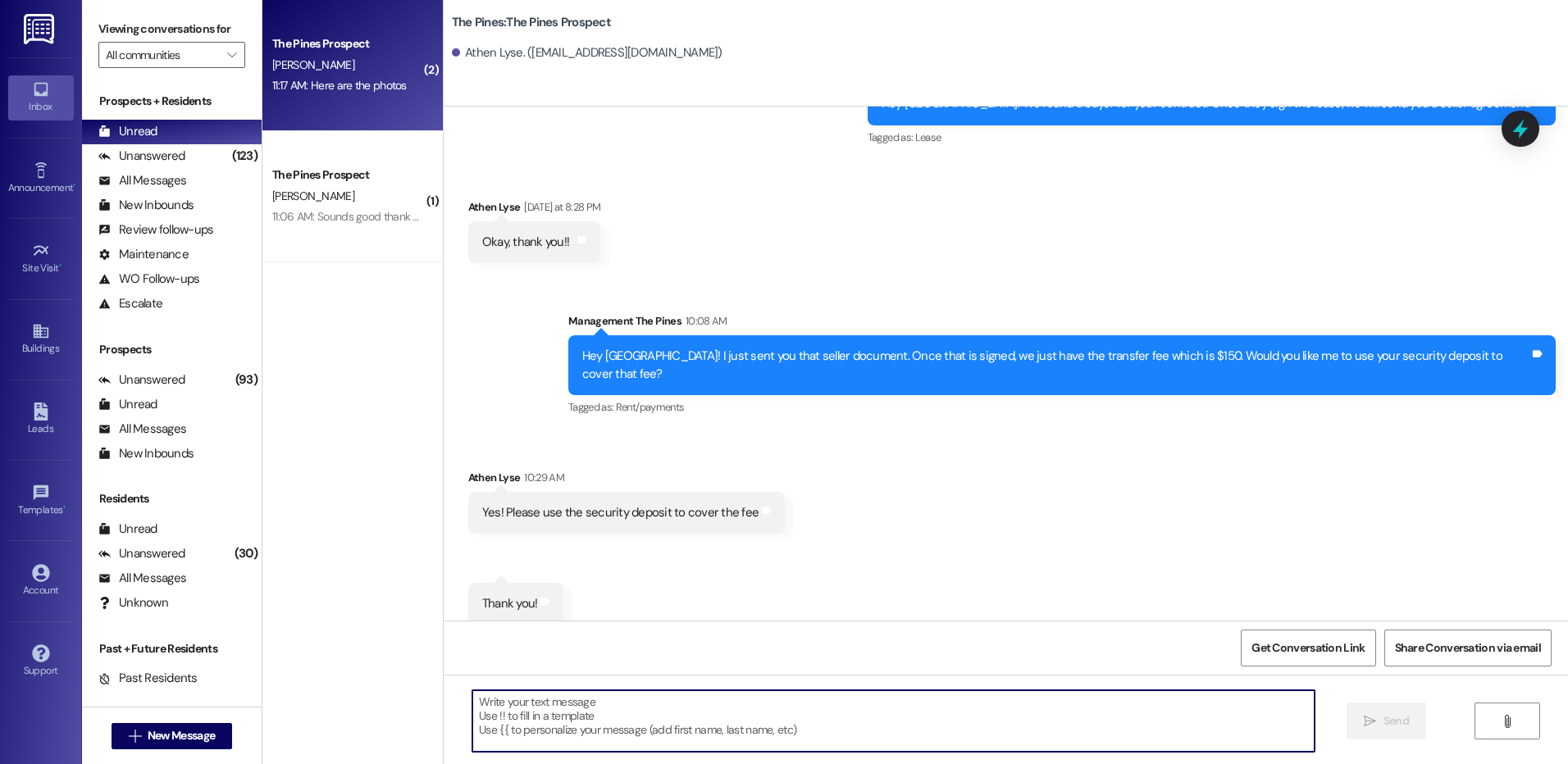
click at [367, 64] on div "[PERSON_NAME]" at bounding box center [347, 64] width 155 height 21
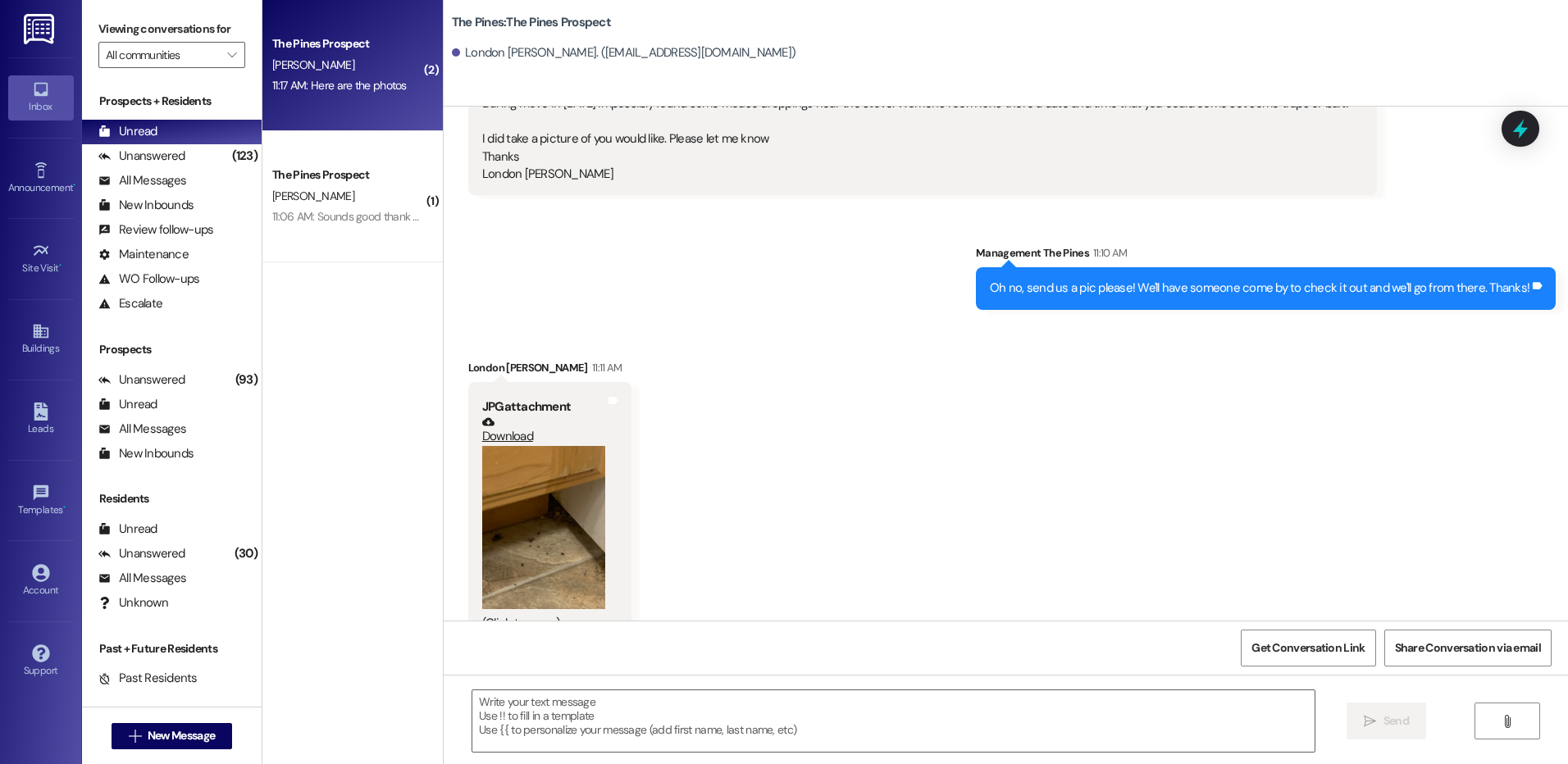
scroll to position [560, 0]
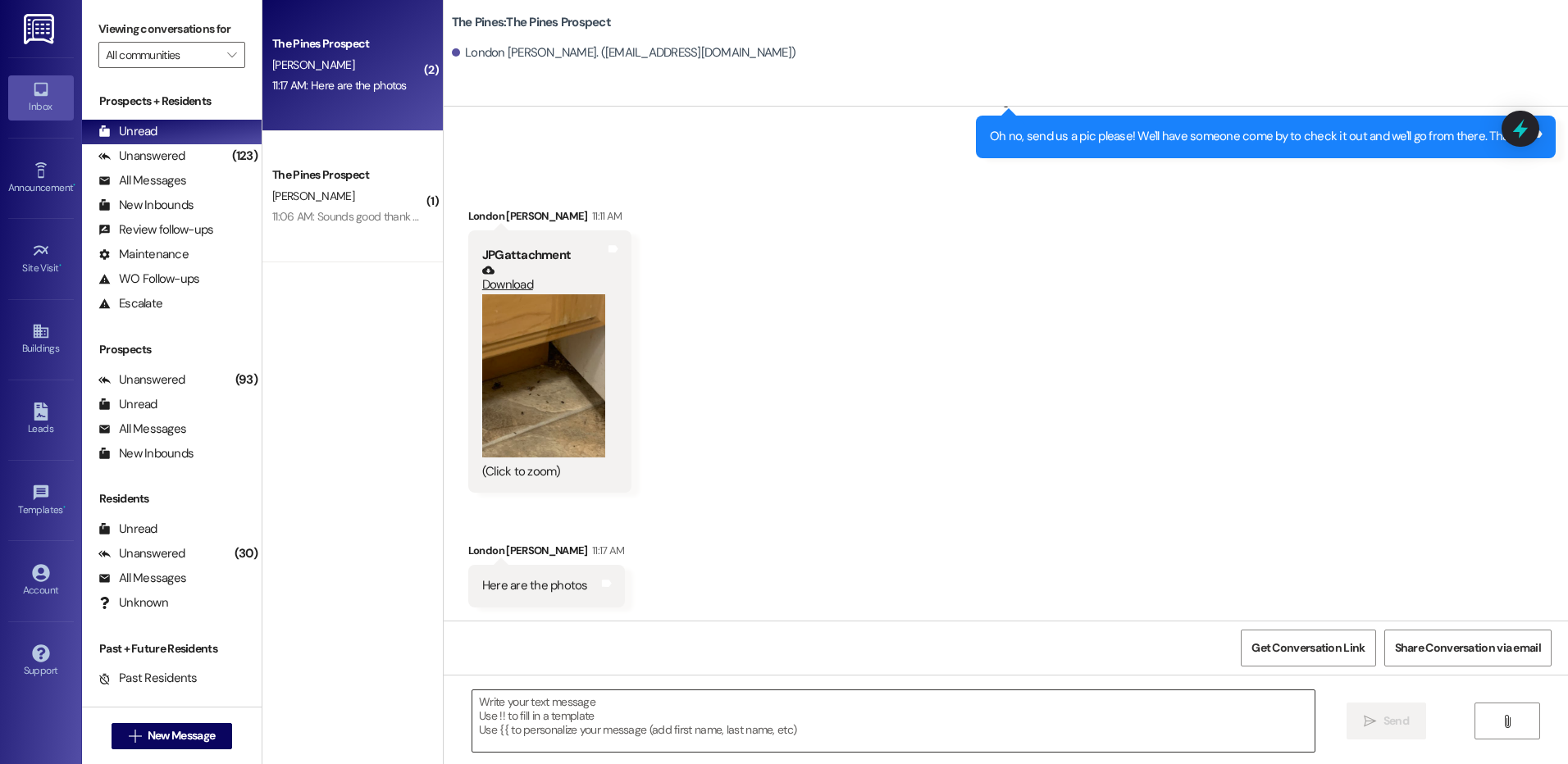
click at [780, 708] on textarea at bounding box center [893, 720] width 841 height 62
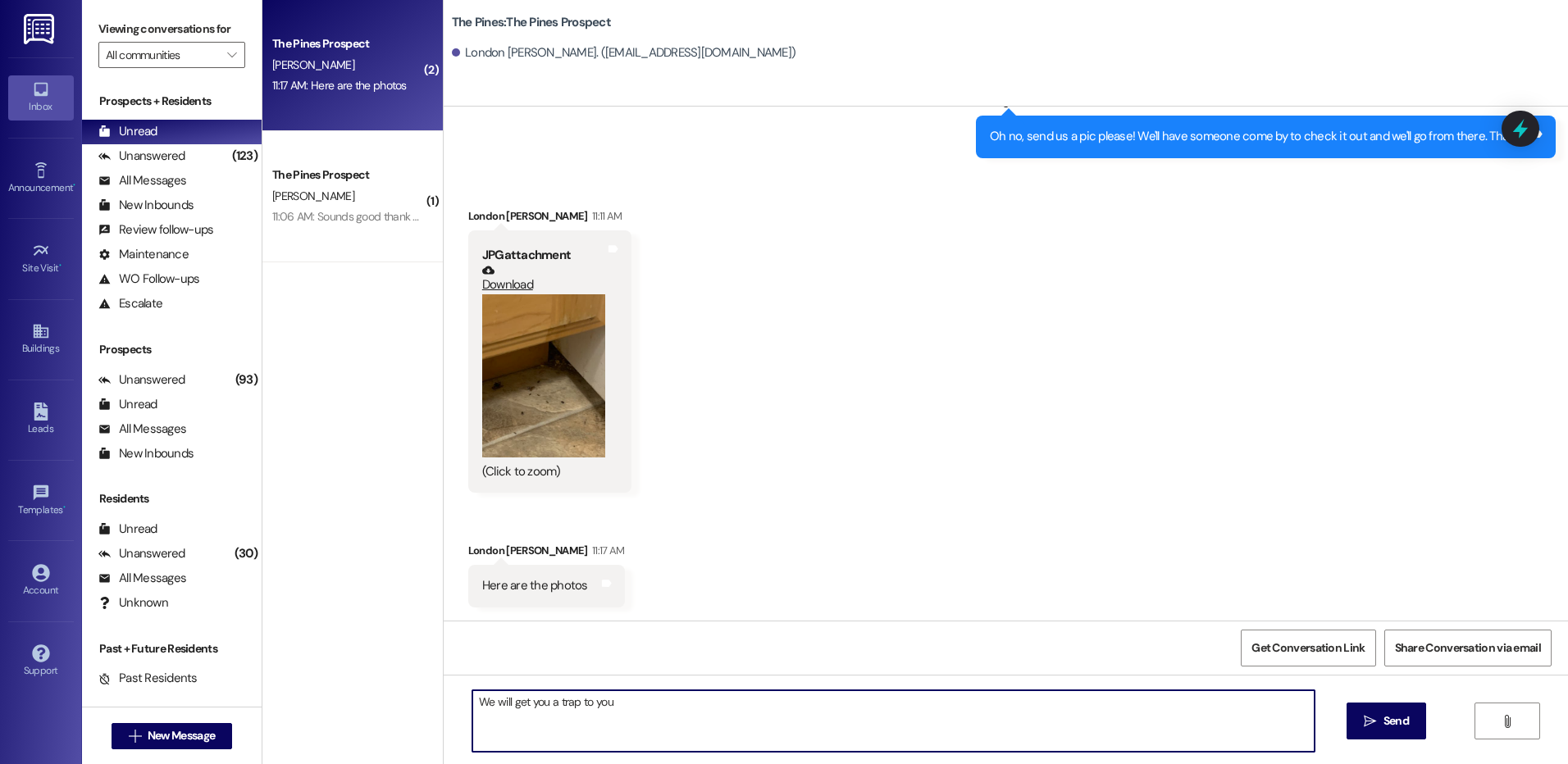
click at [537, 703] on textarea "We will get you a trap to you" at bounding box center [893, 720] width 841 height 62
click at [526, 704] on textarea "We will get a trap to you" at bounding box center [893, 720] width 841 height 62
click at [648, 693] on textarea "We will get a trap to you" at bounding box center [893, 720] width 841 height 62
click at [529, 708] on textarea "We will get a trap to you next week!" at bounding box center [893, 720] width 841 height 62
click at [620, 708] on textarea "We will get a mouse trap to you next week!" at bounding box center [893, 720] width 841 height 62
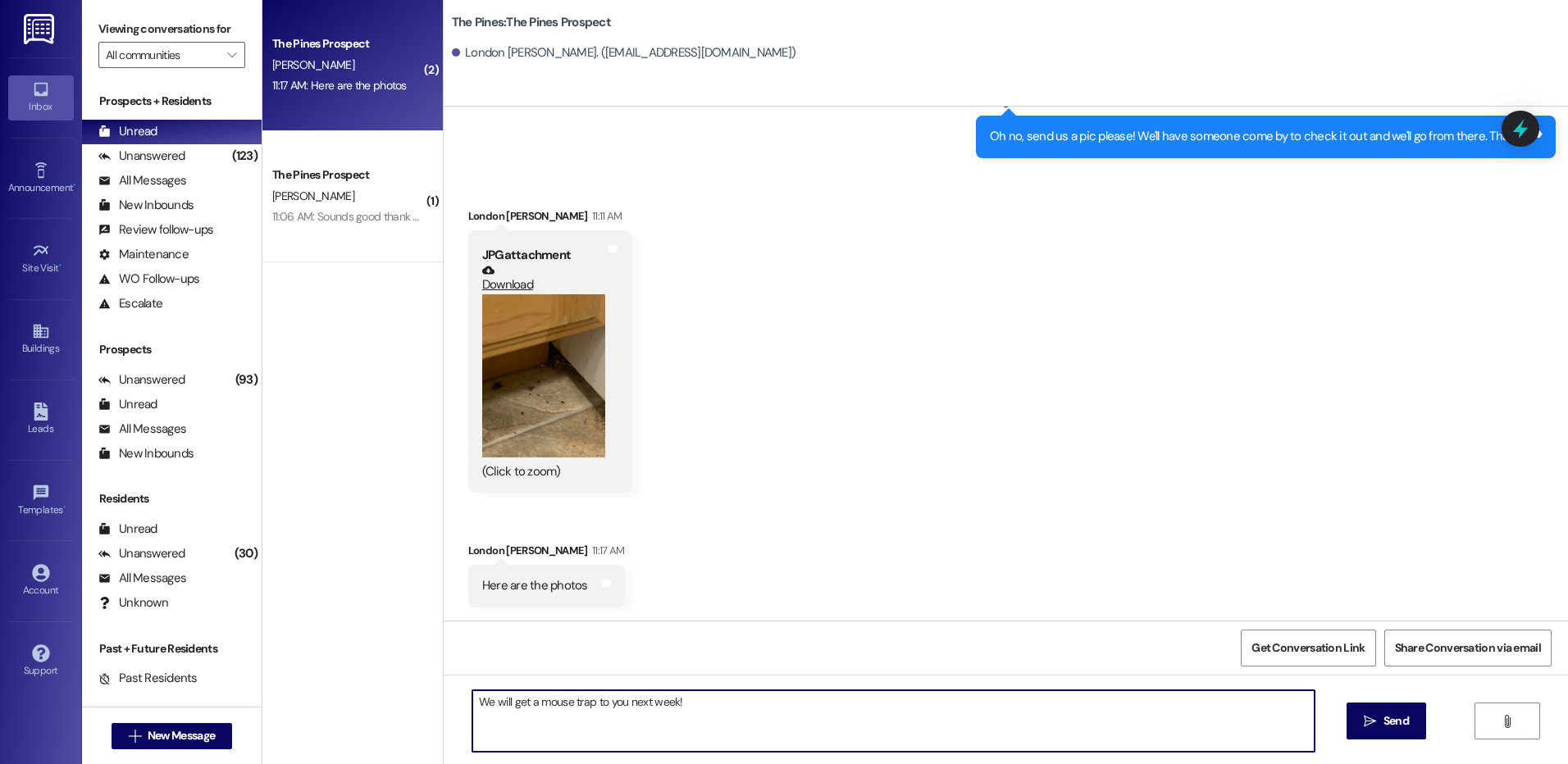
click at [684, 701] on textarea "We will get a mouse trap to you next week!" at bounding box center [893, 720] width 841 height 62
click at [619, 706] on textarea "We will get a mouse trap to you next week!" at bounding box center [893, 720] width 841 height 62
type textarea "We will get a mouse trap to you first thing next week!"
click at [757, 707] on textarea "We will get a mouse trap to you first thing next week!" at bounding box center [893, 720] width 841 height 62
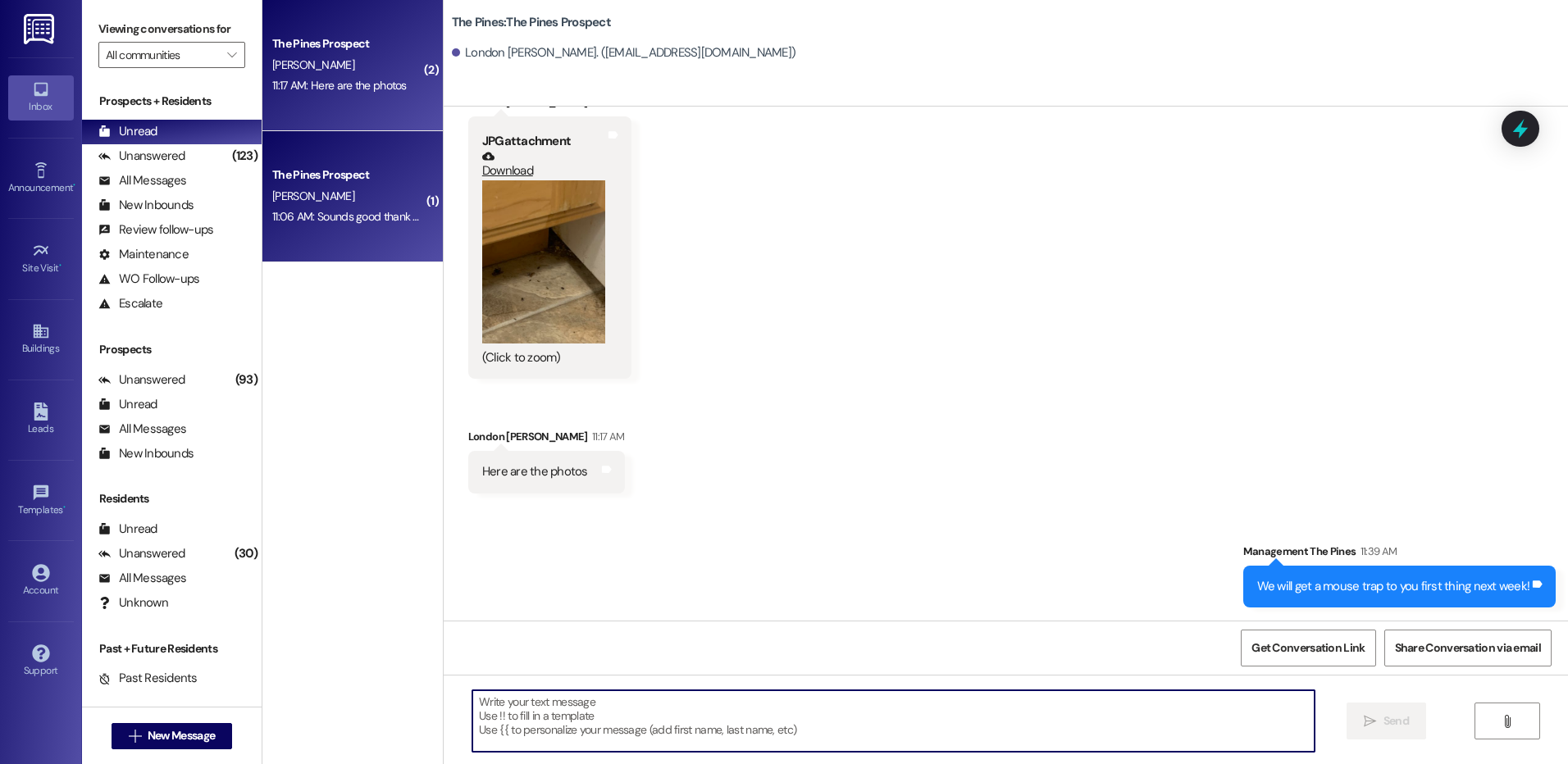
click at [374, 197] on div "[PERSON_NAME]" at bounding box center [347, 196] width 155 height 21
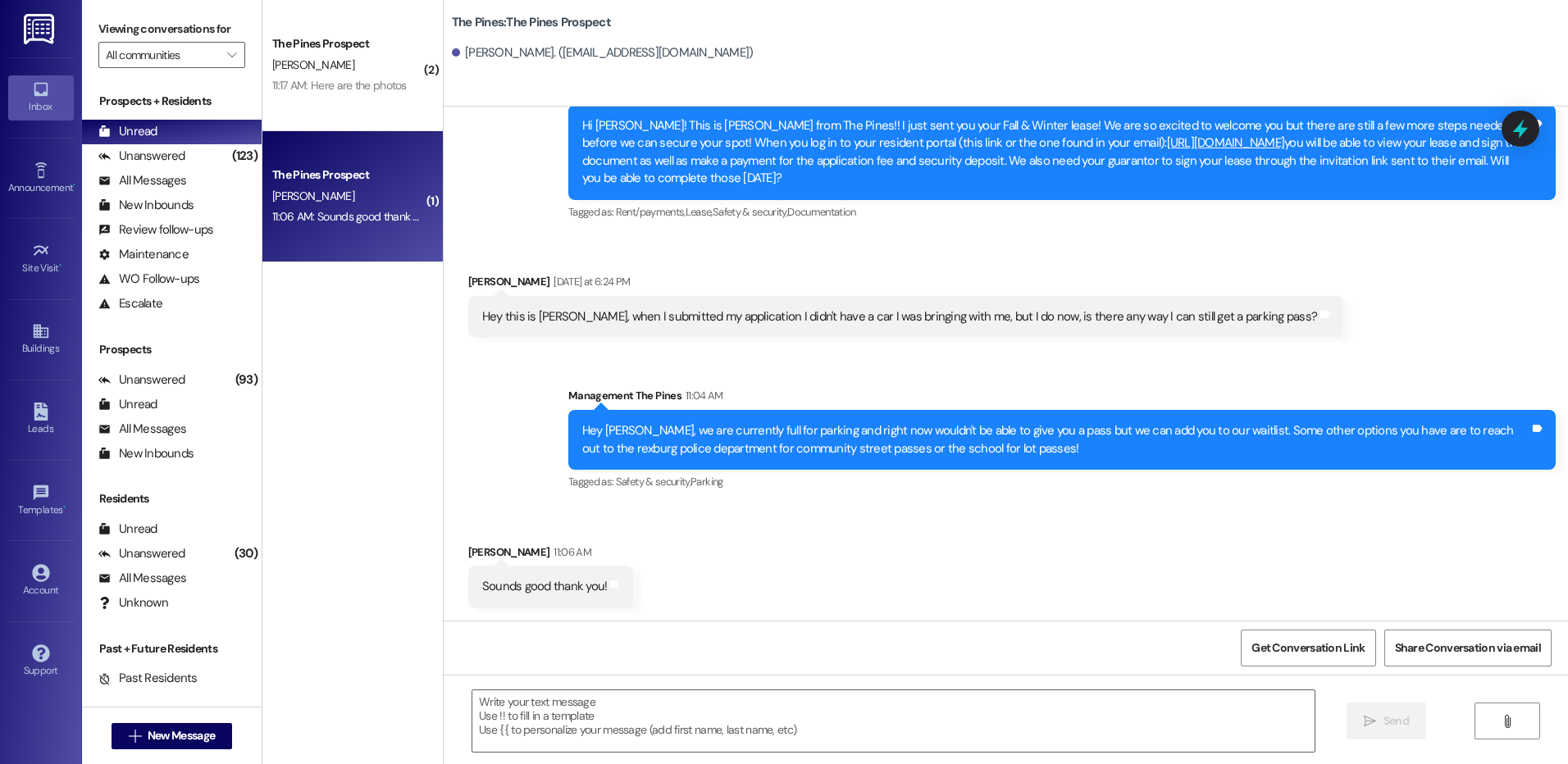
scroll to position [369, 0]
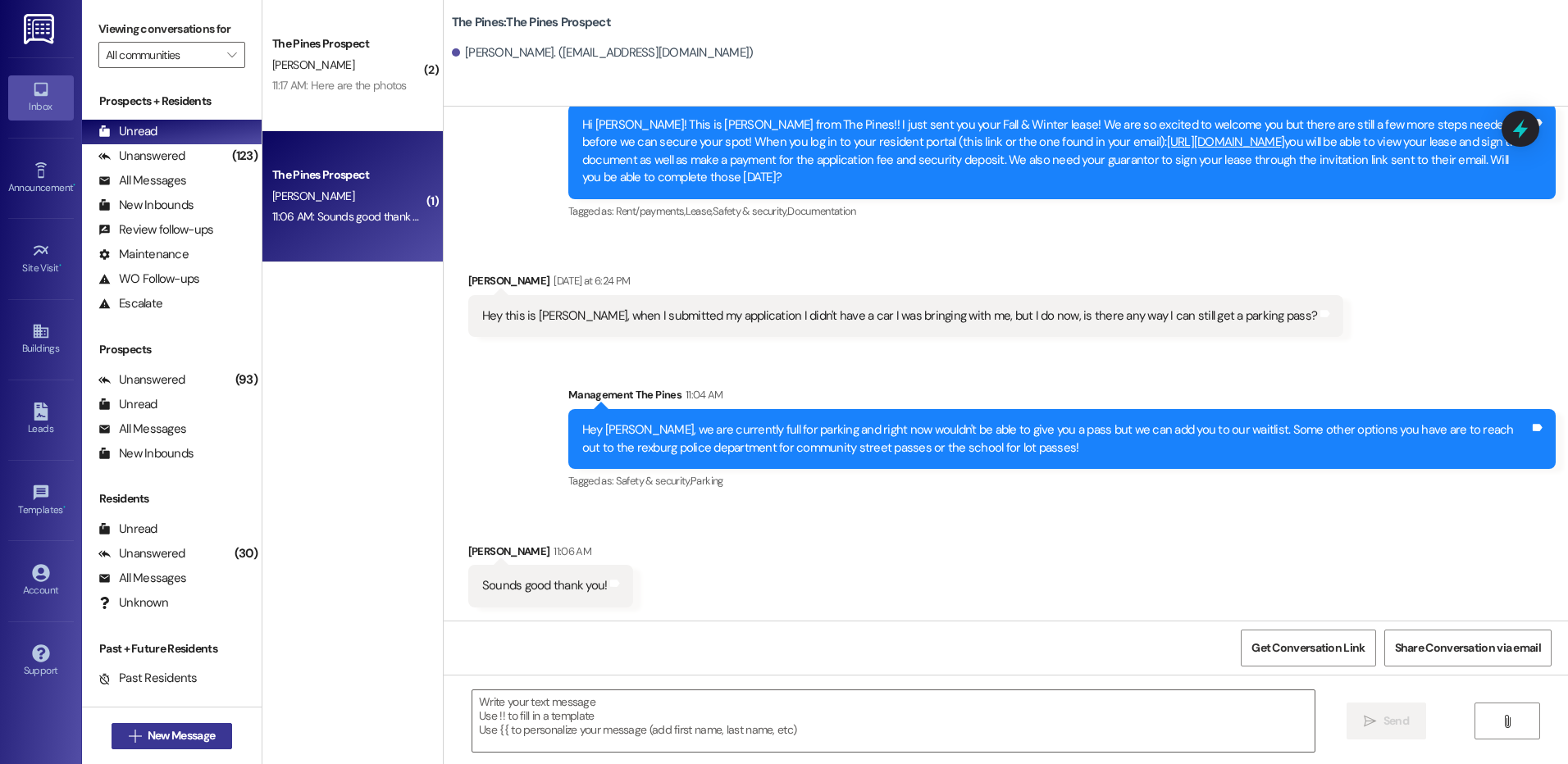
click at [205, 744] on button " New Message" at bounding box center [173, 735] width 122 height 26
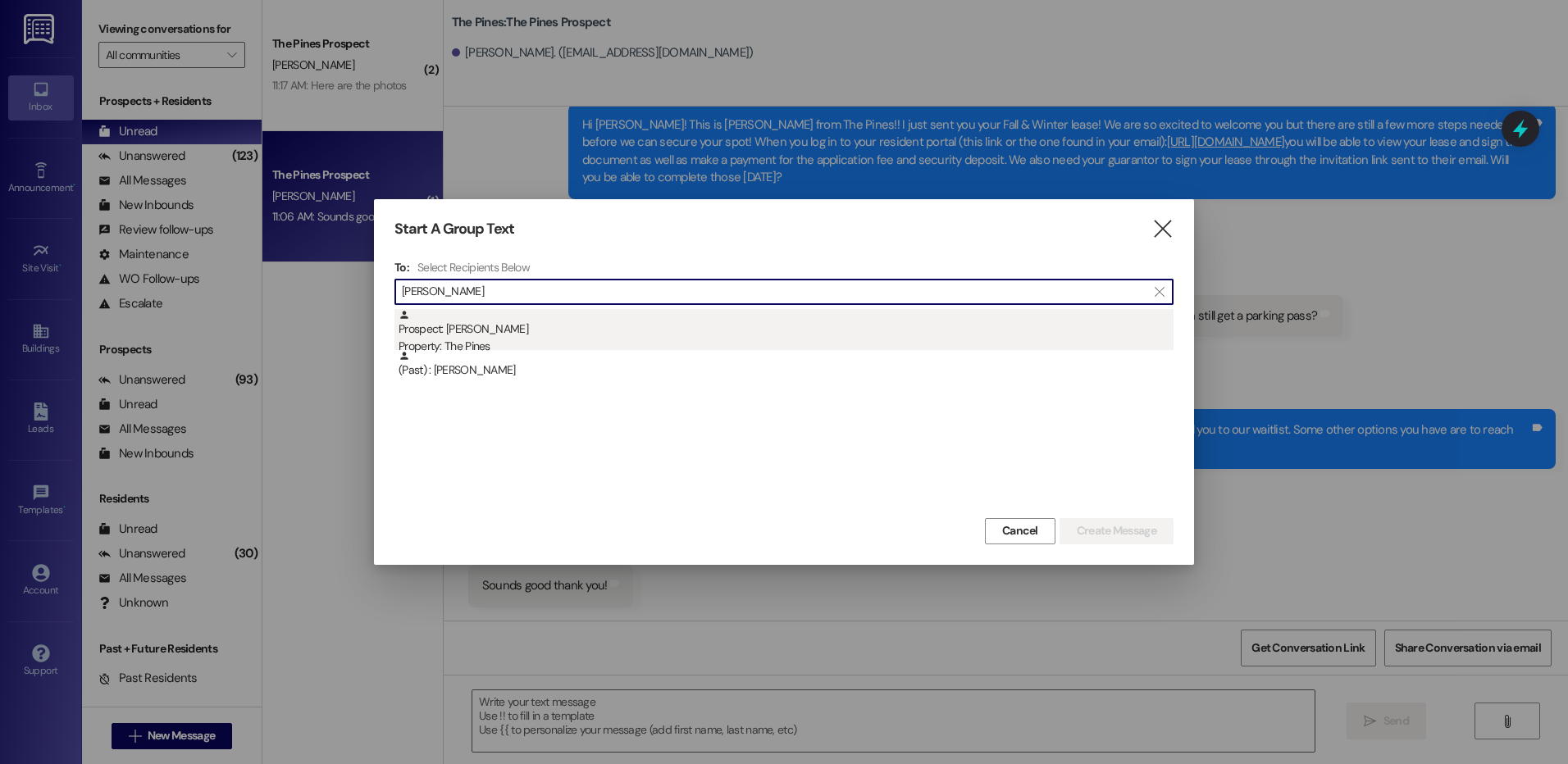
type input "[PERSON_NAME]"
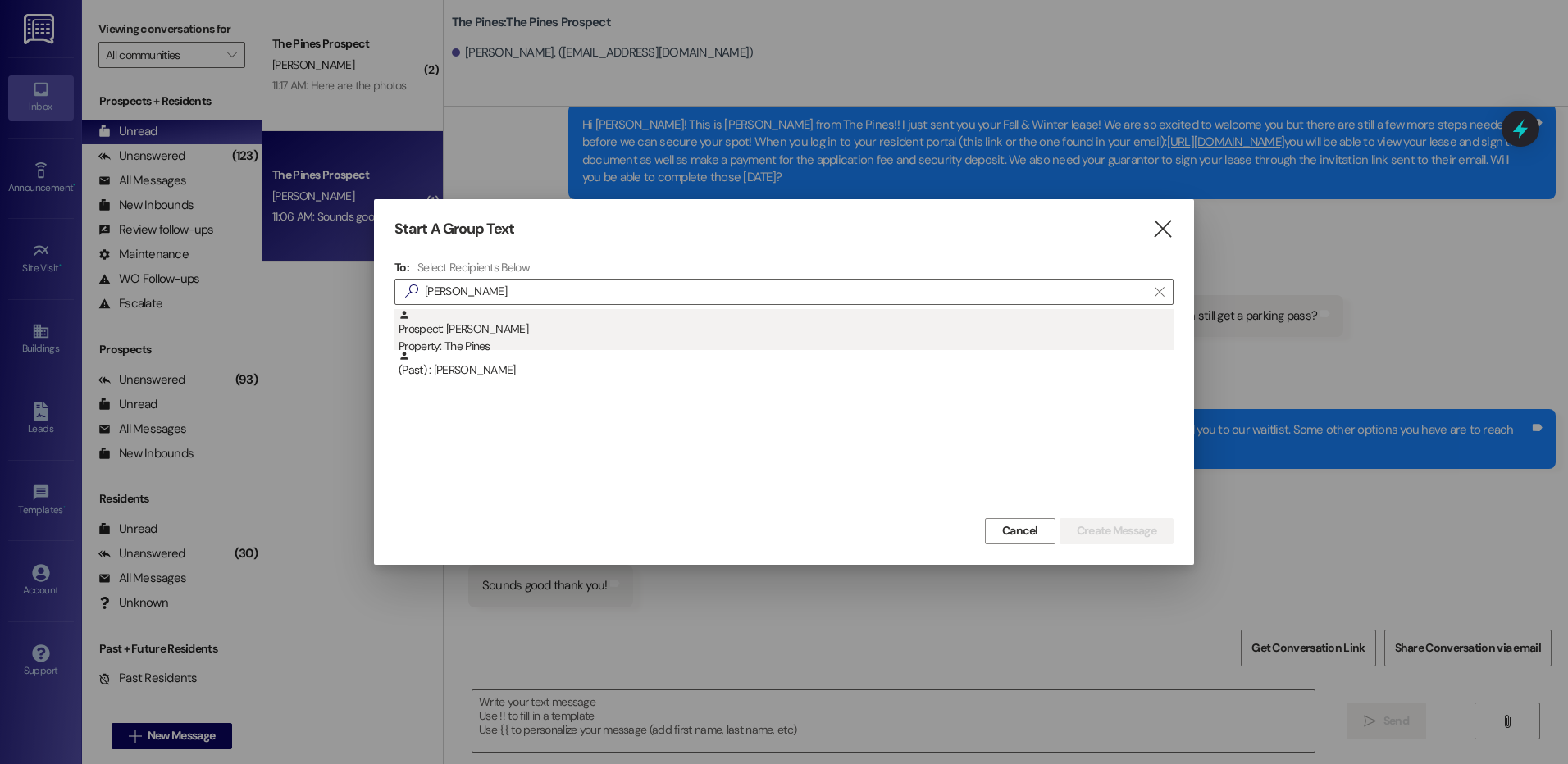
click at [571, 337] on div "Prospect: Vreia [PERSON_NAME] Property: The Pines" at bounding box center [786, 332] width 775 height 47
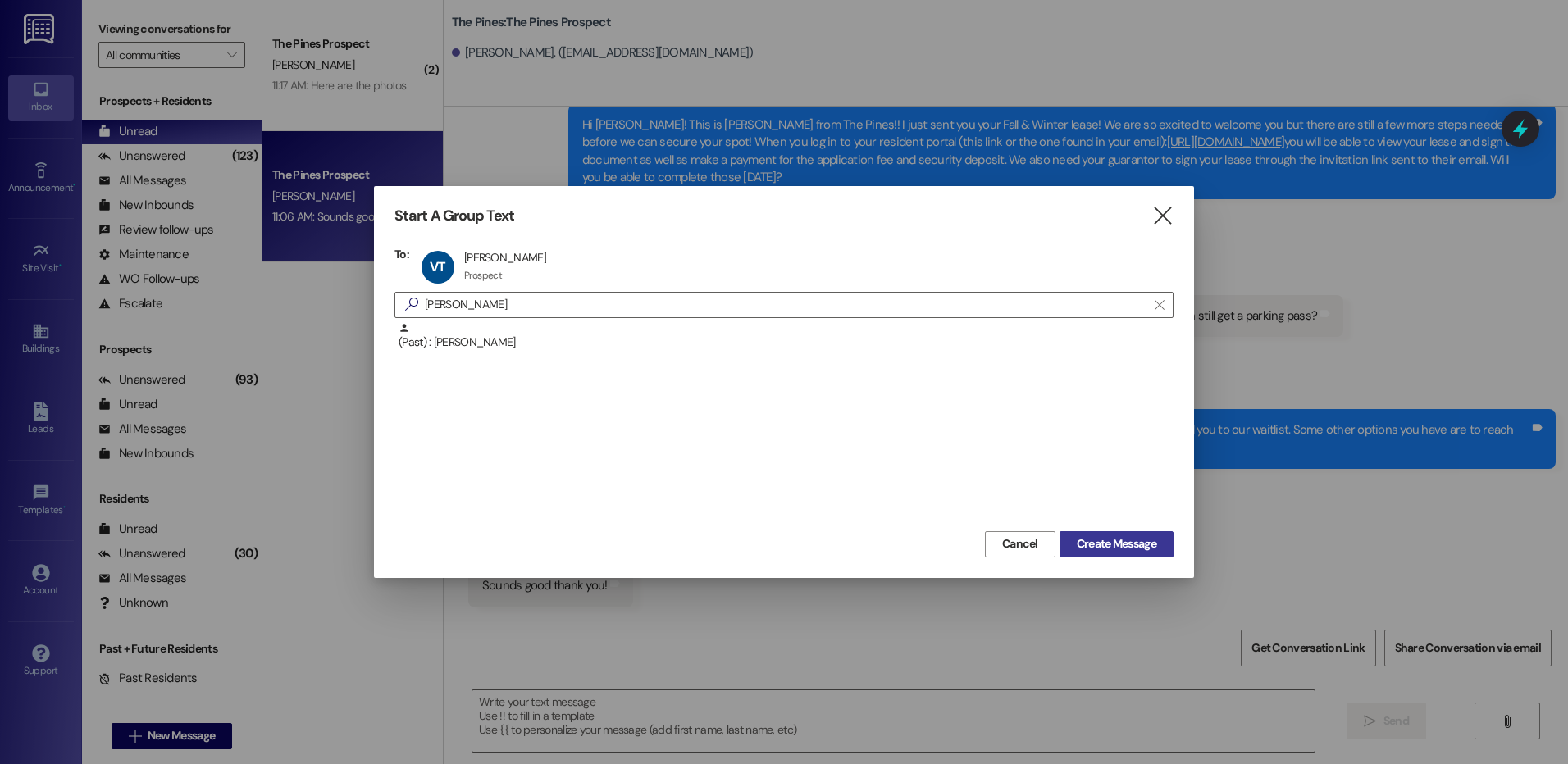
click at [1122, 552] on span "Create Message" at bounding box center [1116, 543] width 80 height 17
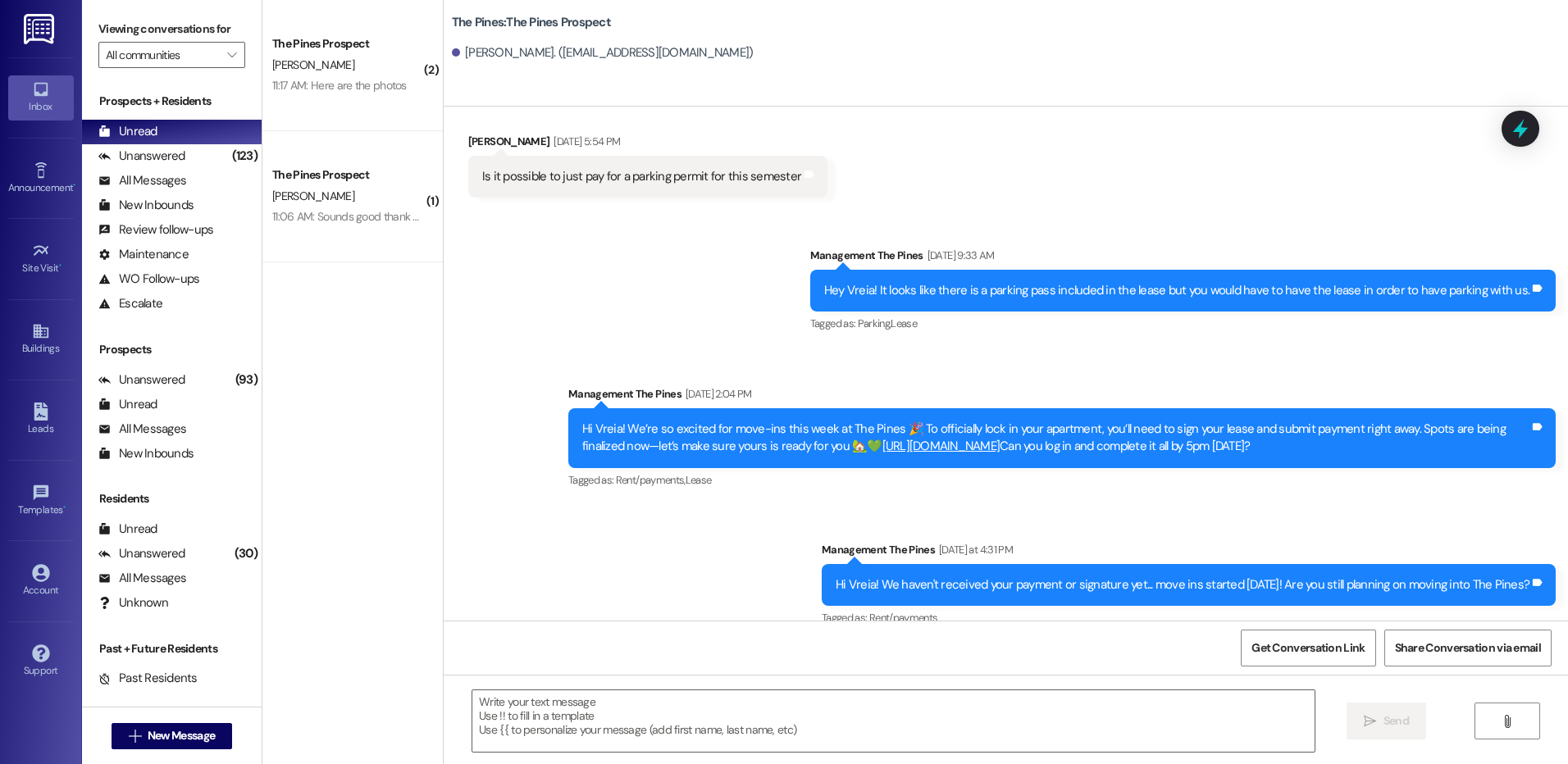
scroll to position [995, 0]
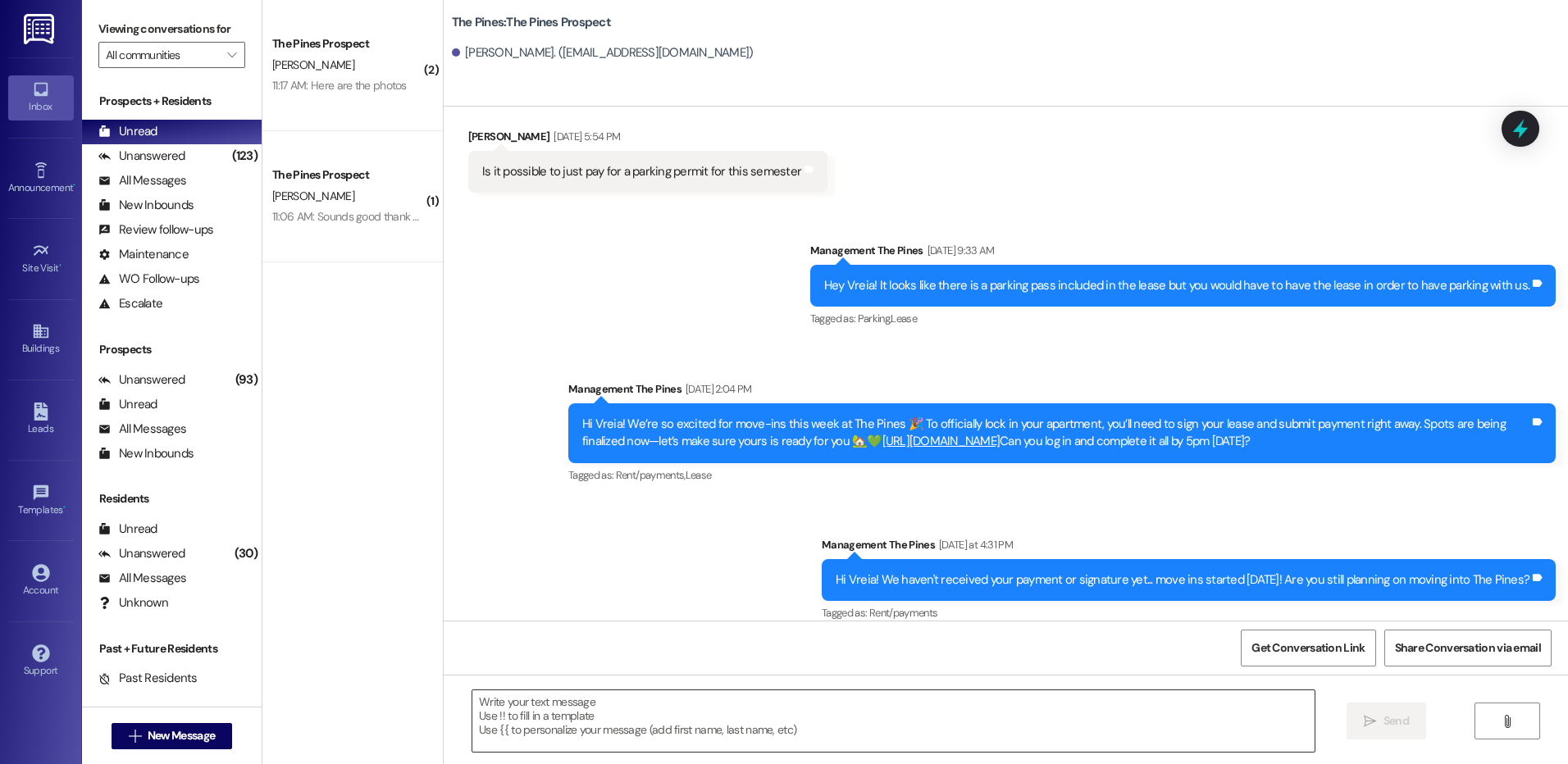
click at [972, 717] on textarea at bounding box center [893, 720] width 841 height 62
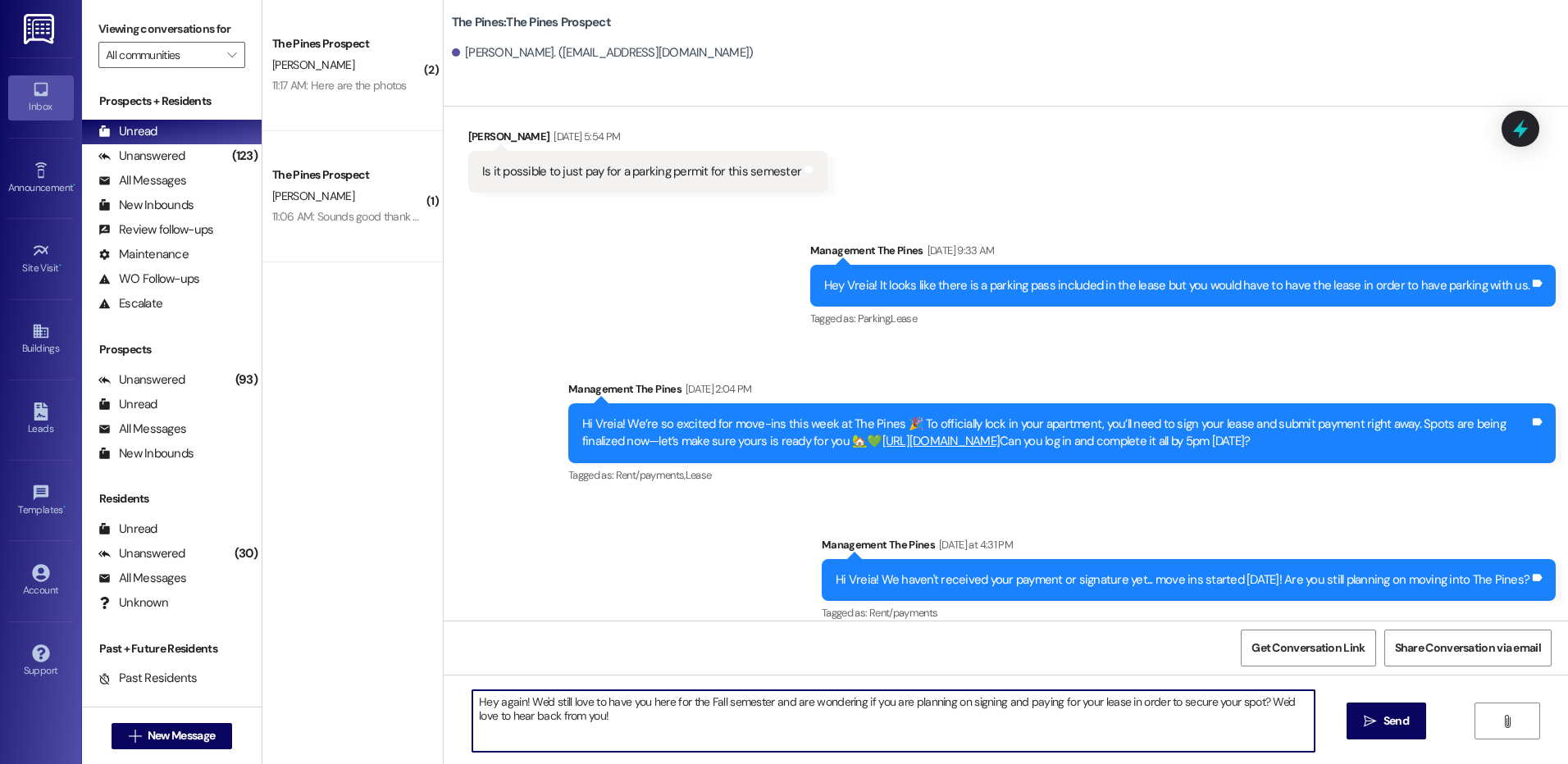
drag, startPoint x: 464, startPoint y: 702, endPoint x: 611, endPoint y: 738, distance: 151.3
click at [611, 738] on textarea "Hey again! We'd still love to have you here for the Fall semester and are wonde…" at bounding box center [893, 720] width 841 height 62
click at [601, 718] on textarea "Hey again! We'd still love to have you here for the Fall semester and are wonde…" at bounding box center [893, 720] width 841 height 62
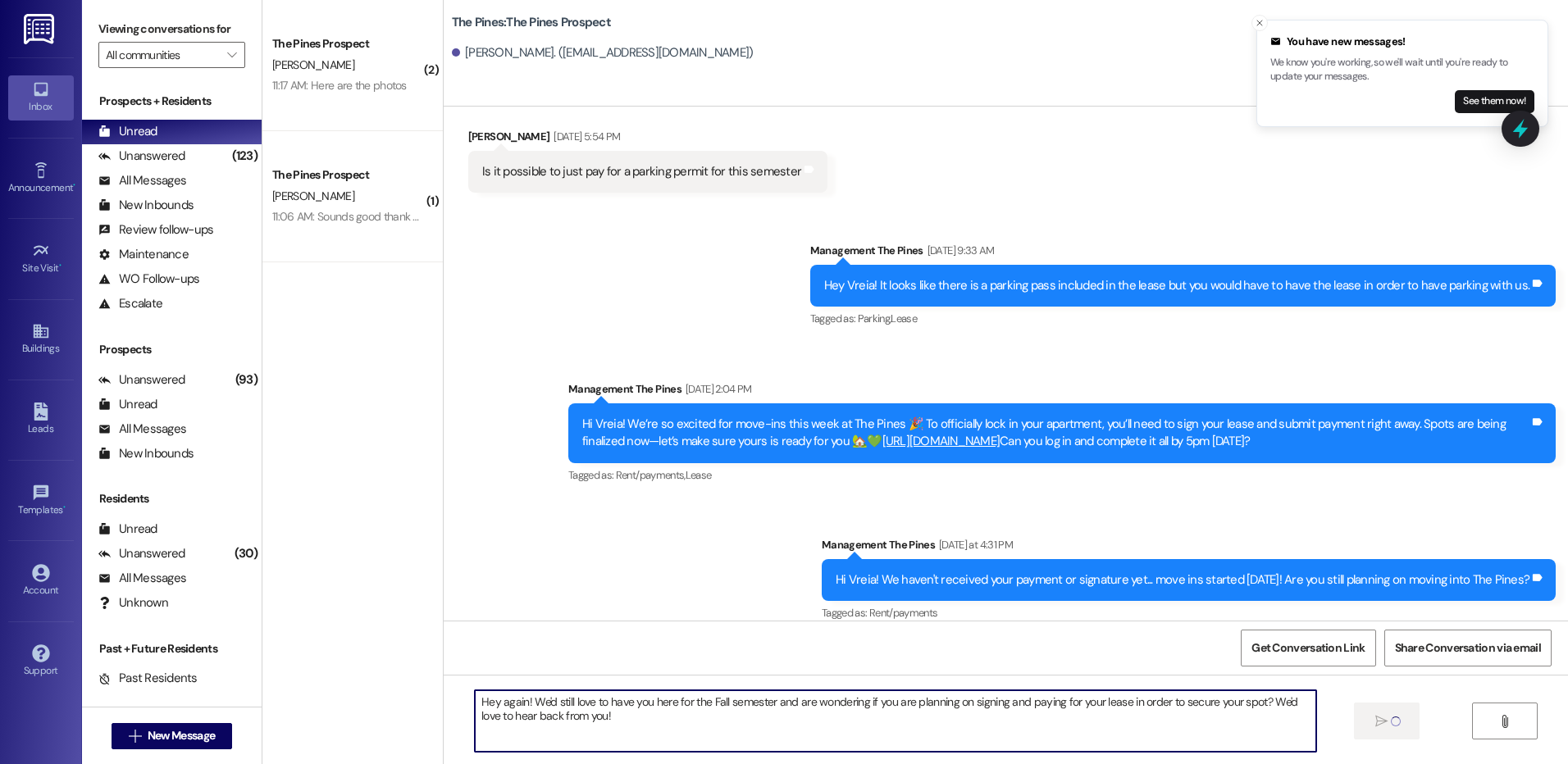
type textarea "Hey again! We'd still love to have you here for the Fall semester and are wonde…"
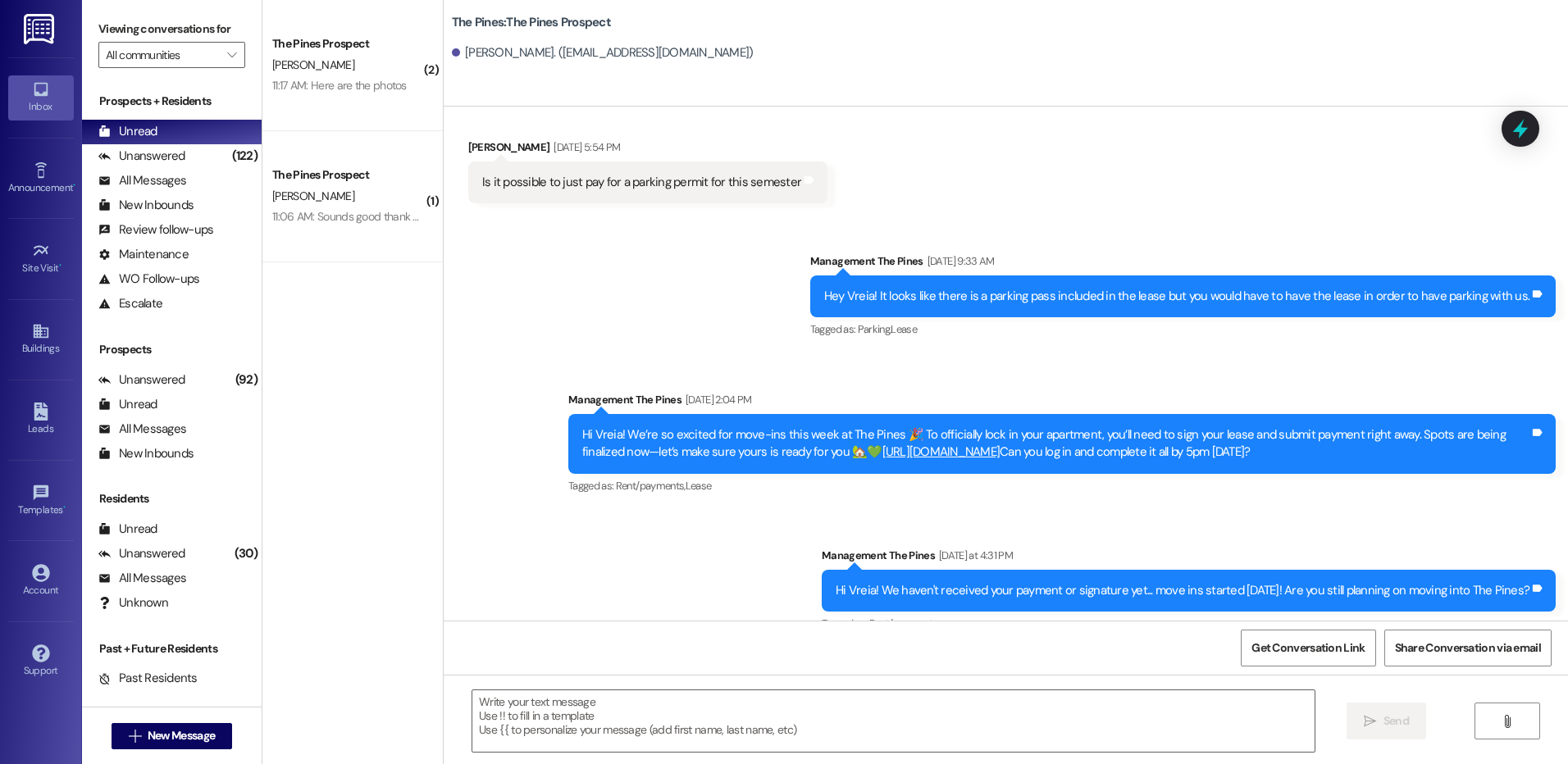
scroll to position [1127, 0]
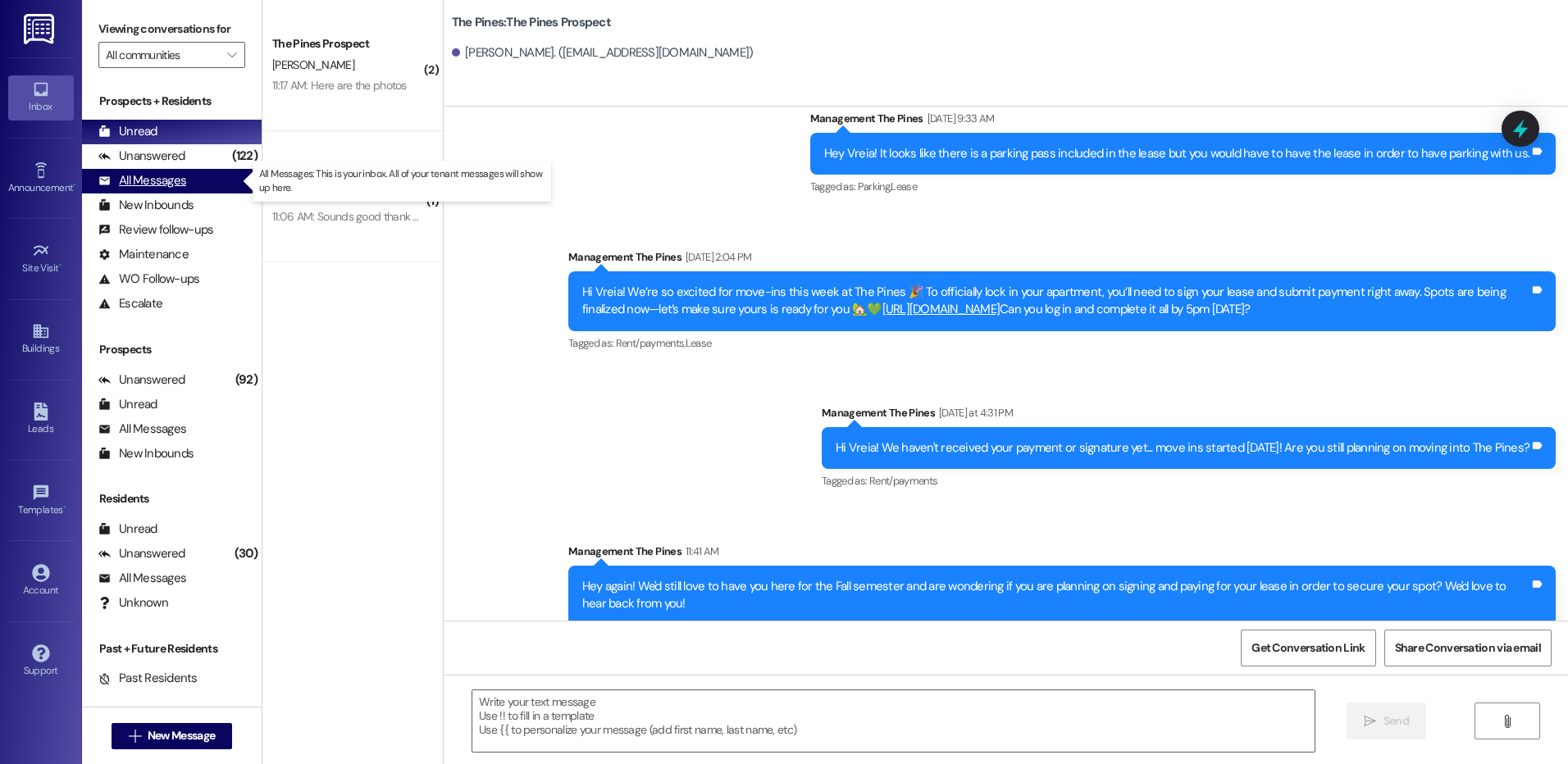
click at [141, 180] on div "All Messages" at bounding box center [142, 180] width 88 height 17
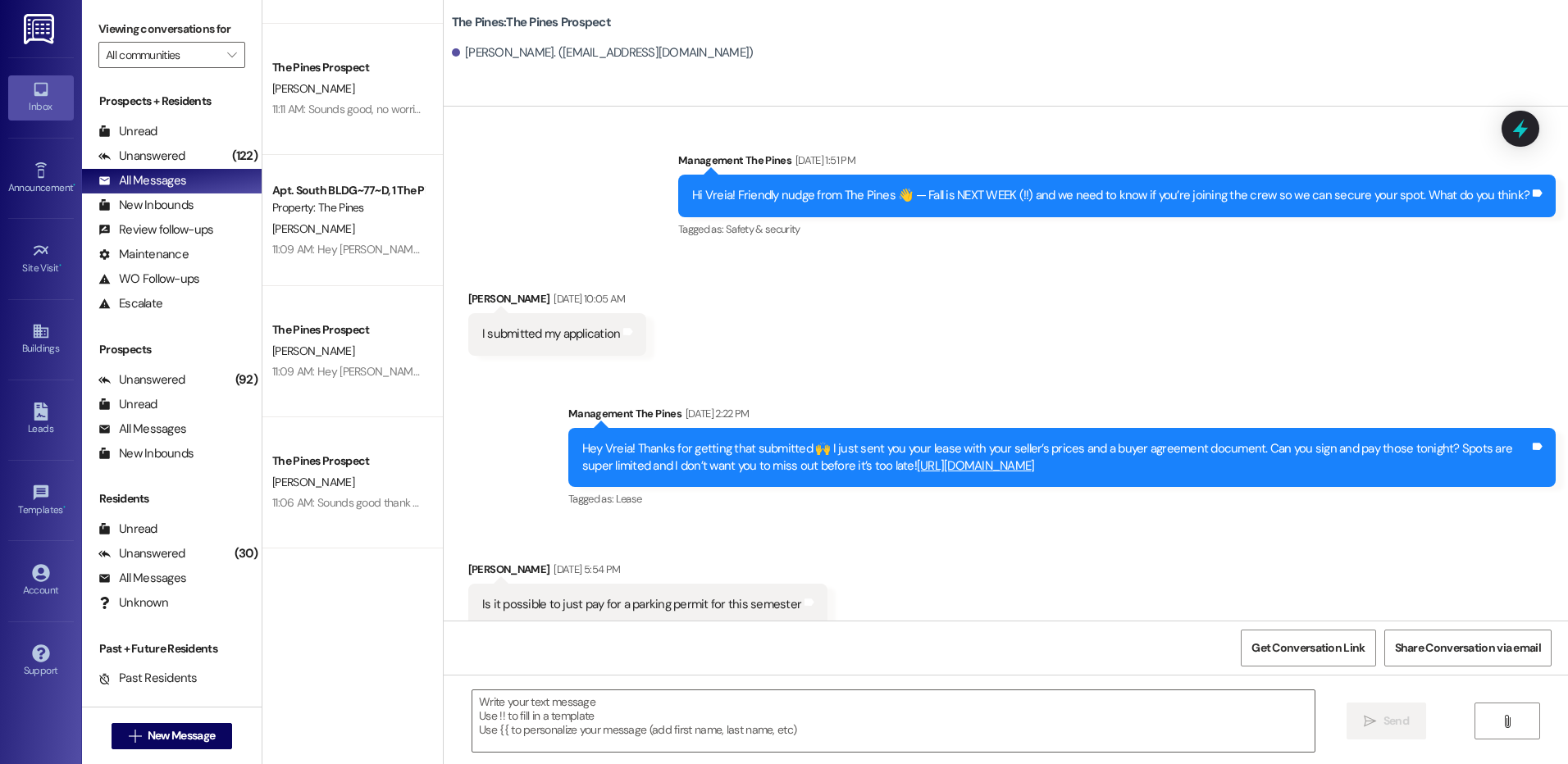
scroll to position [0, 0]
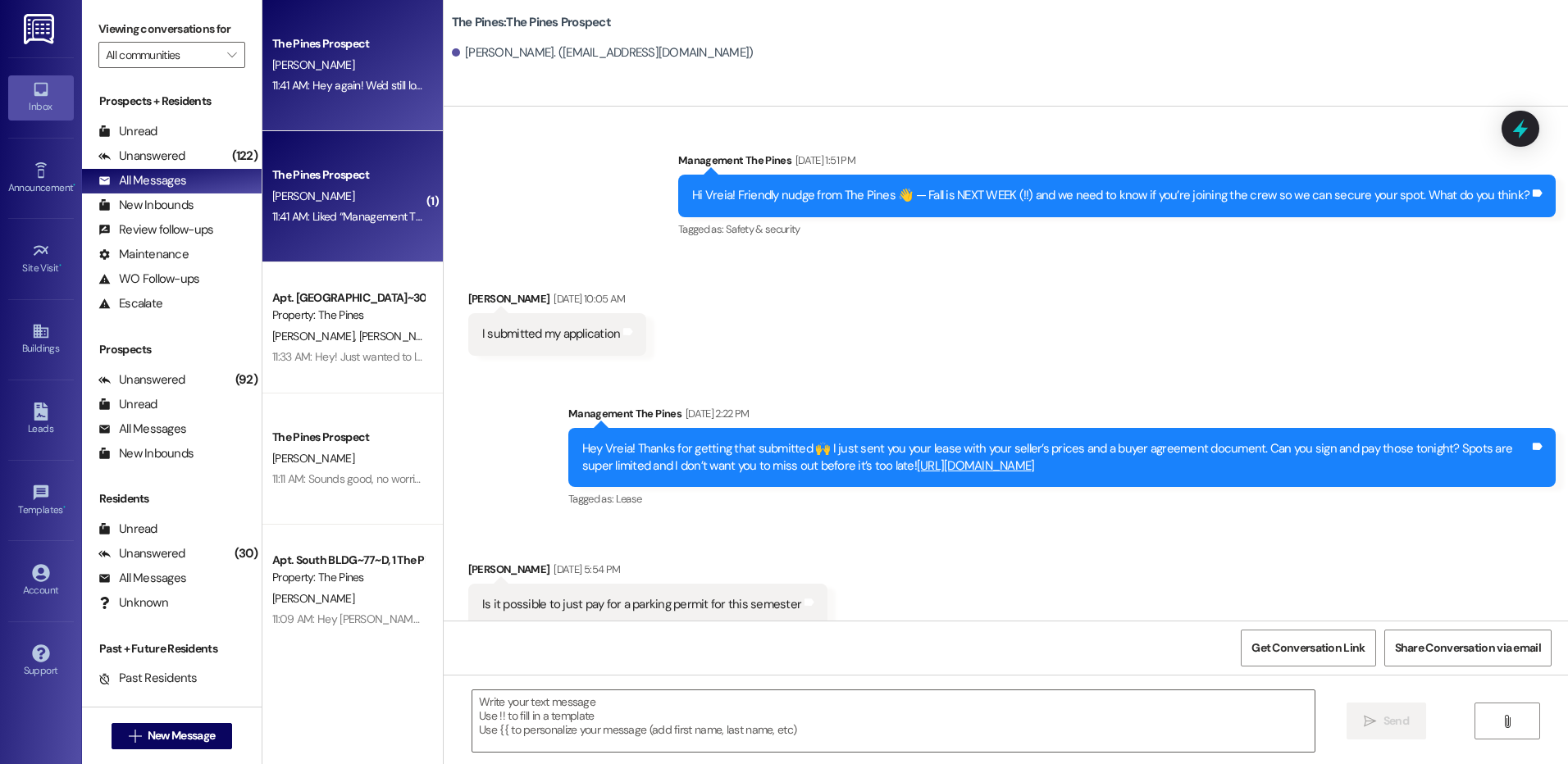
click at [367, 201] on div "[PERSON_NAME]" at bounding box center [347, 196] width 155 height 21
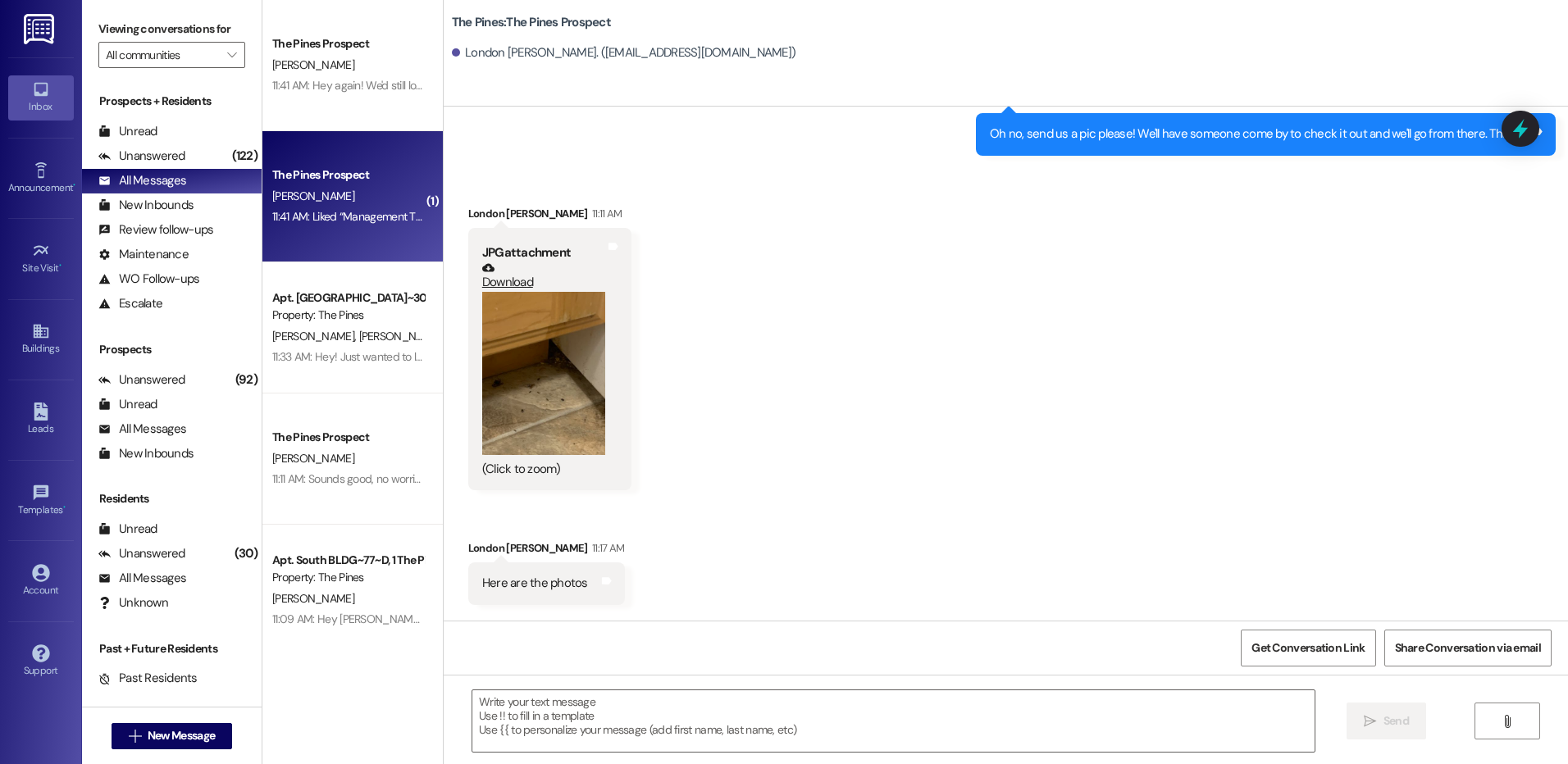
scroll to position [787, 0]
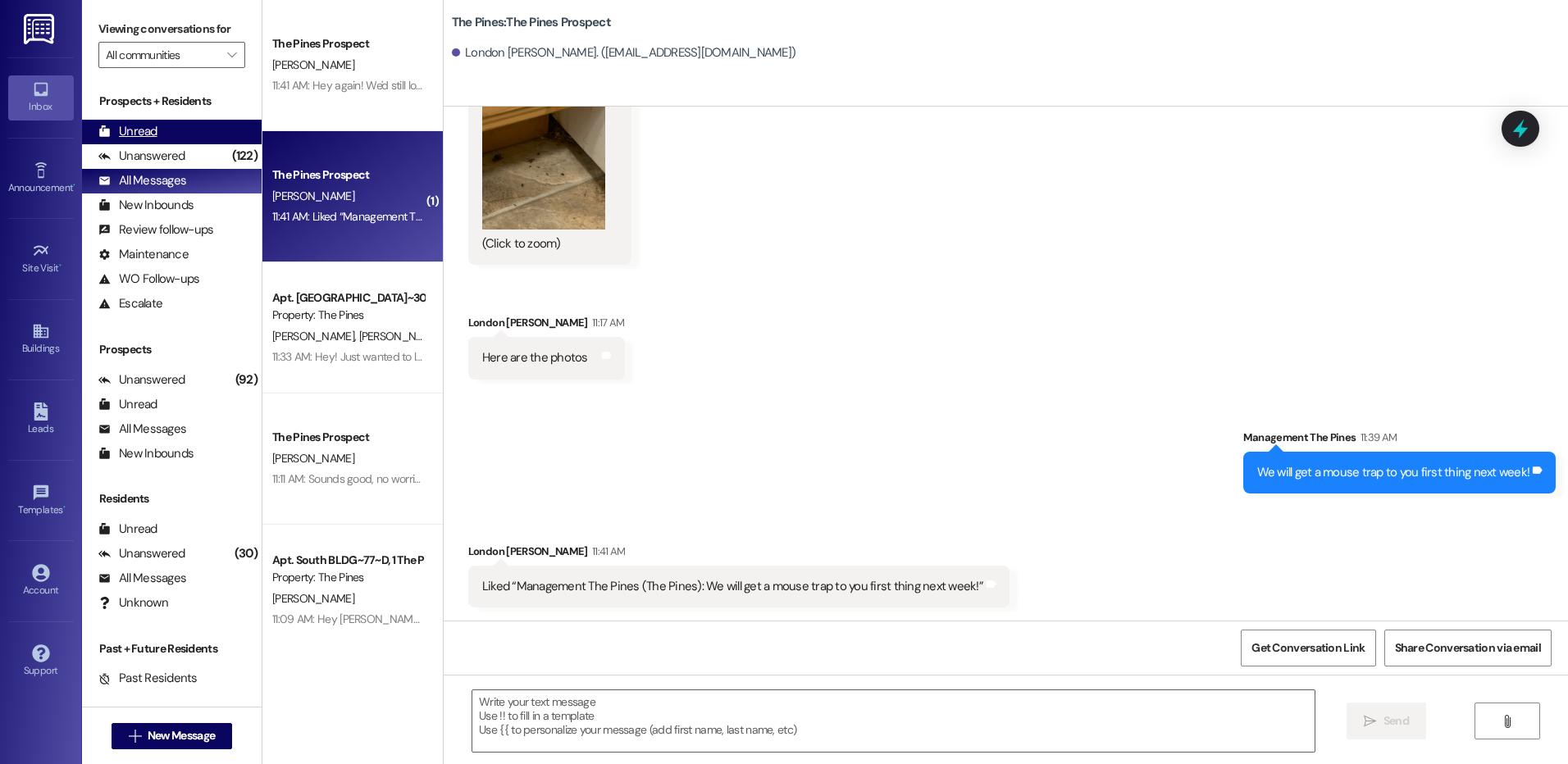
click at [151, 132] on div "Unread" at bounding box center [128, 131] width 59 height 17
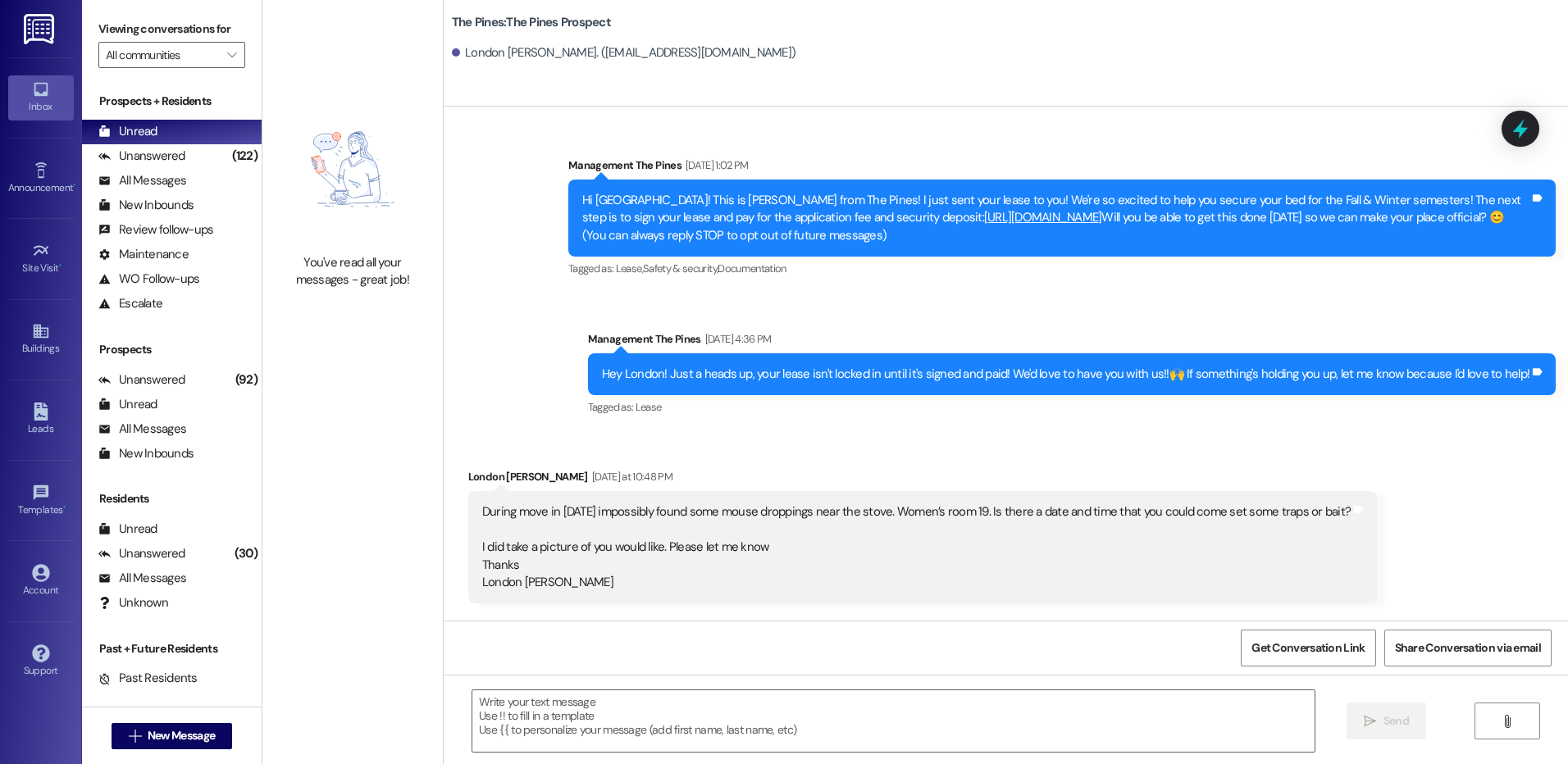
scroll to position [786, 0]
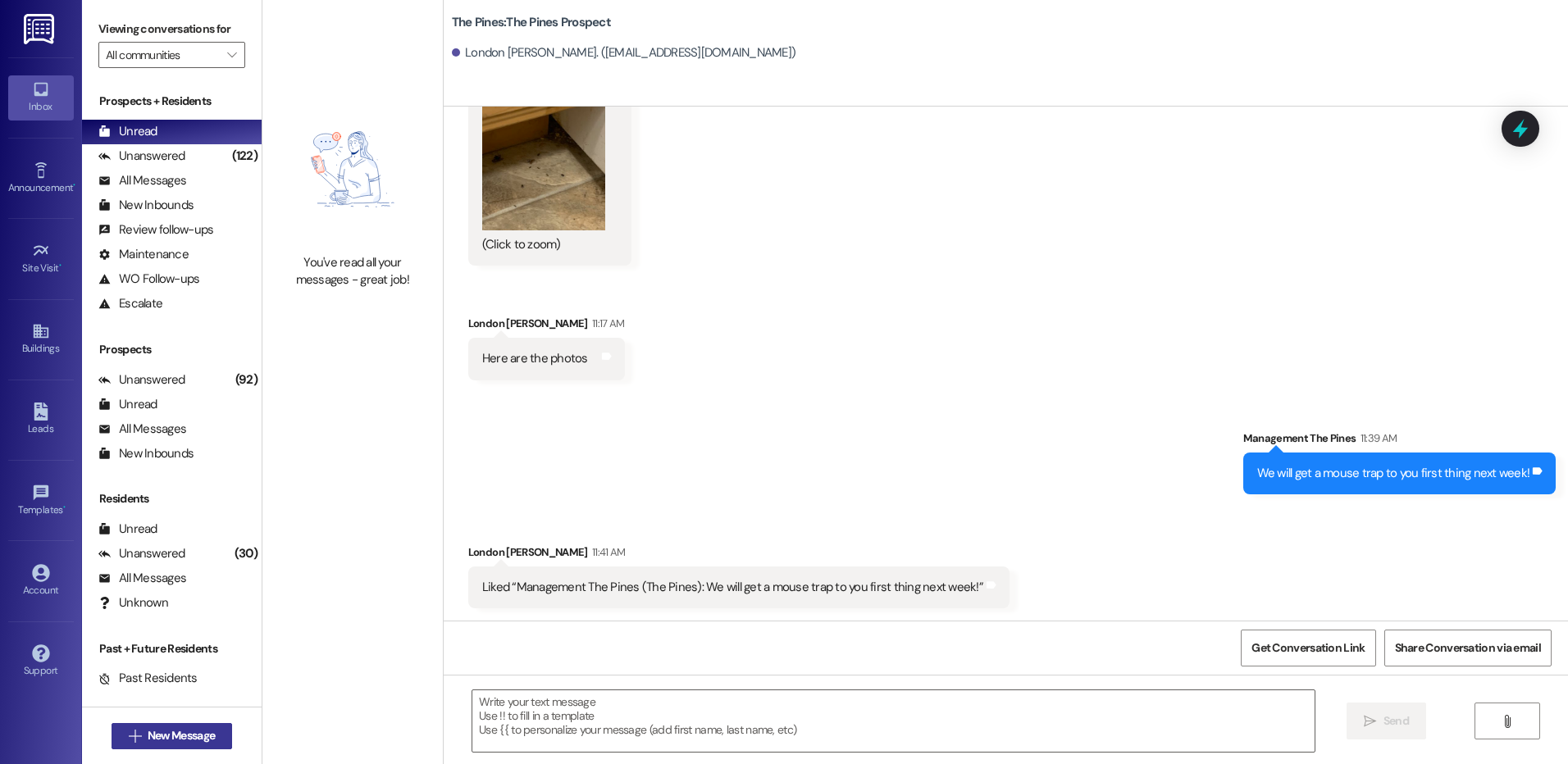
click at [189, 734] on span "New Message" at bounding box center [181, 735] width 67 height 17
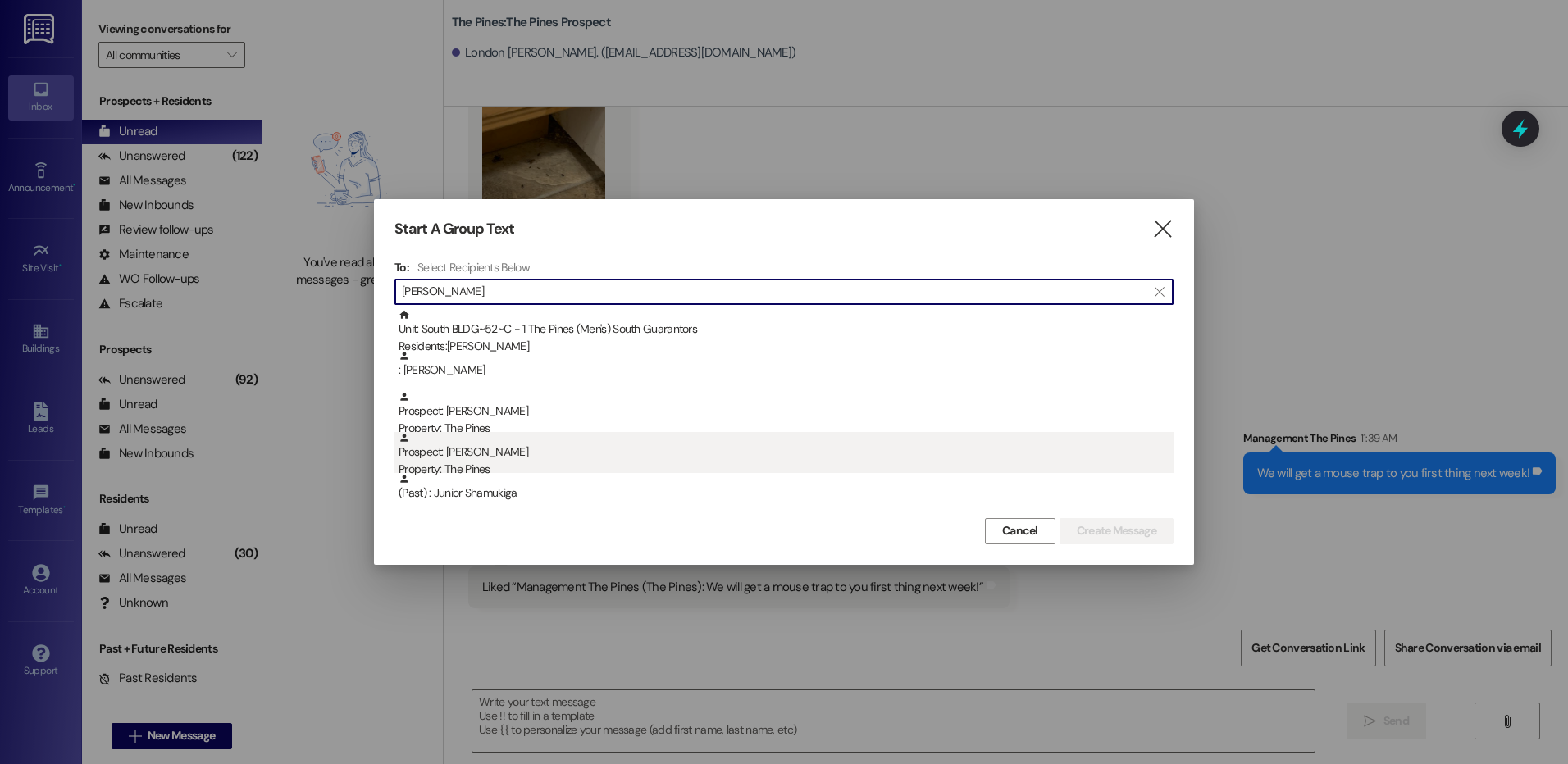
type input "[PERSON_NAME]"
click at [512, 444] on div "Prospect: [PERSON_NAME] Property: The Pines" at bounding box center [786, 455] width 775 height 47
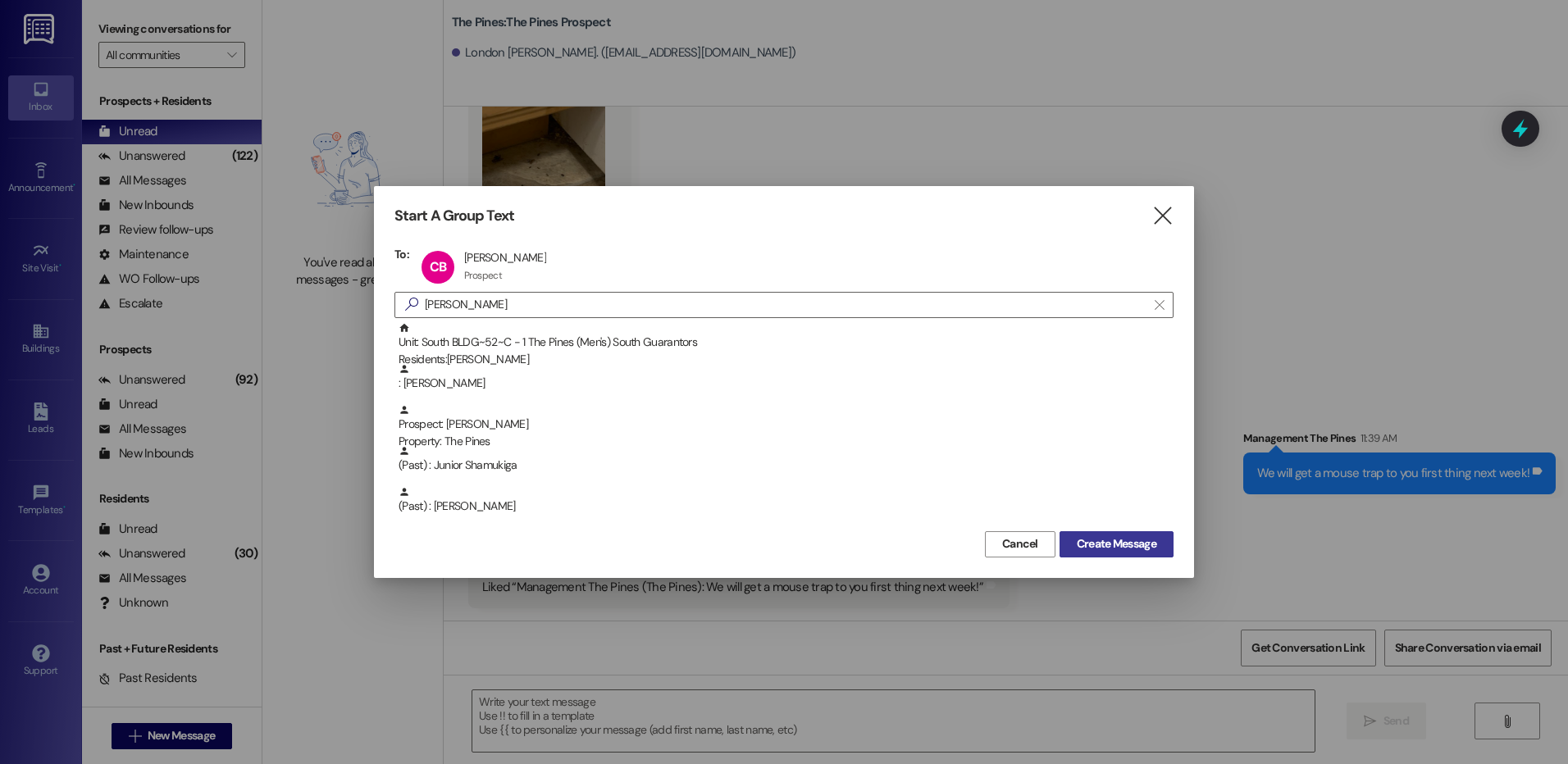
click at [1121, 544] on span "Create Message" at bounding box center [1116, 543] width 80 height 17
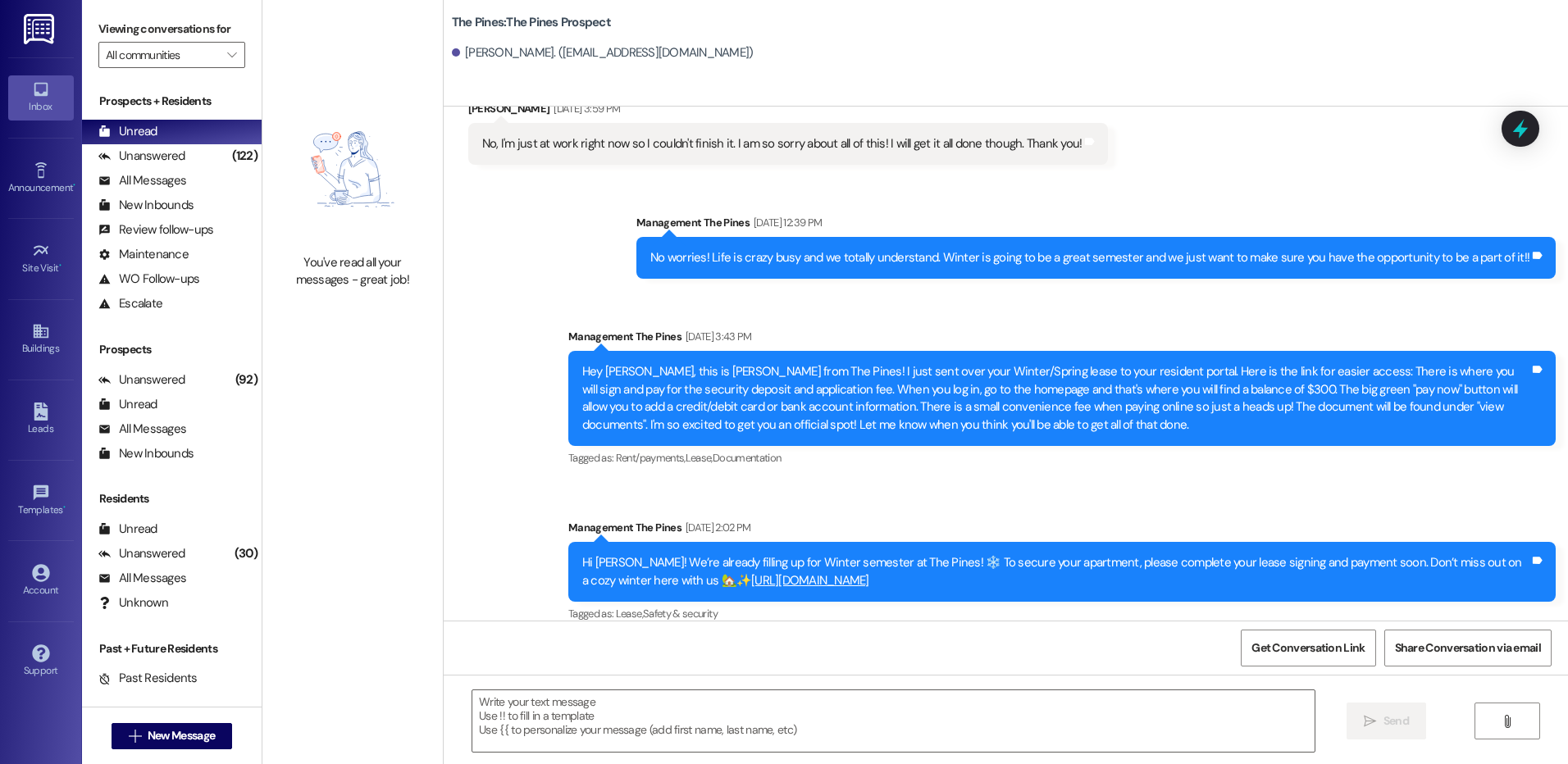
scroll to position [1330, 0]
